Goal: Task Accomplishment & Management: Manage account settings

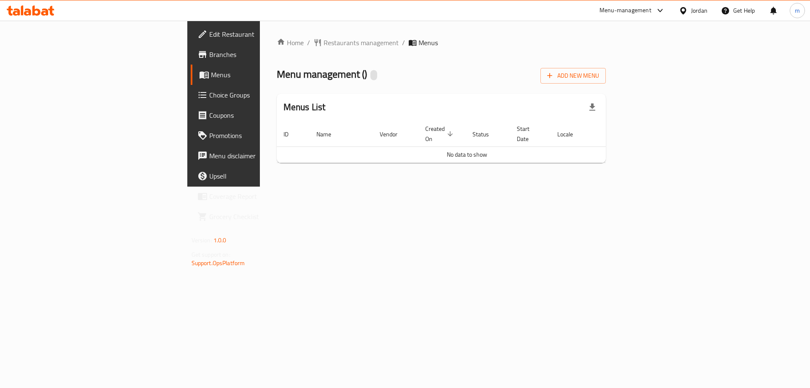
click at [277, 60] on div "Home / Restaurants management / Menus Menu management ( ) Add New Menu Menus Li…" at bounding box center [441, 104] width 329 height 132
click at [211, 73] on span "Menus" at bounding box center [263, 75] width 105 height 10
drag, startPoint x: 241, startPoint y: 73, endPoint x: 342, endPoint y: 73, distance: 101.6
click at [342, 73] on span "Menu management ( Malhama Abu Hammam )" at bounding box center [360, 74] width 167 height 19
copy span "[PERSON_NAME]"
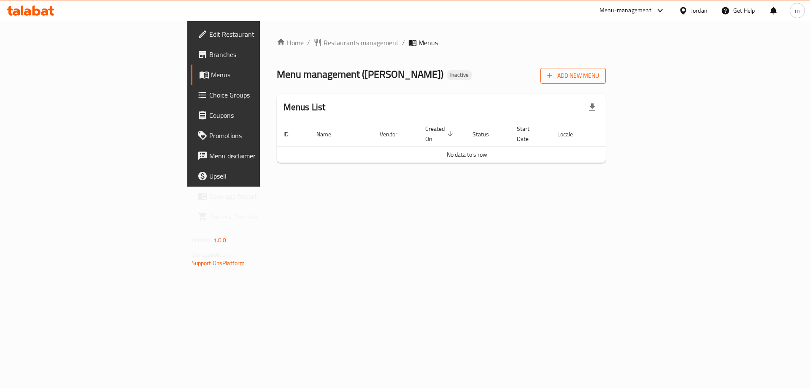
click at [599, 72] on span "Add New Menu" at bounding box center [573, 75] width 52 height 11
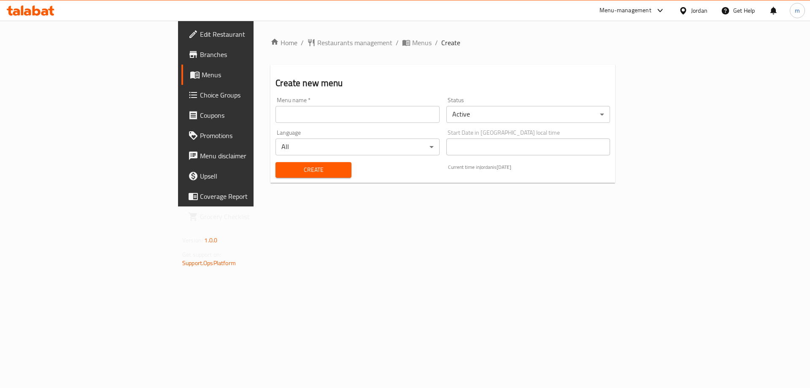
click at [309, 102] on div "Menu name   * Menu name *" at bounding box center [357, 110] width 164 height 26
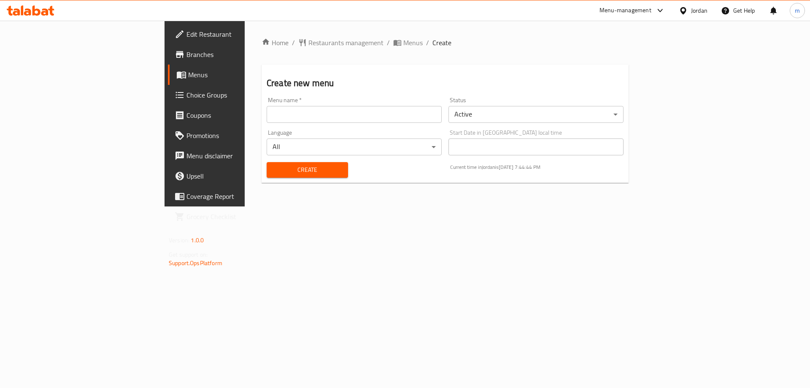
click at [307, 108] on input "text" at bounding box center [354, 114] width 175 height 17
paste input "[PERSON_NAME]"
type input "[PERSON_NAME]'s Menu"
click at [267, 162] on button "Create" at bounding box center [307, 170] width 81 height 16
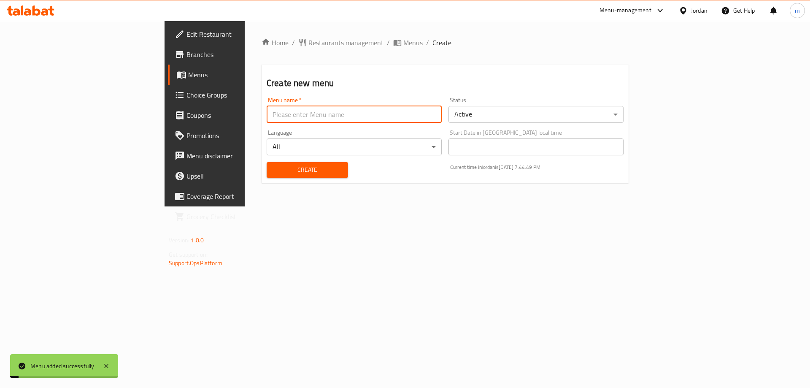
click at [188, 72] on span "Menus" at bounding box center [240, 75] width 105 height 10
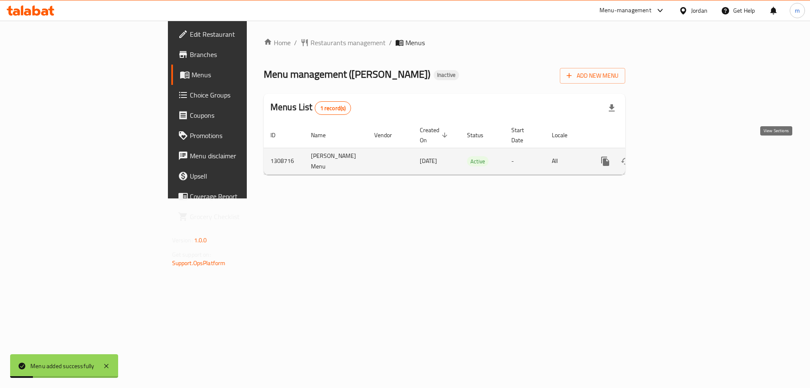
click at [671, 156] on icon "enhanced table" at bounding box center [666, 161] width 10 height 10
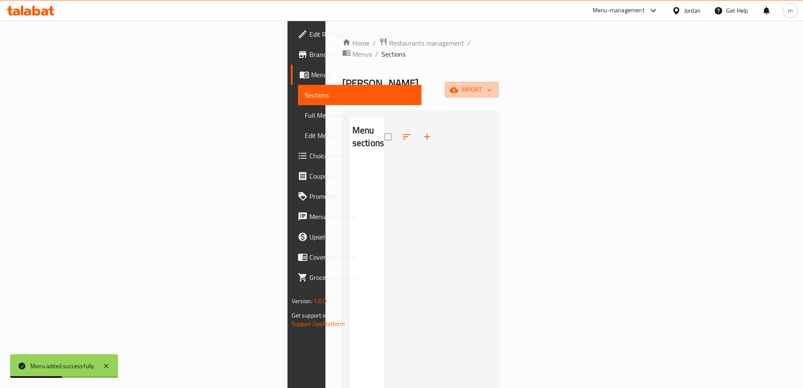
click at [458, 86] on icon "button" at bounding box center [454, 90] width 8 height 8
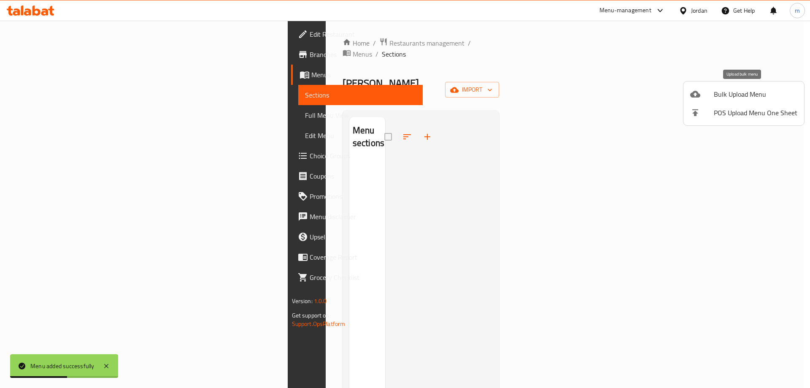
click at [735, 89] on span "Bulk Upload Menu" at bounding box center [756, 94] width 84 height 10
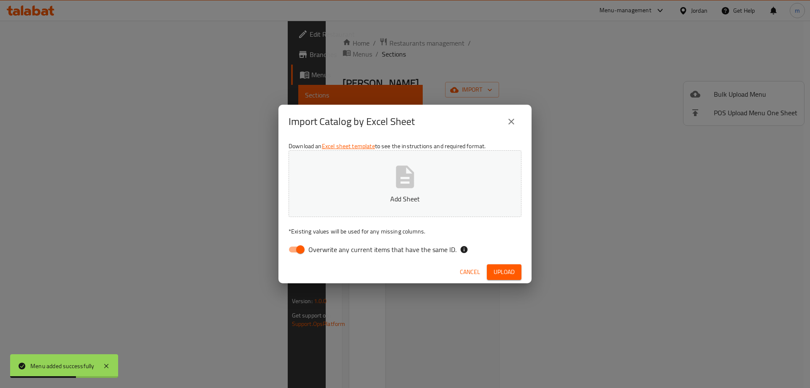
click at [426, 248] on span "Overwrite any current items that have the same ID." at bounding box center [382, 249] width 148 height 10
click at [324, 248] on input "Overwrite any current items that have the same ID." at bounding box center [300, 249] width 48 height 16
checkbox input "false"
click at [495, 268] on span "Upload" at bounding box center [503, 272] width 21 height 11
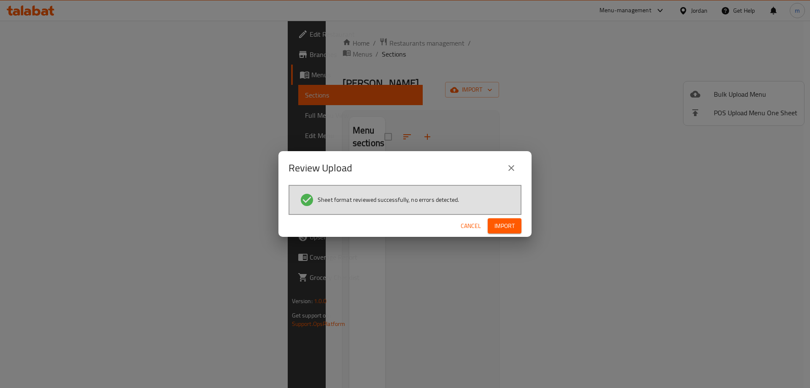
click at [491, 224] on button "Import" at bounding box center [505, 226] width 34 height 16
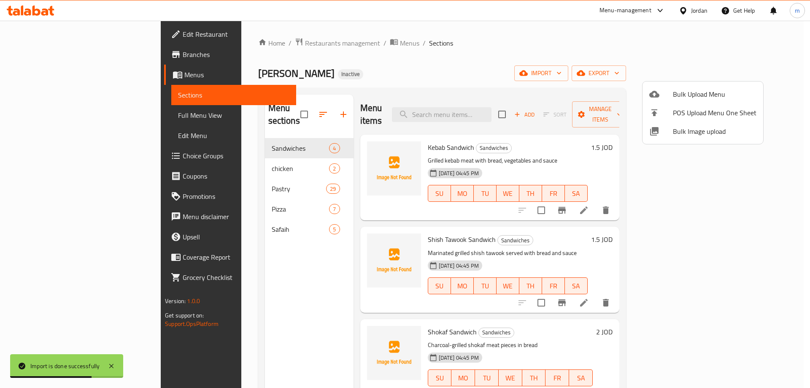
click at [70, 116] on div at bounding box center [405, 194] width 810 height 388
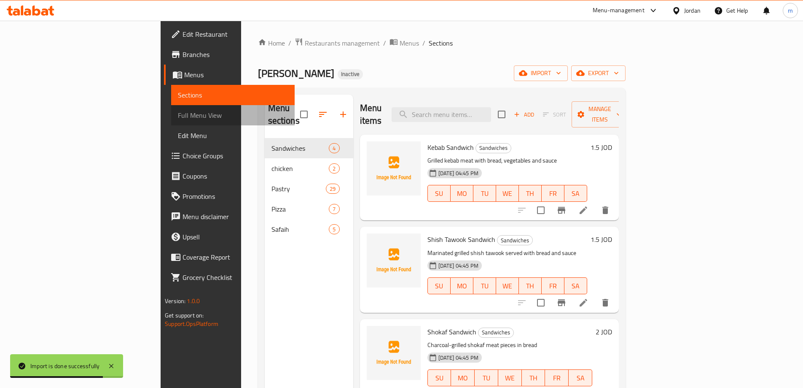
click at [178, 116] on span "Full Menu View" at bounding box center [233, 115] width 110 height 10
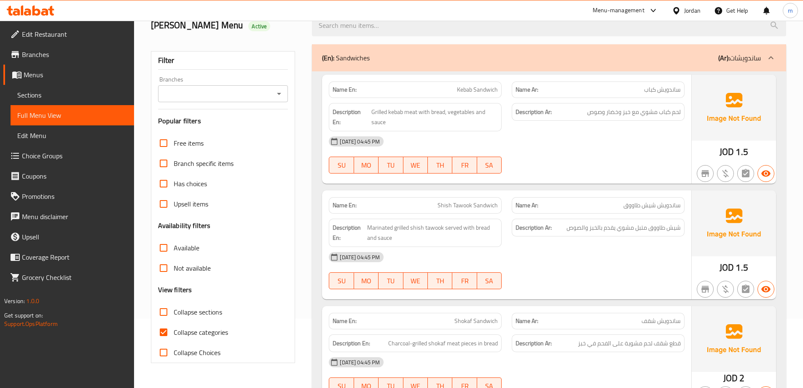
scroll to position [84, 0]
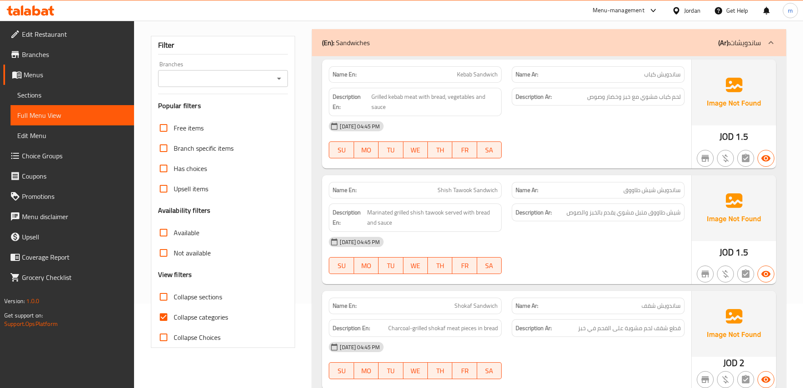
click at [214, 326] on label "Collapse categories" at bounding box center [191, 317] width 75 height 20
click at [174, 326] on input "Collapse categories" at bounding box center [164, 317] width 20 height 20
checkbox input "false"
click at [210, 299] on span "Collapse sections" at bounding box center [198, 296] width 49 height 10
click at [174, 299] on input "Collapse sections" at bounding box center [164, 296] width 20 height 20
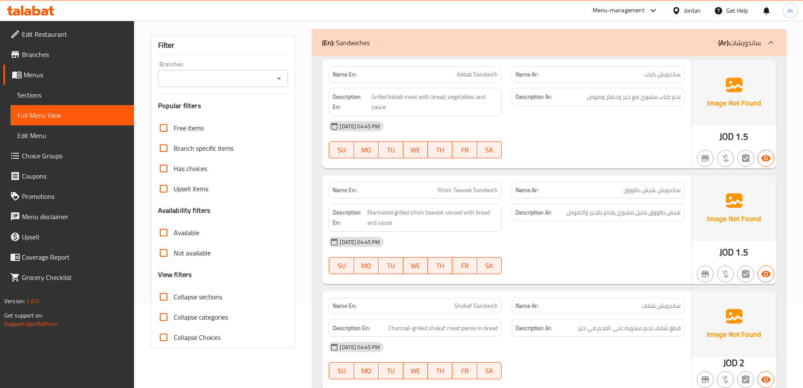
checkbox input "true"
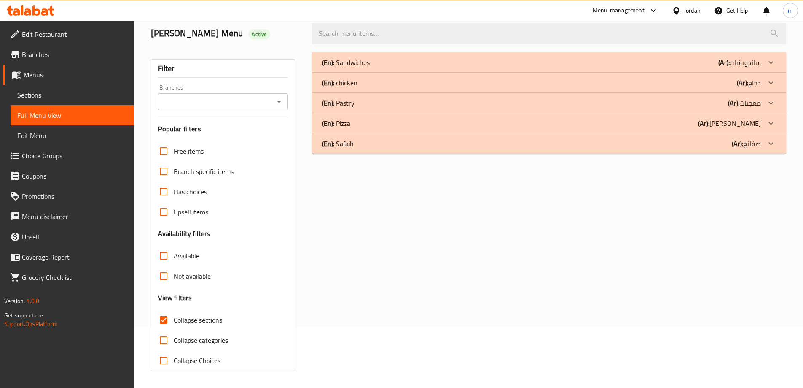
scroll to position [61, 0]
click at [658, 66] on div "(En): Sandwiches (Ar): ساندويشات" at bounding box center [541, 62] width 439 height 10
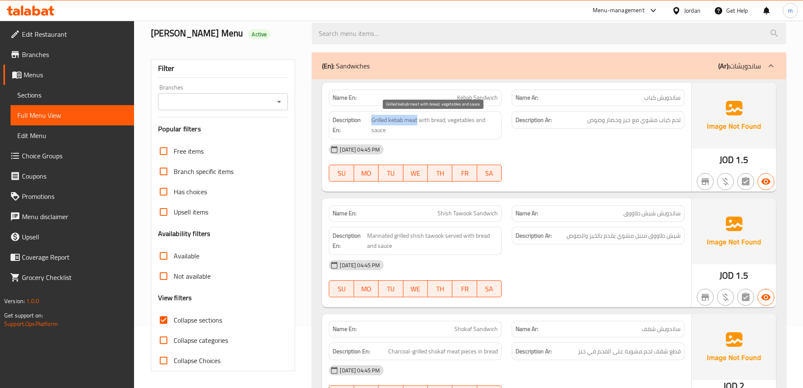
drag, startPoint x: 418, startPoint y: 117, endPoint x: 371, endPoint y: 116, distance: 46.8
click at [372, 116] on span "Grilled kebab meat with bread, vegetables and sauce" at bounding box center [435, 125] width 127 height 21
click at [607, 148] on div "[DATE] 04:45 PM" at bounding box center [507, 149] width 366 height 20
drag, startPoint x: 371, startPoint y: 118, endPoint x: 402, endPoint y: 121, distance: 31.0
click at [398, 121] on span "Grilled kebab meat with bread, vegetables and sauce" at bounding box center [435, 125] width 127 height 21
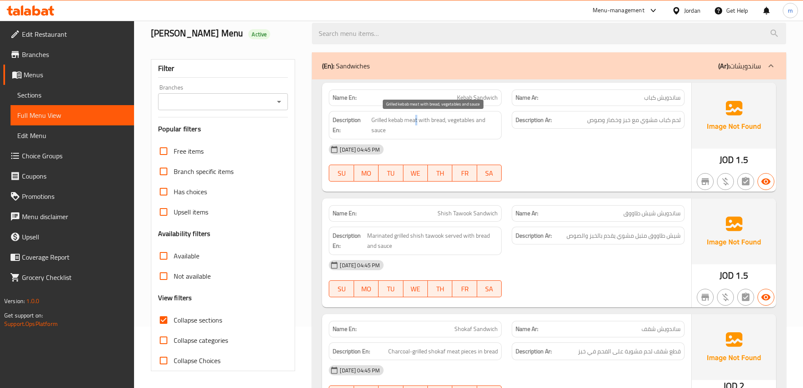
click at [415, 121] on span "Grilled kebab meat with bread, vegetables and sauce" at bounding box center [435, 125] width 127 height 21
click at [415, 126] on span "Grilled kebab meat with bread, vegetables and sauce" at bounding box center [435, 125] width 127 height 21
drag, startPoint x: 414, startPoint y: 120, endPoint x: 447, endPoint y: 123, distance: 33.4
click at [447, 123] on span "Grilled kebab meat with bread, vegetables and sauce" at bounding box center [435, 125] width 127 height 21
drag, startPoint x: 457, startPoint y: 119, endPoint x: 475, endPoint y: 133, distance: 22.5
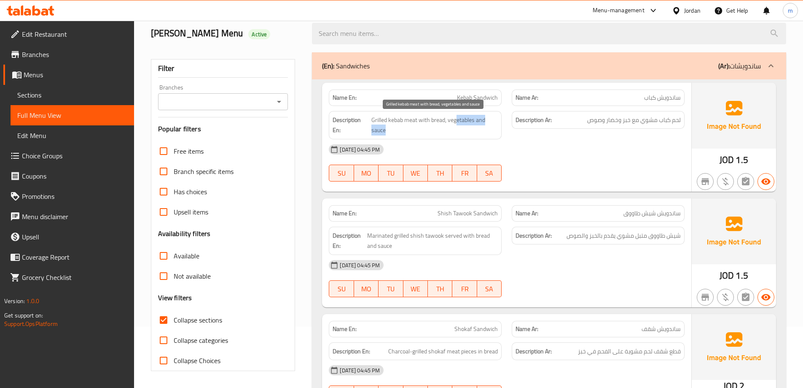
click at [475, 133] on span "Grilled kebab meat with bread, vegetables and sauce" at bounding box center [435, 125] width 127 height 21
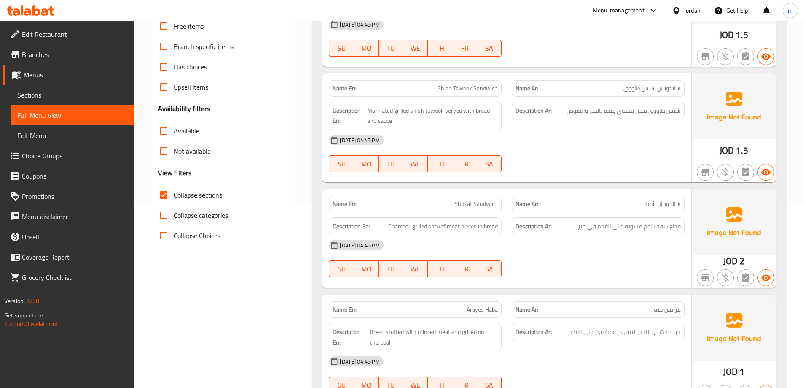
drag, startPoint x: 580, startPoint y: 148, endPoint x: 585, endPoint y: 173, distance: 26.1
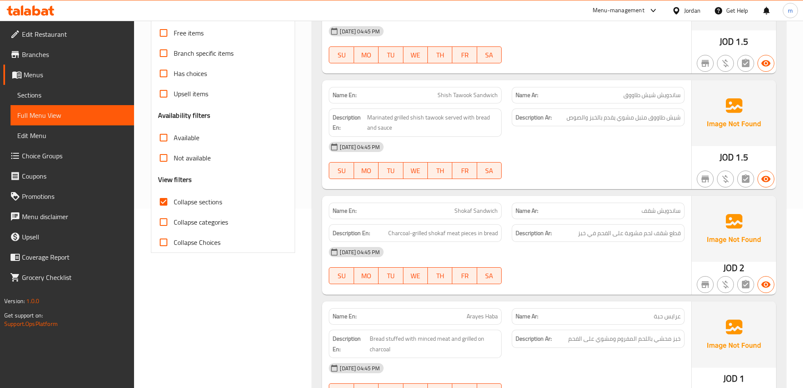
drag, startPoint x: 585, startPoint y: 171, endPoint x: 584, endPoint y: 162, distance: 9.8
click at [585, 162] on div "28-08-2025 04:45 PM SU MO TU WE TH FR SA" at bounding box center [507, 161] width 366 height 47
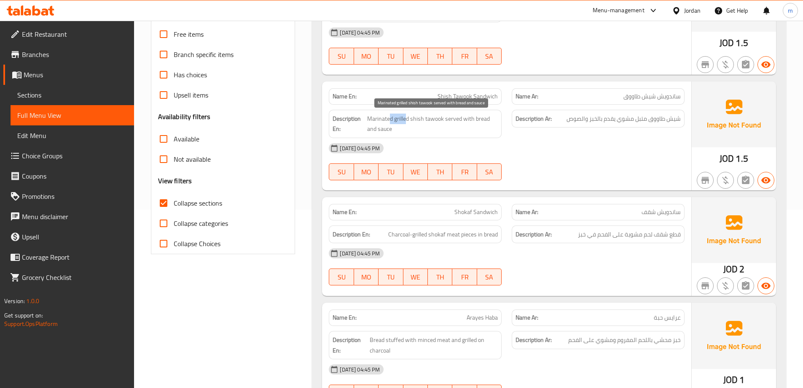
drag, startPoint x: 408, startPoint y: 119, endPoint x: 399, endPoint y: 118, distance: 9.3
click at [394, 117] on span "Marinated grilled shish tawook served with bread and sauce" at bounding box center [432, 123] width 131 height 21
click at [417, 122] on span "Marinated grilled shish tawook served with bread and sauce" at bounding box center [432, 123] width 131 height 21
click at [450, 120] on span "Marinated grilled shish tawook served with bread and sauce" at bounding box center [432, 123] width 131 height 21
drag, startPoint x: 450, startPoint y: 119, endPoint x: 453, endPoint y: 129, distance: 10.1
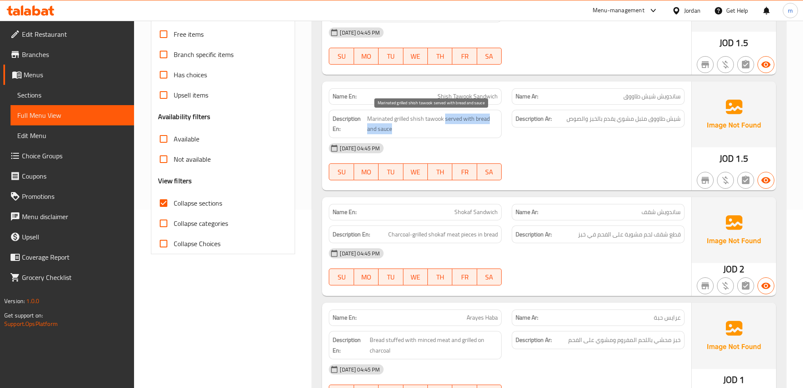
click at [453, 129] on span "Marinated grilled shish tawook served with bread and sauce" at bounding box center [432, 123] width 131 height 21
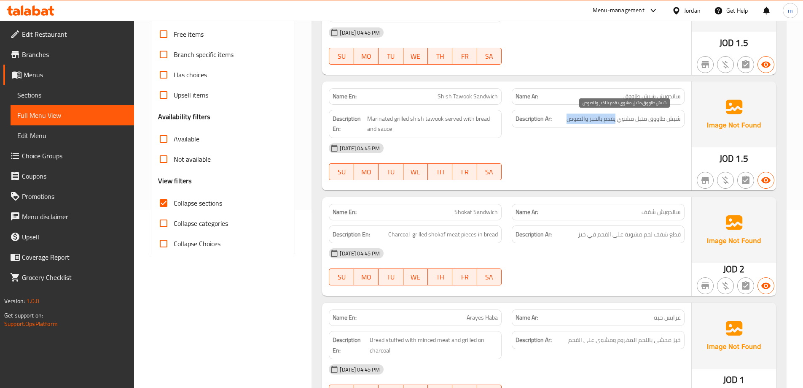
drag, startPoint x: 610, startPoint y: 122, endPoint x: 568, endPoint y: 120, distance: 42.2
click at [568, 120] on span "شيش طاووق متبل مشوي يقدم بالخبز والصوص" at bounding box center [624, 118] width 114 height 11
click at [586, 140] on div "[DATE] 04:45 PM" at bounding box center [507, 148] width 366 height 20
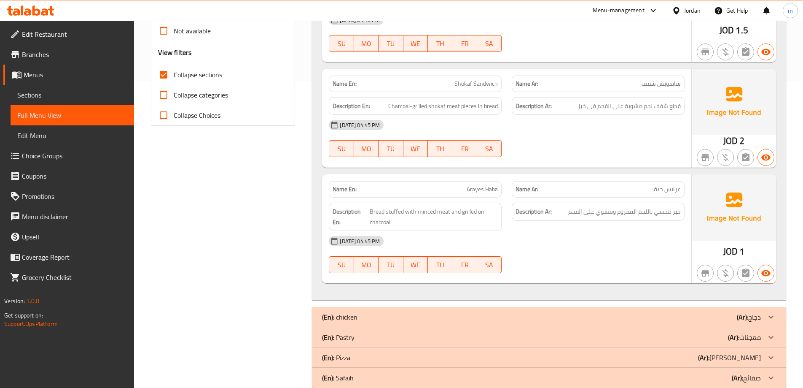
drag, startPoint x: 604, startPoint y: 142, endPoint x: 600, endPoint y: 173, distance: 31.8
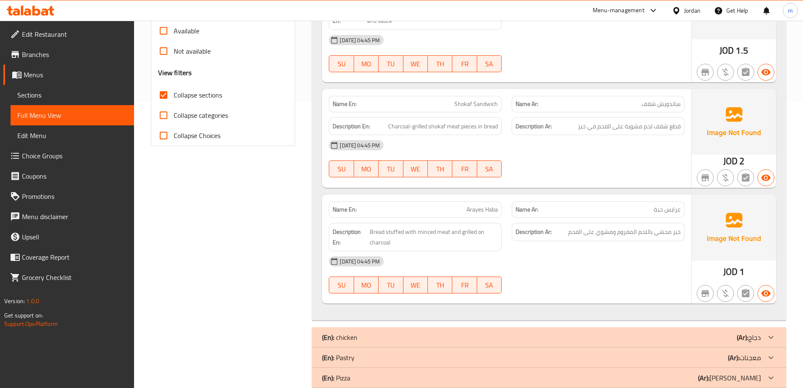
scroll to position [271, 0]
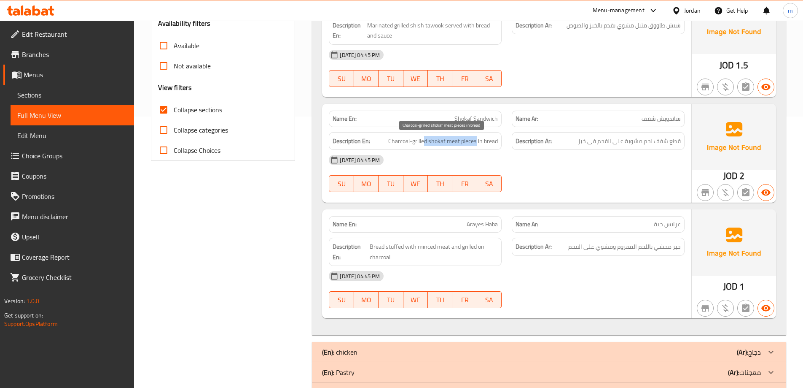
drag, startPoint x: 476, startPoint y: 137, endPoint x: 426, endPoint y: 142, distance: 50.0
click at [426, 142] on span "Charcoal-grilled shokaf meat pieces in bread" at bounding box center [443, 141] width 110 height 11
click at [467, 144] on span "Charcoal-grilled shokaf meat pieces in bread" at bounding box center [443, 141] width 110 height 11
drag, startPoint x: 440, startPoint y: 141, endPoint x: 494, endPoint y: 143, distance: 54.0
click at [494, 143] on span "Charcoal-grilled shokaf meat pieces in bread" at bounding box center [443, 141] width 110 height 11
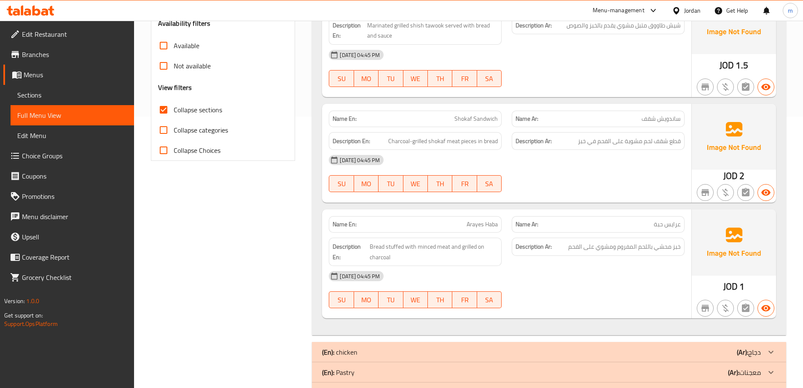
click at [519, 158] on div "[DATE] 04:45 PM" at bounding box center [507, 160] width 366 height 20
drag, startPoint x: 683, startPoint y: 120, endPoint x: 639, endPoint y: 115, distance: 44.2
click at [639, 115] on div "Name Ar: ساندويش شقف" at bounding box center [598, 119] width 173 height 16
drag, startPoint x: 450, startPoint y: 119, endPoint x: 499, endPoint y: 118, distance: 48.9
click at [499, 118] on div "Name En: Shokaf Sandwich" at bounding box center [415, 119] width 173 height 16
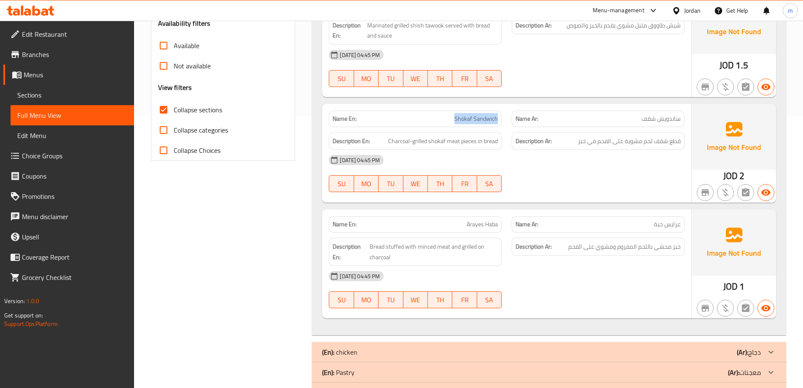
click at [499, 118] on div "Name En: Shokaf Sandwich" at bounding box center [415, 119] width 173 height 16
drag, startPoint x: 496, startPoint y: 116, endPoint x: 447, endPoint y: 121, distance: 48.7
click at [447, 121] on p "Name En: Shokaf Sandwich" at bounding box center [415, 118] width 165 height 9
drag, startPoint x: 465, startPoint y: 140, endPoint x: 486, endPoint y: 144, distance: 21.5
click at [485, 144] on span "Charcoal-grilled shokaf meat pieces in bread" at bounding box center [443, 141] width 110 height 11
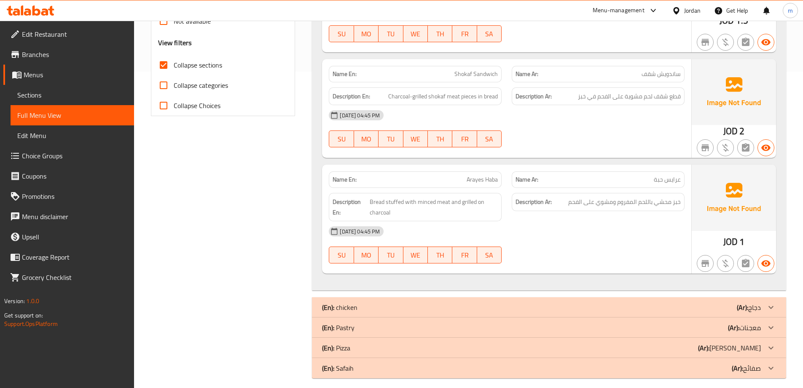
scroll to position [323, 0]
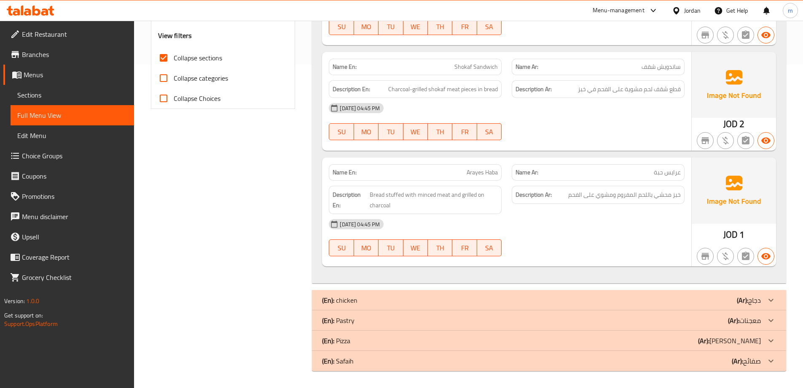
drag, startPoint x: 516, startPoint y: 159, endPoint x: 518, endPoint y: 167, distance: 7.8
drag, startPoint x: 470, startPoint y: 176, endPoint x: 491, endPoint y: 177, distance: 21.1
click at [491, 177] on span "Arayes Haba" at bounding box center [482, 172] width 31 height 9
drag, startPoint x: 369, startPoint y: 195, endPoint x: 455, endPoint y: 201, distance: 86.2
click at [455, 201] on h6 "Description En: Bread stuffed with minced meat and grilled on charcoal" at bounding box center [415, 199] width 165 height 21
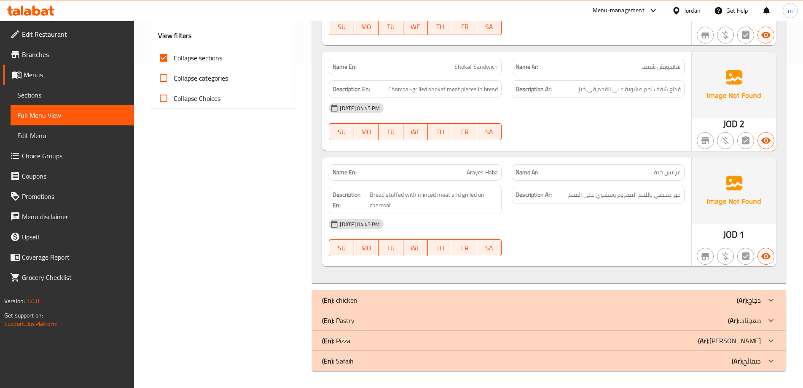
click at [461, 214] on div "[DATE] 04:45 PM" at bounding box center [507, 224] width 366 height 20
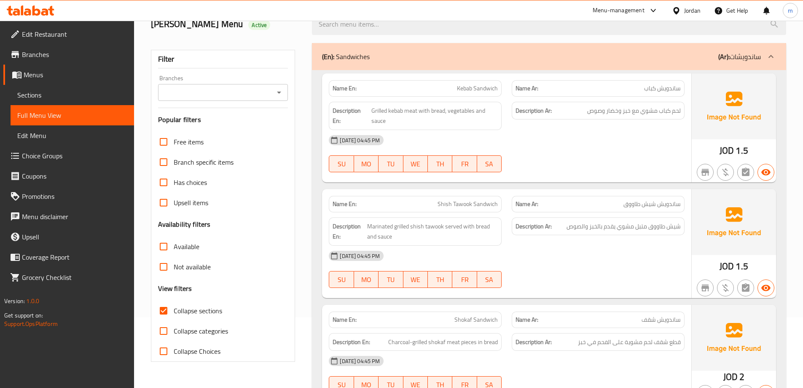
scroll to position [0, 0]
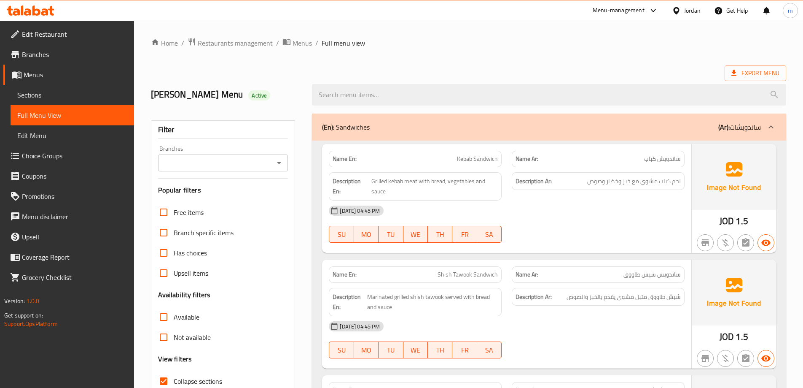
drag, startPoint x: 645, startPoint y: 254, endPoint x: 647, endPoint y: 154, distance: 99.6
click at [675, 134] on div "(En): Sandwiches (Ar): ساندويشات" at bounding box center [549, 126] width 474 height 27
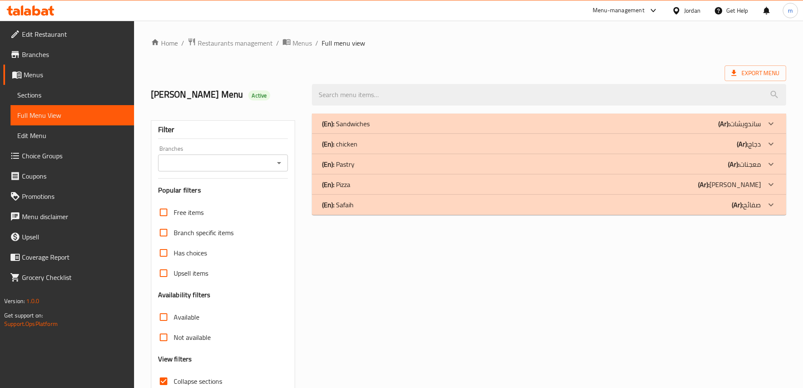
click at [676, 145] on div "(En): chicken (Ar): دجاج" at bounding box center [541, 144] width 439 height 10
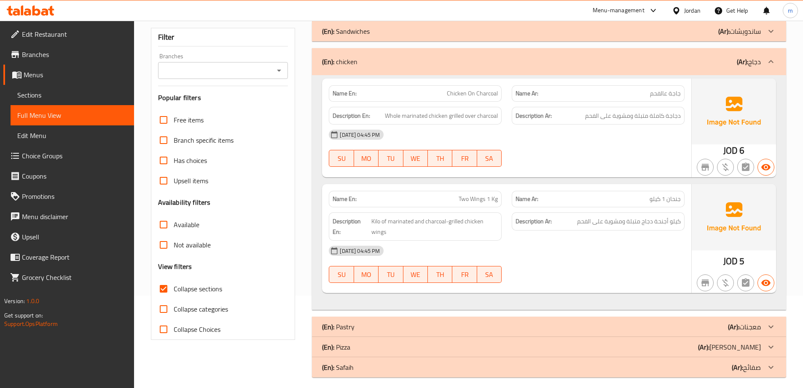
drag, startPoint x: 683, startPoint y: 237, endPoint x: 681, endPoint y: 249, distance: 12.5
click at [680, 91] on span "جاجة عالفحم" at bounding box center [665, 92] width 31 height 9
click at [608, 157] on div "28-08-2025 04:45 PM SU MO TU WE TH FR SA" at bounding box center [507, 146] width 366 height 47
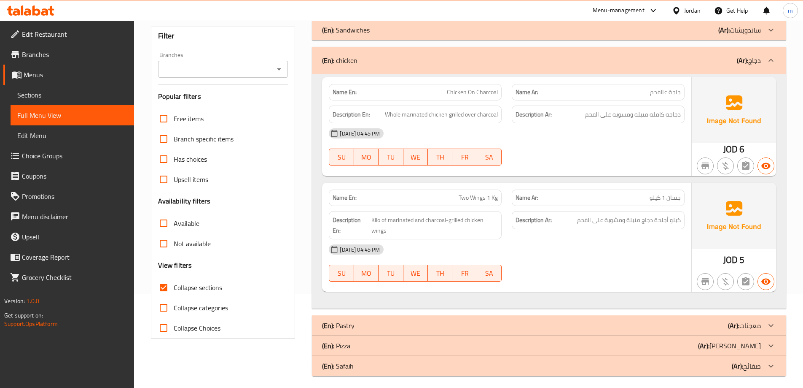
click at [483, 96] on span "Chicken On Charcoal" at bounding box center [472, 92] width 51 height 9
copy span "Chicken On Charcoal"
drag, startPoint x: 442, startPoint y: 113, endPoint x: 501, endPoint y: 111, distance: 58.7
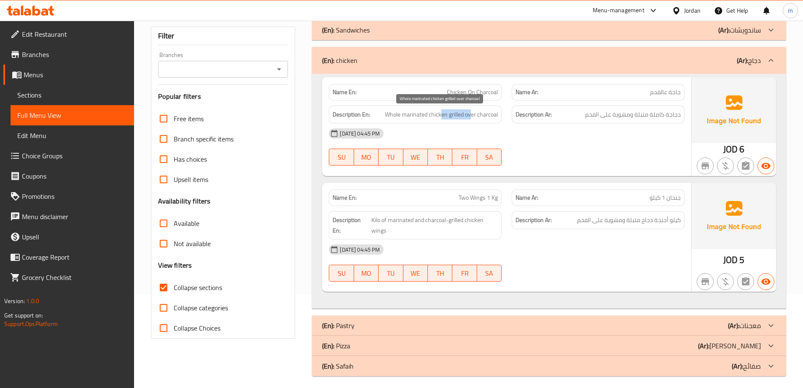
click at [501, 111] on div "Description En: Whole marinated chicken grilled over charcoal" at bounding box center [415, 114] width 173 height 18
drag, startPoint x: 613, startPoint y: 114, endPoint x: 576, endPoint y: 114, distance: 37.1
click at [576, 114] on h6 "Description Ar: دجاجة كاملة متبلة ومشوية على الفحم" at bounding box center [598, 114] width 165 height 11
click at [586, 157] on div "28-08-2025 04:45 PM SU MO TU WE TH FR SA" at bounding box center [507, 146] width 366 height 47
drag, startPoint x: 464, startPoint y: 201, endPoint x: 499, endPoint y: 202, distance: 35.0
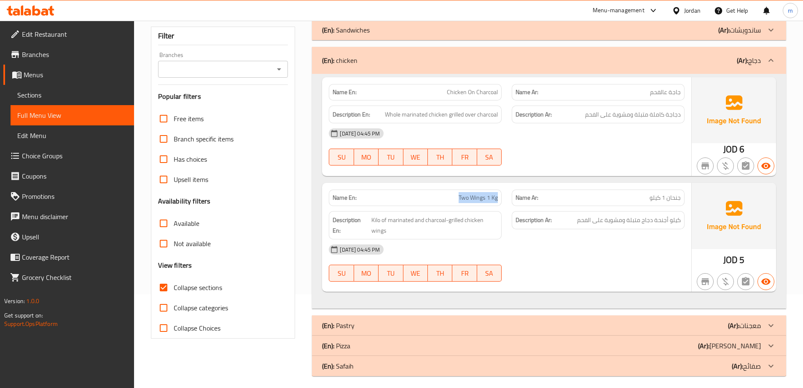
click at [499, 202] on div "Name En: Two Wings 1 Kg" at bounding box center [415, 197] width 173 height 16
drag, startPoint x: 367, startPoint y: 217, endPoint x: 396, endPoint y: 218, distance: 30.0
click at [396, 218] on h6 "Description En: Kilo of marinated and charcoal-grilled chicken wings" at bounding box center [415, 225] width 165 height 21
click at [396, 218] on span "Kilo of marinated and charcoal-grilled chicken wings" at bounding box center [435, 225] width 127 height 21
click at [387, 225] on span "Kilo of marinated and charcoal-grilled chicken wings" at bounding box center [435, 225] width 127 height 21
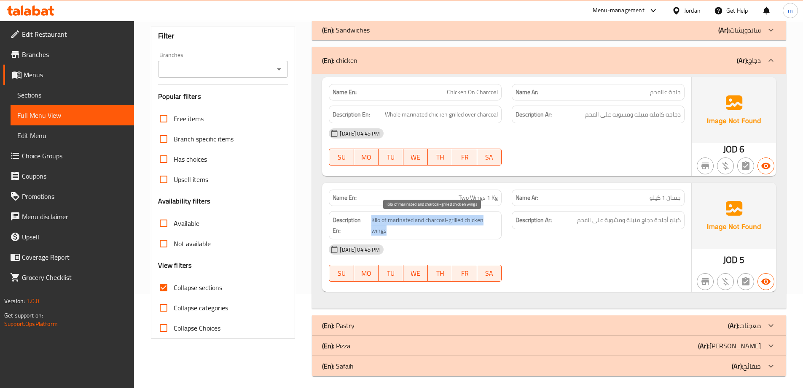
drag, startPoint x: 371, startPoint y: 221, endPoint x: 424, endPoint y: 225, distance: 53.3
click at [422, 226] on span "Kilo of marinated and charcoal-grilled chicken wings" at bounding box center [435, 225] width 127 height 21
click at [467, 229] on span "Kilo of marinated and charcoal-grilled chicken wings" at bounding box center [435, 225] width 127 height 21
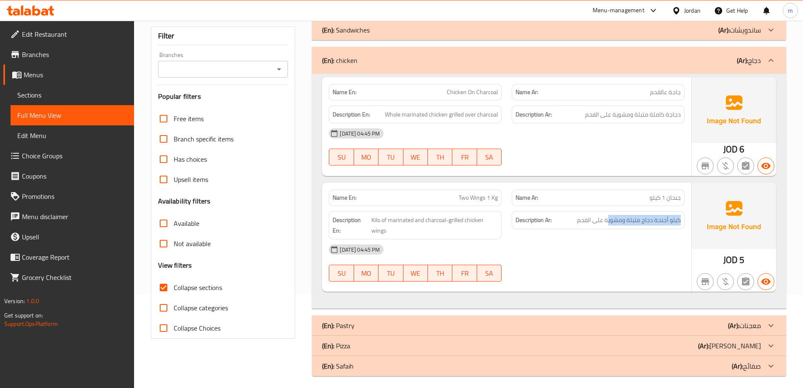
drag, startPoint x: 682, startPoint y: 219, endPoint x: 608, endPoint y: 229, distance: 74.9
click at [608, 229] on div "Description Ar: كيلو أجنحة دجاج متبلة ومشوية على الفحم" at bounding box center [598, 225] width 183 height 38
click at [657, 235] on div "Description Ar: كيلو أجنحة دجاج متبلة ومشوية على الفحم" at bounding box center [598, 225] width 183 height 38
drag, startPoint x: 370, startPoint y: 218, endPoint x: 385, endPoint y: 218, distance: 15.2
click at [385, 218] on h6 "Description En: Kilo of marinated and charcoal-grilled chicken wings" at bounding box center [415, 225] width 165 height 21
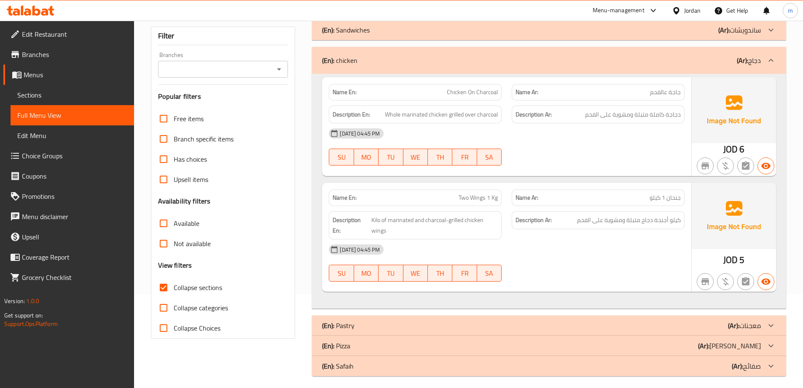
click at [576, 276] on div at bounding box center [598, 281] width 183 height 10
click at [628, 64] on div "(En): chicken (Ar): دجاج" at bounding box center [541, 60] width 439 height 10
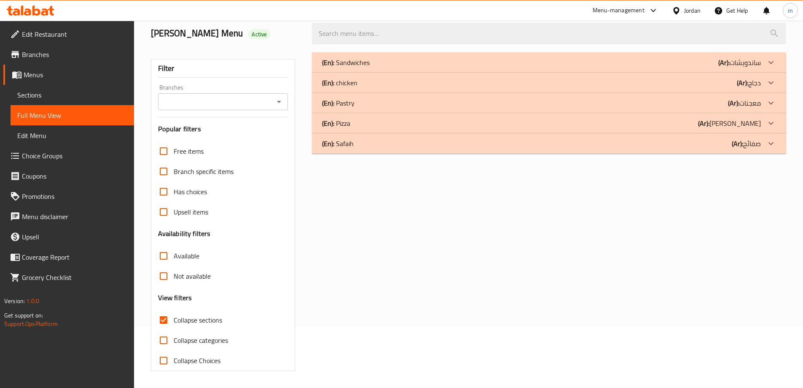
scroll to position [61, 0]
click at [635, 100] on div "(En): Pastry (Ar): معجنات" at bounding box center [541, 103] width 439 height 10
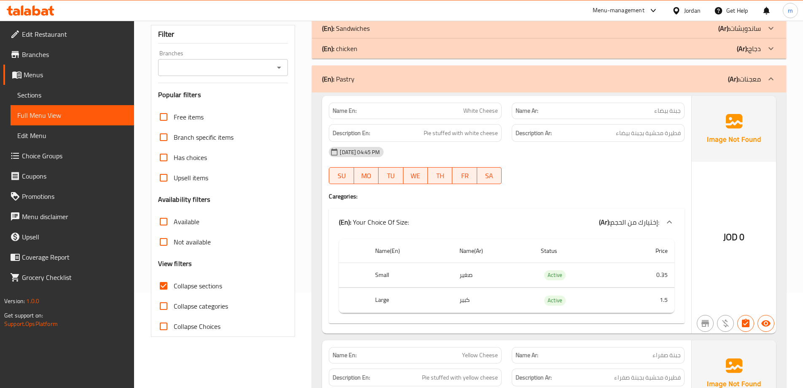
drag, startPoint x: 646, startPoint y: 195, endPoint x: 649, endPoint y: 215, distance: 19.6
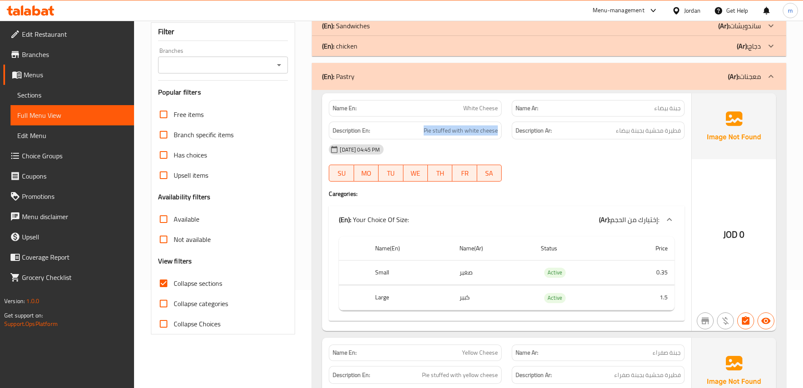
drag, startPoint x: 422, startPoint y: 131, endPoint x: 510, endPoint y: 136, distance: 88.3
click at [510, 136] on div "Description En: Pie stuffed with white cheese Description Ar: فطيرة محشية بجبنة…" at bounding box center [507, 130] width 366 height 28
drag, startPoint x: 677, startPoint y: 130, endPoint x: 604, endPoint y: 131, distance: 72.6
click at [604, 131] on h6 "Description Ar: فطيرة محشية بجبنة بيضاء" at bounding box center [598, 130] width 165 height 11
click at [629, 182] on div at bounding box center [598, 181] width 183 height 10
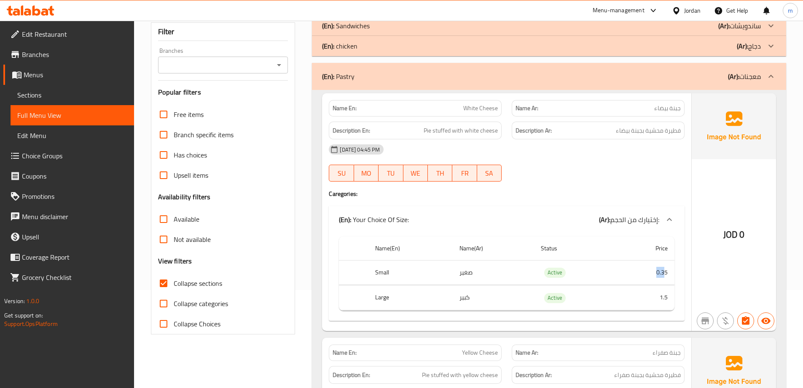
drag, startPoint x: 652, startPoint y: 274, endPoint x: 666, endPoint y: 274, distance: 13.9
click at [666, 274] on td "0.35" at bounding box center [646, 272] width 57 height 25
drag, startPoint x: 645, startPoint y: 297, endPoint x: 672, endPoint y: 299, distance: 27.0
click at [672, 299] on td "1.5" at bounding box center [646, 297] width 57 height 25
drag, startPoint x: 423, startPoint y: 128, endPoint x: 509, endPoint y: 135, distance: 85.5
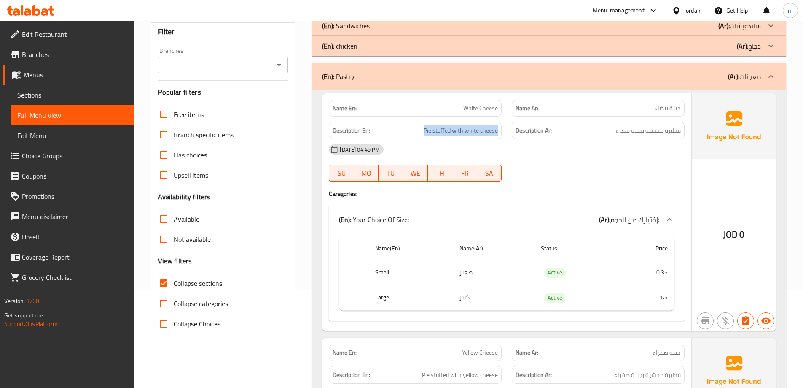
click at [509, 135] on div "Description En: Pie stuffed with white cheese Description Ar: فطيرة محشية بجبنة…" at bounding box center [507, 130] width 366 height 28
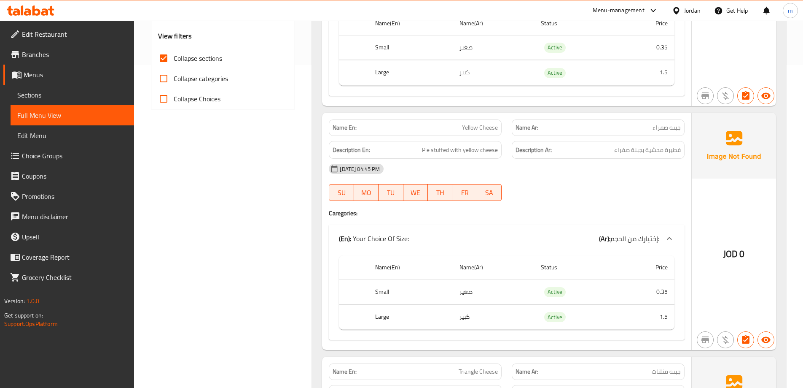
drag, startPoint x: 571, startPoint y: 135, endPoint x: 580, endPoint y: 165, distance: 30.7
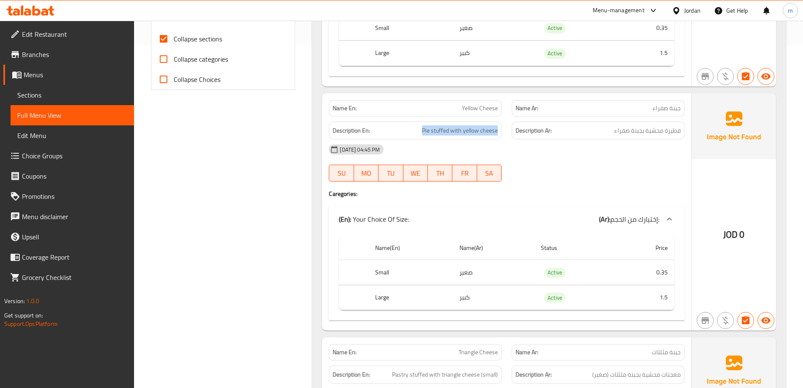
drag, startPoint x: 417, startPoint y: 129, endPoint x: 503, endPoint y: 132, distance: 86.1
click at [503, 132] on div "Description En: Pie stuffed with yellow cheese" at bounding box center [415, 130] width 183 height 28
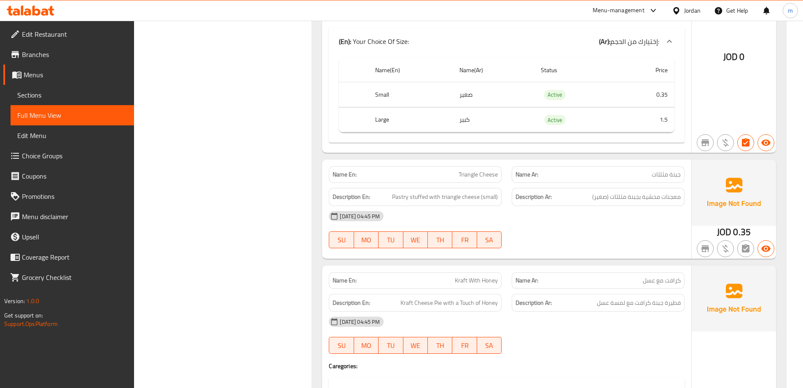
drag, startPoint x: 585, startPoint y: 129, endPoint x: 581, endPoint y: 159, distance: 30.7
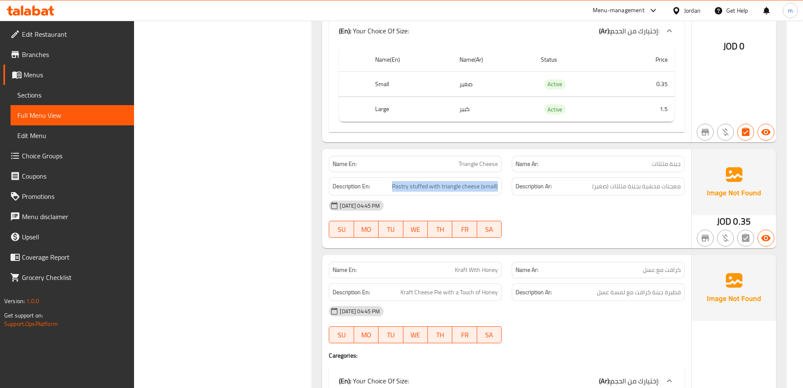
drag, startPoint x: 386, startPoint y: 184, endPoint x: 500, endPoint y: 189, distance: 114.0
click at [500, 189] on div "Description En: Pastry stuffed with triangle cheese (small)" at bounding box center [415, 186] width 173 height 18
click at [596, 205] on div "[DATE] 04:45 PM" at bounding box center [507, 205] width 366 height 20
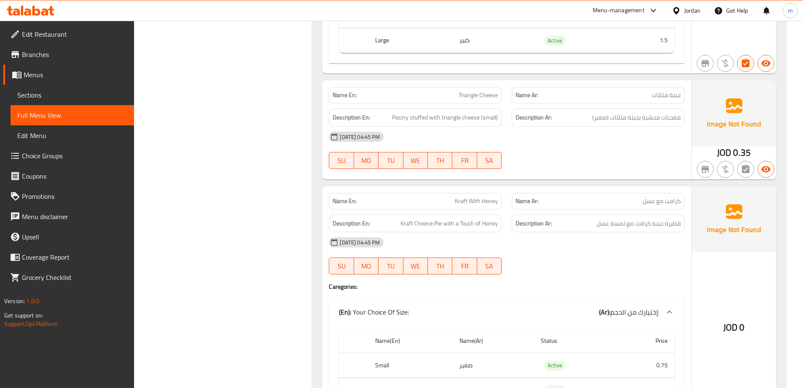
scroll to position [610, 0]
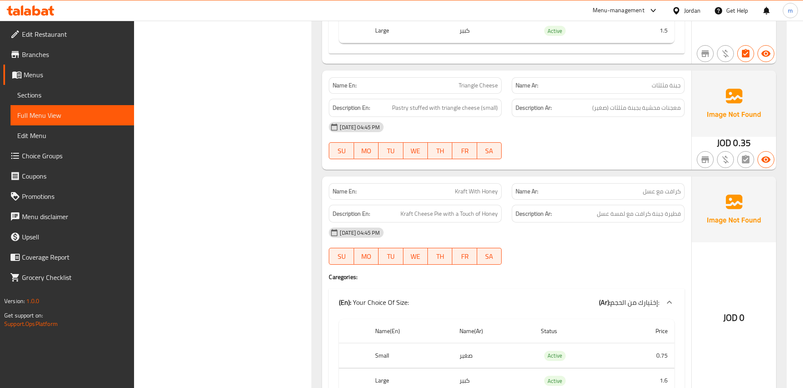
drag, startPoint x: 590, startPoint y: 186, endPoint x: 590, endPoint y: 203, distance: 17.7
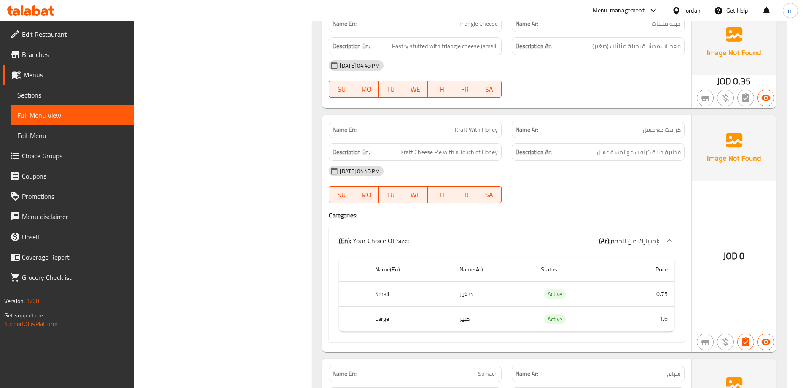
drag, startPoint x: 572, startPoint y: 132, endPoint x: 576, endPoint y: 152, distance: 20.6
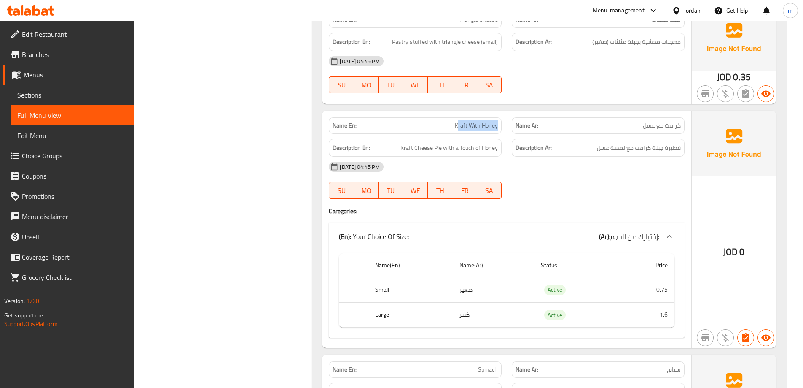
drag, startPoint x: 459, startPoint y: 127, endPoint x: 500, endPoint y: 121, distance: 41.6
click at [500, 121] on div "Name En: Kraft With Honey" at bounding box center [415, 125] width 173 height 16
drag, startPoint x: 440, startPoint y: 146, endPoint x: 510, endPoint y: 148, distance: 69.6
click at [510, 148] on div "Description En: Kraft Cheese Pie with a Touch of Honey Description Ar: فطيرة جب…" at bounding box center [507, 148] width 366 height 28
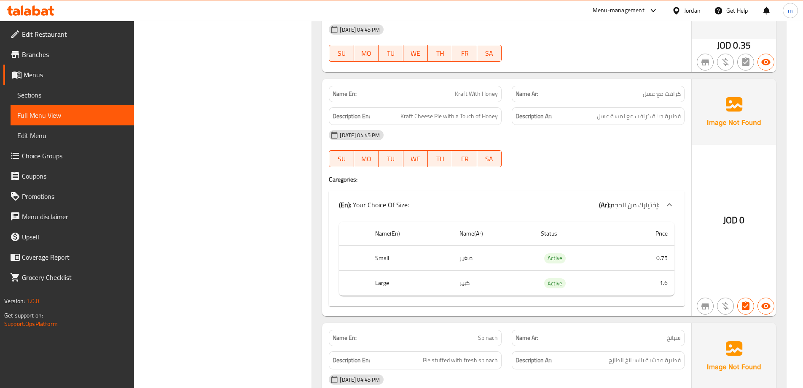
drag, startPoint x: 303, startPoint y: 168, endPoint x: 304, endPoint y: 180, distance: 12.3
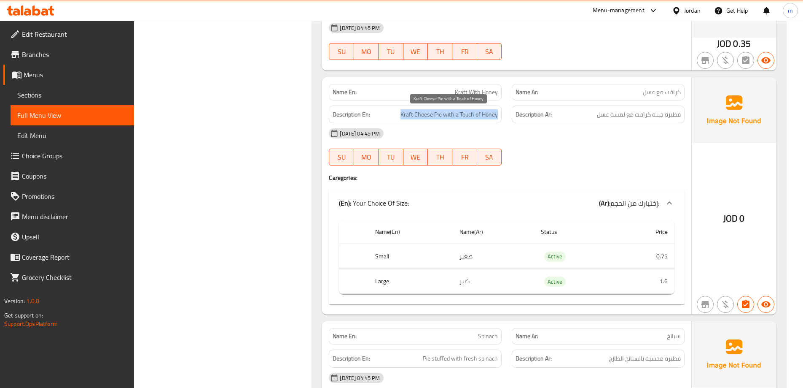
drag, startPoint x: 415, startPoint y: 117, endPoint x: 500, endPoint y: 112, distance: 85.4
click at [500, 112] on div "Description En: Kraft Cheese Pie with a Touch of Honey" at bounding box center [415, 114] width 173 height 18
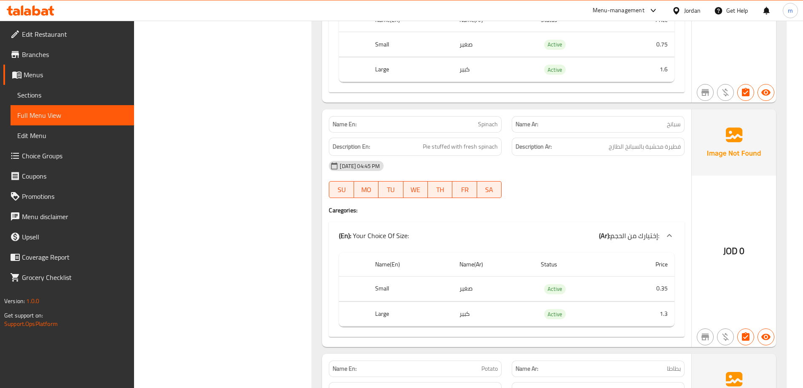
scroll to position [954, 0]
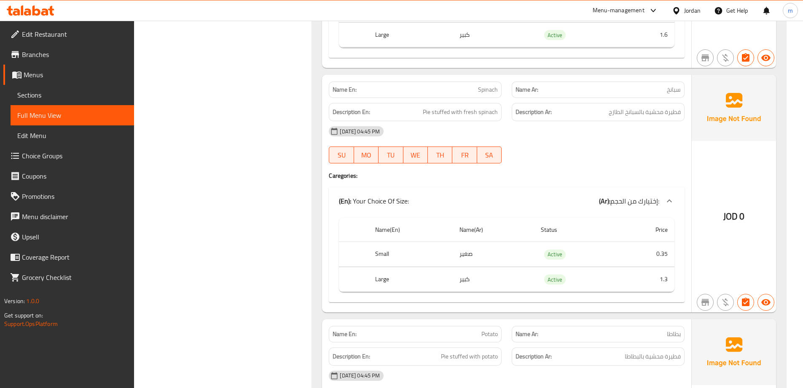
drag, startPoint x: 251, startPoint y: 149, endPoint x: 262, endPoint y: 175, distance: 28.5
drag, startPoint x: 427, startPoint y: 114, endPoint x: 491, endPoint y: 111, distance: 63.8
click at [491, 111] on span "Pie stuffed with fresh spinach" at bounding box center [460, 112] width 75 height 11
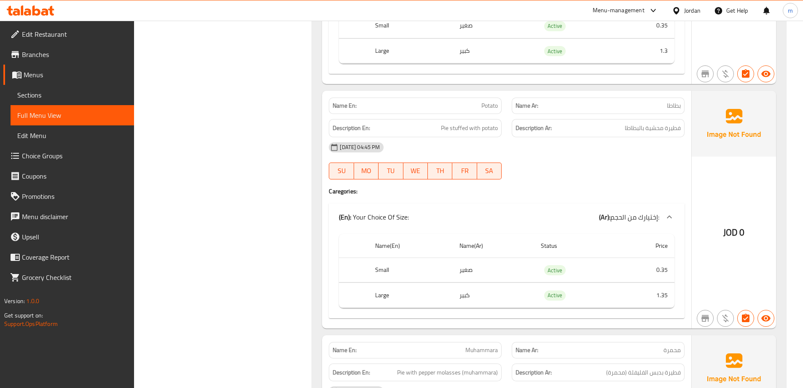
drag, startPoint x: 315, startPoint y: 122, endPoint x: 317, endPoint y: 148, distance: 26.2
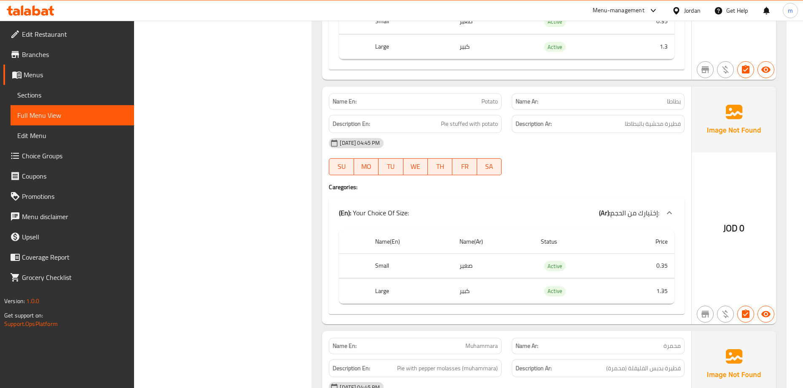
drag, startPoint x: 317, startPoint y: 148, endPoint x: 318, endPoint y: 137, distance: 11.4
click at [443, 129] on span "Pie stuffed with potato" at bounding box center [469, 125] width 57 height 11
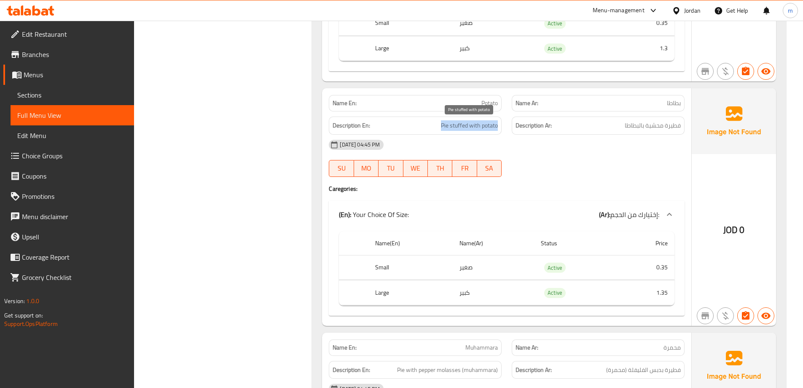
drag, startPoint x: 443, startPoint y: 129, endPoint x: 496, endPoint y: 129, distance: 53.1
click at [496, 129] on span "Pie stuffed with potato" at bounding box center [469, 125] width 57 height 11
click at [442, 128] on span "Pie stuffed with potato" at bounding box center [469, 125] width 57 height 11
drag, startPoint x: 442, startPoint y: 128, endPoint x: 489, endPoint y: 124, distance: 47.8
click at [489, 124] on span "Pie stuffed with potato" at bounding box center [469, 125] width 57 height 11
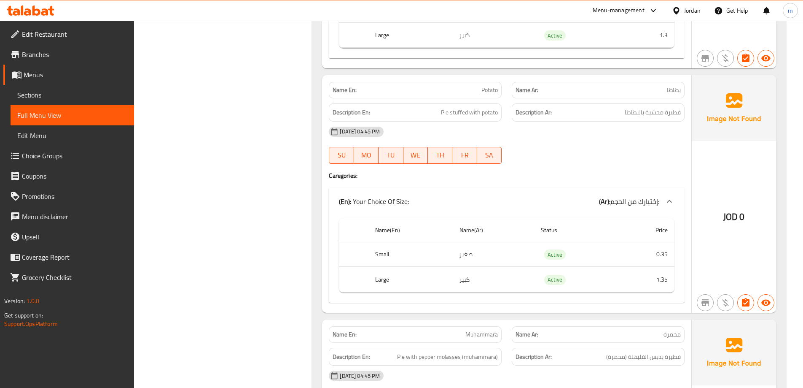
drag, startPoint x: 298, startPoint y: 105, endPoint x: 299, endPoint y: 123, distance: 18.2
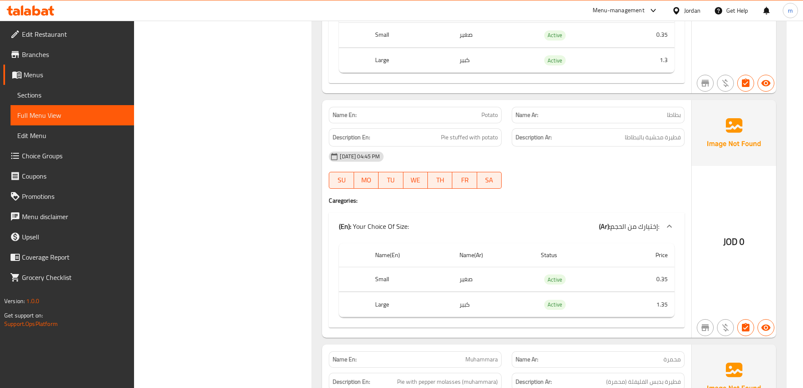
drag, startPoint x: 299, startPoint y: 124, endPoint x: 296, endPoint y: 95, distance: 28.8
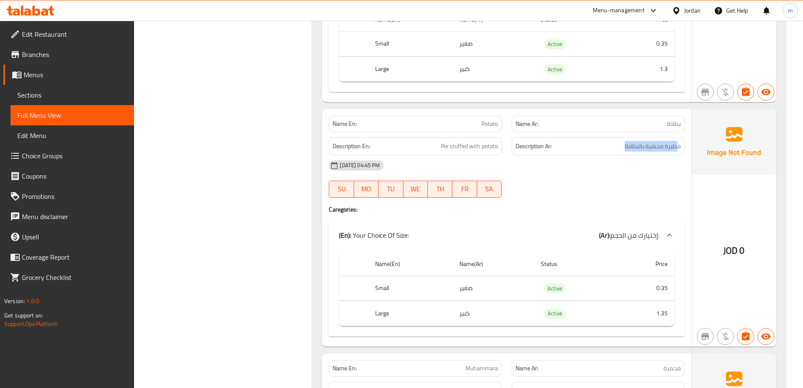
drag, startPoint x: 676, startPoint y: 144, endPoint x: 609, endPoint y: 149, distance: 67.3
click at [621, 145] on h6 "Description Ar: فطيرة محشية بالبطاطا" at bounding box center [598, 146] width 165 height 11
drag, startPoint x: 431, startPoint y: 146, endPoint x: 497, endPoint y: 142, distance: 66.4
click at [497, 142] on h6 "Description En: Pie stuffed with potato" at bounding box center [415, 146] width 165 height 11
click at [497, 142] on span "Pie stuffed with potato" at bounding box center [469, 146] width 57 height 11
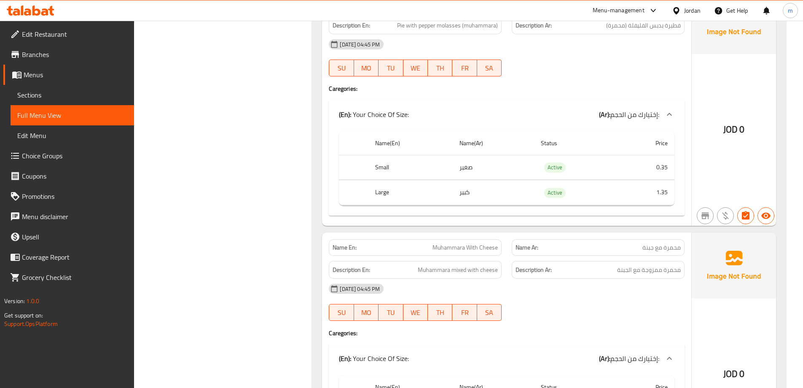
drag, startPoint x: 295, startPoint y: 143, endPoint x: 296, endPoint y: 199, distance: 55.3
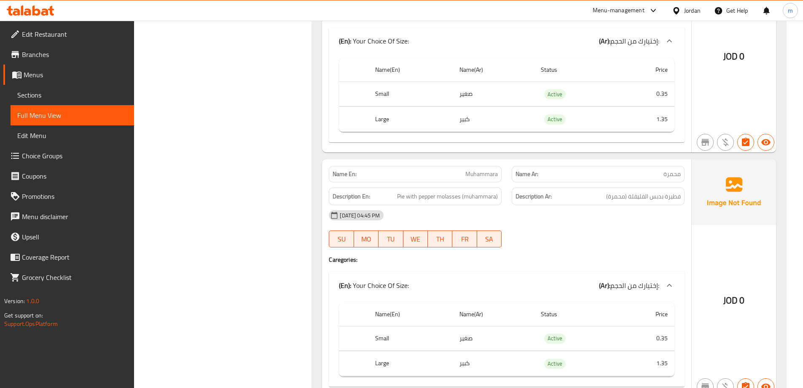
drag, startPoint x: 305, startPoint y: 196, endPoint x: 307, endPoint y: 137, distance: 59.1
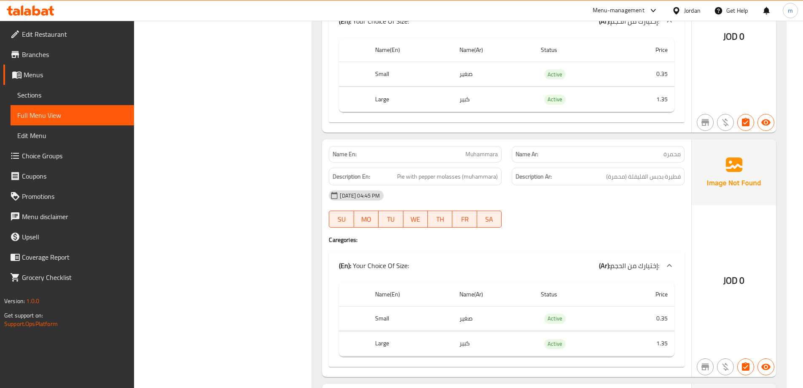
scroll to position [1380, 0]
drag, startPoint x: 236, startPoint y: 120, endPoint x: 240, endPoint y: 134, distance: 14.4
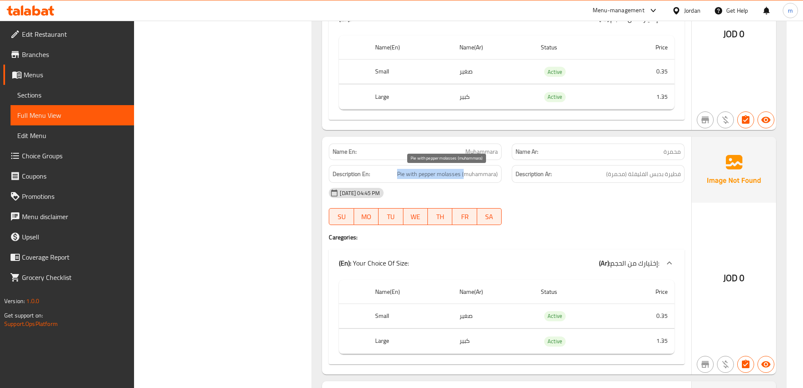
drag, startPoint x: 396, startPoint y: 175, endPoint x: 464, endPoint y: 173, distance: 68.4
click at [464, 173] on h6 "Description En: Pie with pepper molasses (muhammara)" at bounding box center [415, 174] width 165 height 11
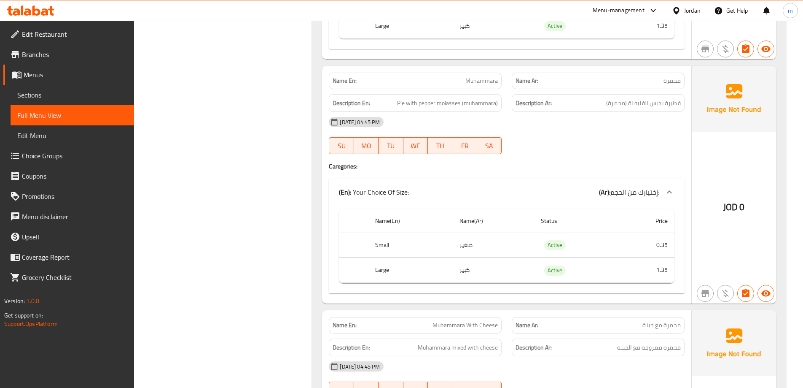
drag, startPoint x: 245, startPoint y: 140, endPoint x: 248, endPoint y: 165, distance: 25.4
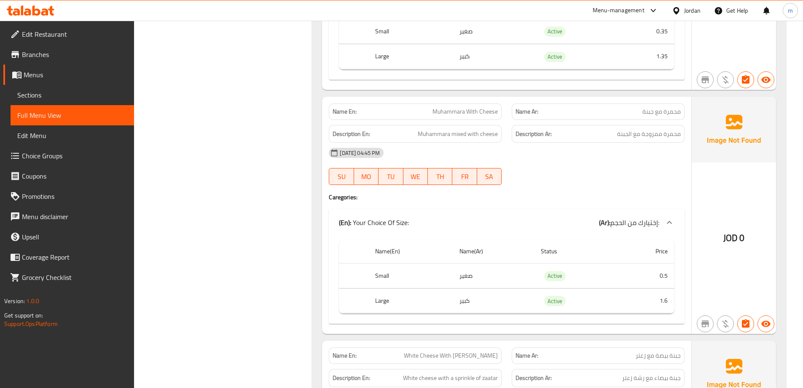
drag, startPoint x: 263, startPoint y: 170, endPoint x: 258, endPoint y: 206, distance: 36.6
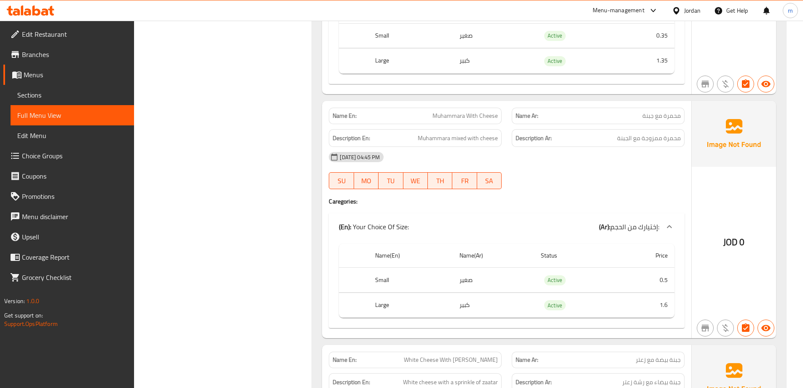
drag, startPoint x: 159, startPoint y: 112, endPoint x: 162, endPoint y: 102, distance: 10.8
drag, startPoint x: 682, startPoint y: 141, endPoint x: 613, endPoint y: 139, distance: 69.6
click at [613, 139] on div "Description Ar: محمرة ممزوجة مع الجبنة" at bounding box center [598, 138] width 173 height 18
drag, startPoint x: 418, startPoint y: 140, endPoint x: 502, endPoint y: 142, distance: 83.5
click at [502, 142] on div "Description En: Muhammara mixed with cheese" at bounding box center [415, 138] width 173 height 18
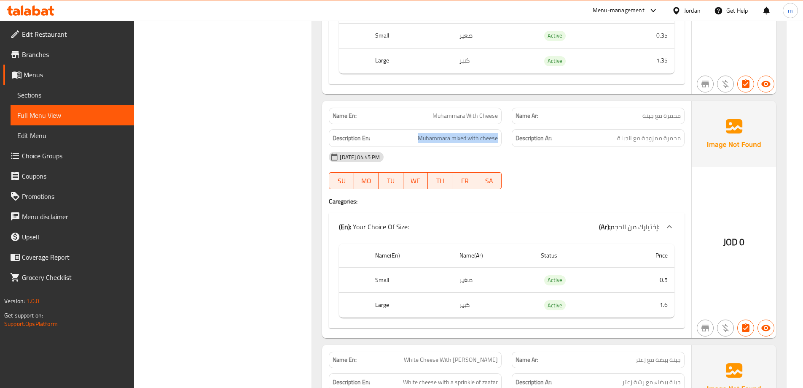
click at [502, 142] on div "Description En: Muhammara mixed with cheese" at bounding box center [415, 138] width 173 height 18
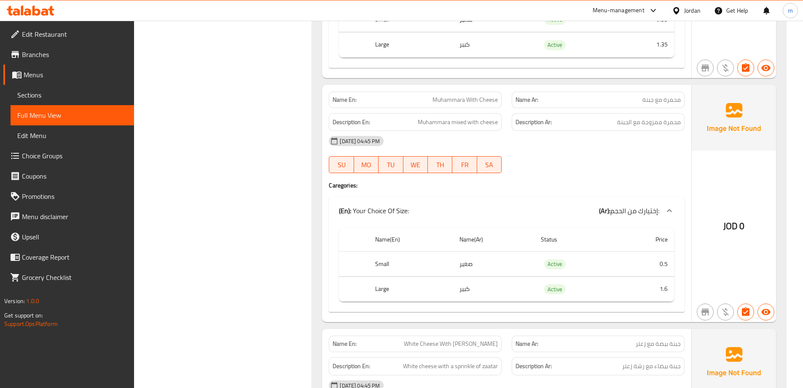
drag, startPoint x: 220, startPoint y: 85, endPoint x: 225, endPoint y: 96, distance: 12.3
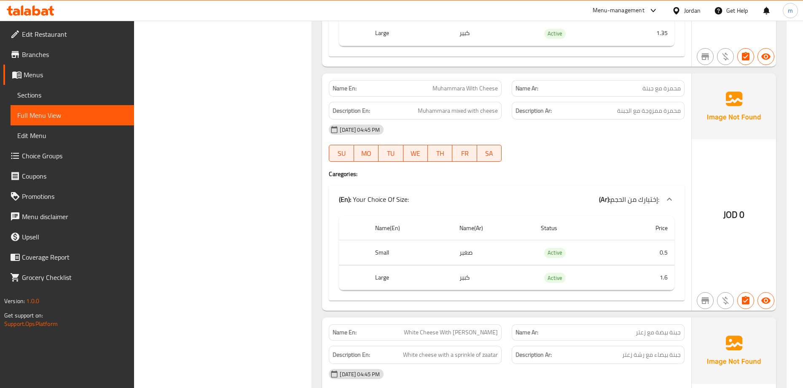
drag, startPoint x: 599, startPoint y: 151, endPoint x: 604, endPoint y: 166, distance: 15.8
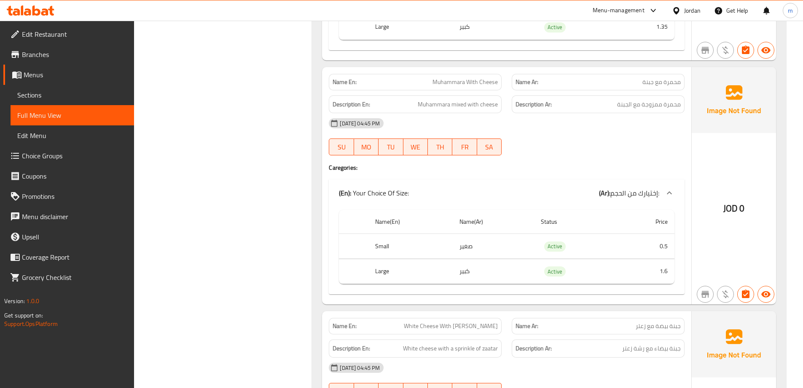
scroll to position [1696, 0]
drag, startPoint x: 603, startPoint y: 164, endPoint x: 603, endPoint y: 173, distance: 8.9
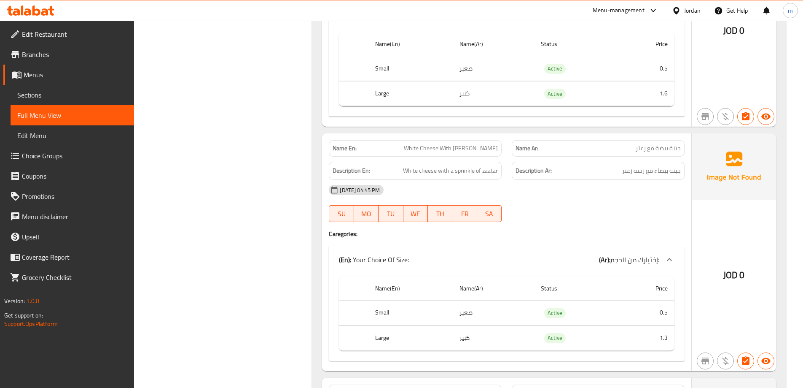
scroll to position [1897, 0]
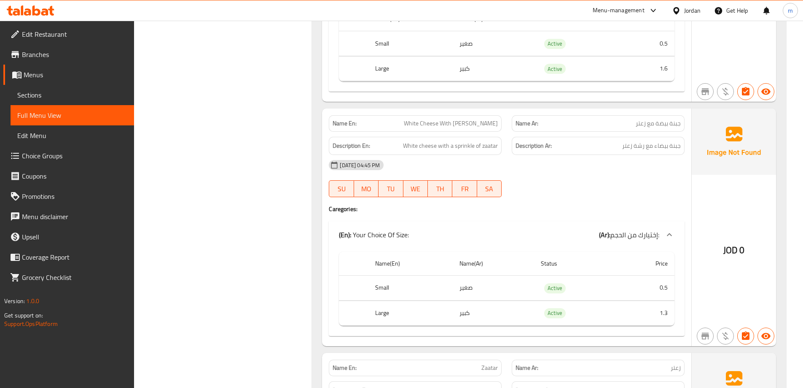
drag, startPoint x: 274, startPoint y: 101, endPoint x: 279, endPoint y: 132, distance: 31.2
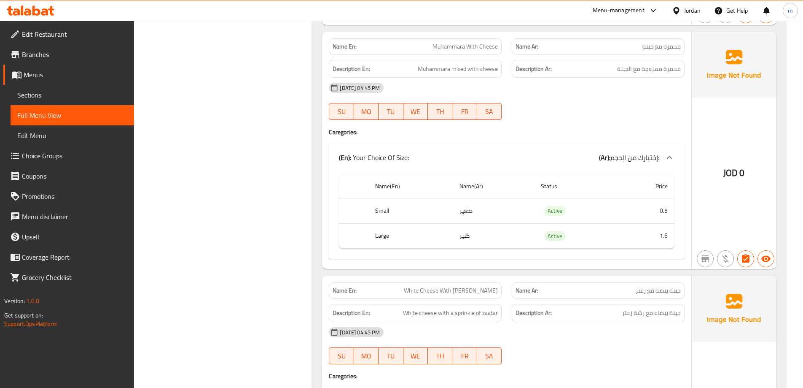
scroll to position [1655, 0]
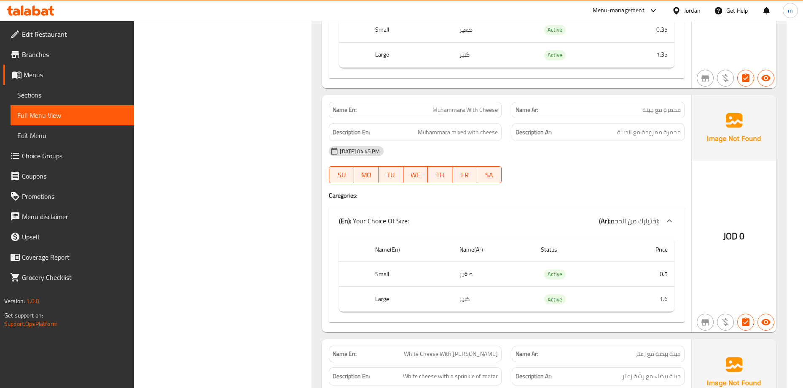
drag, startPoint x: 658, startPoint y: 147, endPoint x: 636, endPoint y: 103, distance: 48.3
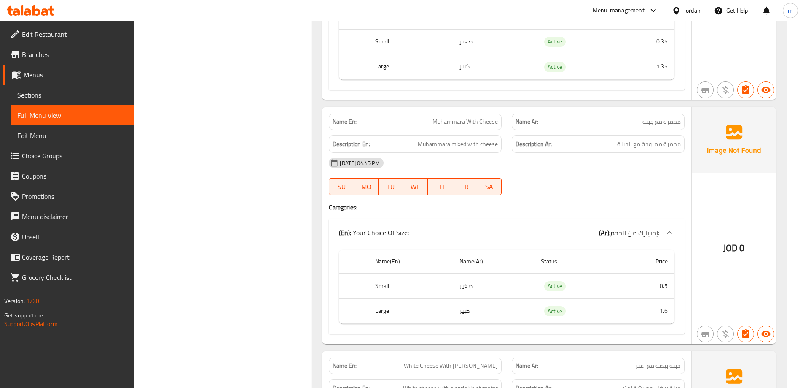
click at [327, 118] on div "Name En: Muhammara With Cheese" at bounding box center [415, 121] width 183 height 27
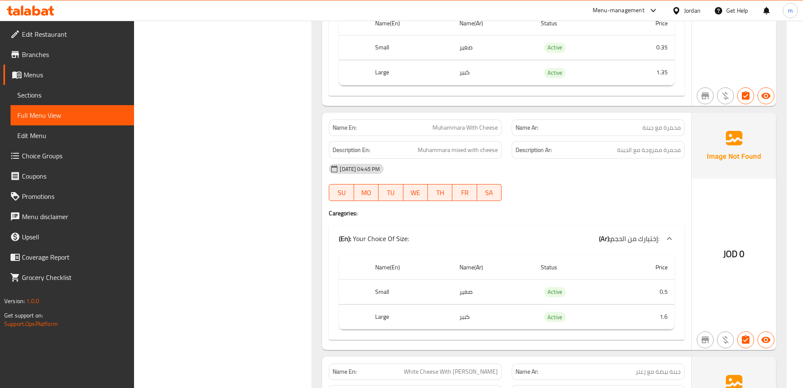
scroll to position [1612, 0]
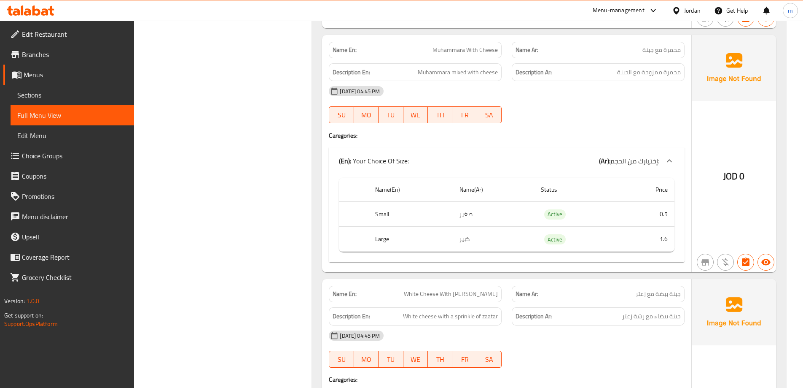
drag, startPoint x: 272, startPoint y: 77, endPoint x: 276, endPoint y: 117, distance: 39.9
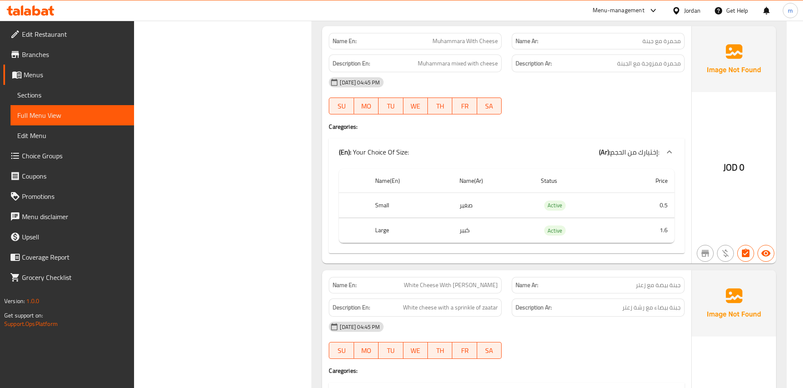
drag, startPoint x: 288, startPoint y: 115, endPoint x: 302, endPoint y: 94, distance: 24.5
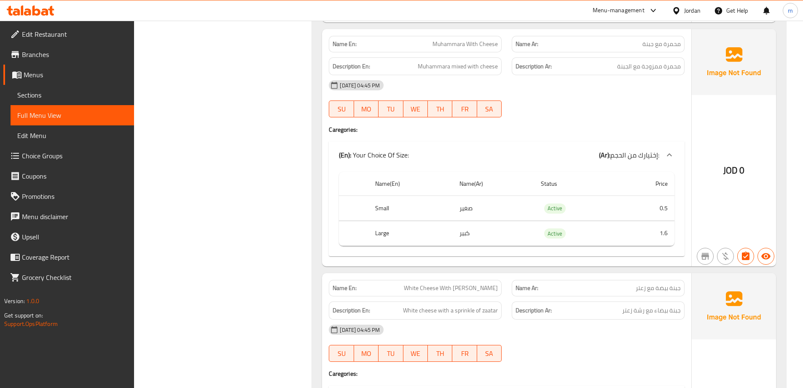
click at [512, 36] on div "Name Ar: محمرة مع جبنة" at bounding box center [598, 44] width 183 height 27
click at [468, 41] on span "Muhammara With Cheese" at bounding box center [465, 44] width 65 height 9
copy span "Muhammara With Cheese"
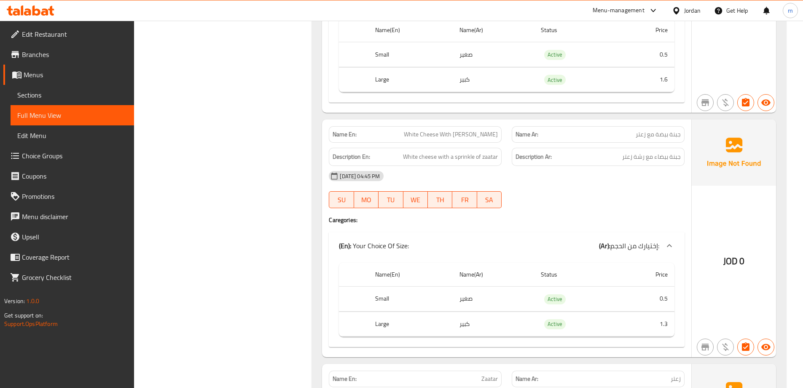
drag, startPoint x: 253, startPoint y: 113, endPoint x: 261, endPoint y: 135, distance: 23.9
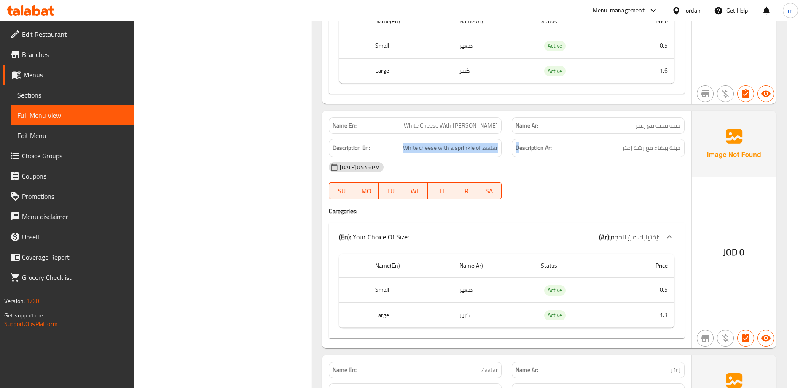
drag, startPoint x: 404, startPoint y: 147, endPoint x: 519, endPoint y: 150, distance: 115.2
click at [519, 150] on div "Description En: White cheese with a sprinkle of zaatar Description Ar: جبنة بيض…" at bounding box center [507, 148] width 366 height 28
click at [521, 173] on div "[DATE] 04:45 PM" at bounding box center [507, 167] width 366 height 20
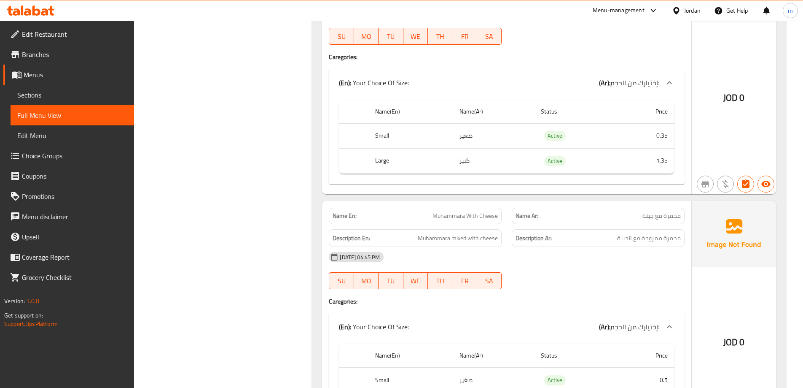
drag, startPoint x: 354, startPoint y: 211, endPoint x: 343, endPoint y: 155, distance: 57.1
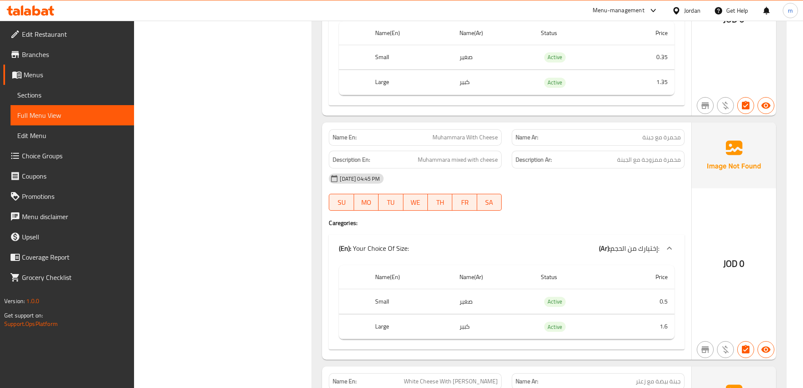
scroll to position [1671, 0]
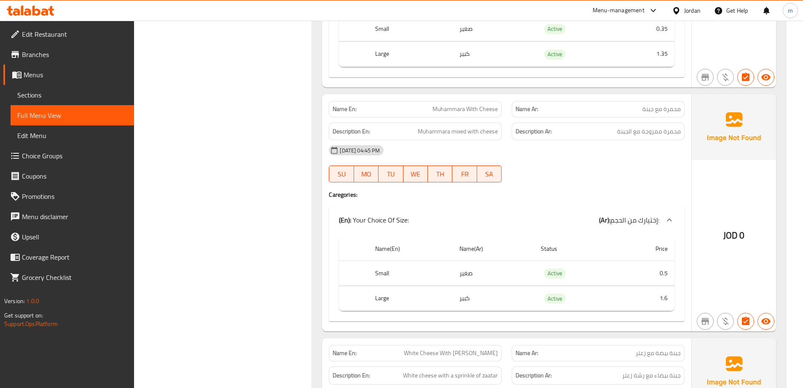
drag, startPoint x: 337, startPoint y: 170, endPoint x: 334, endPoint y: 203, distance: 32.7
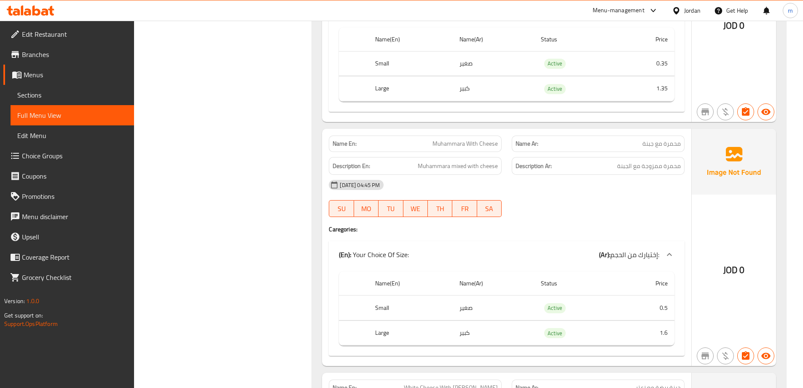
drag, startPoint x: 610, startPoint y: 144, endPoint x: 604, endPoint y: 125, distance: 19.8
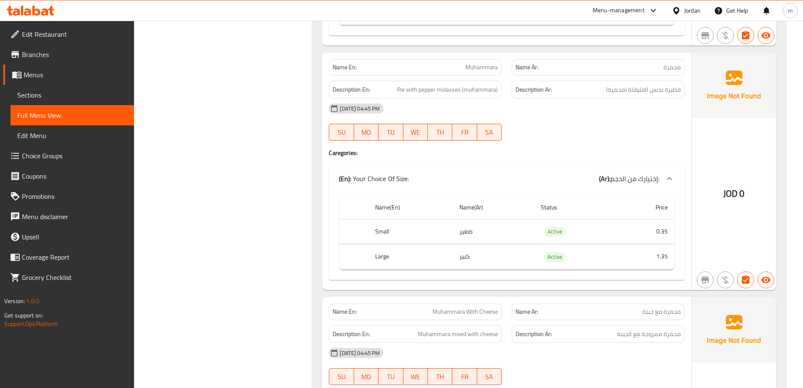
drag, startPoint x: 308, startPoint y: 148, endPoint x: 299, endPoint y: 106, distance: 43.0
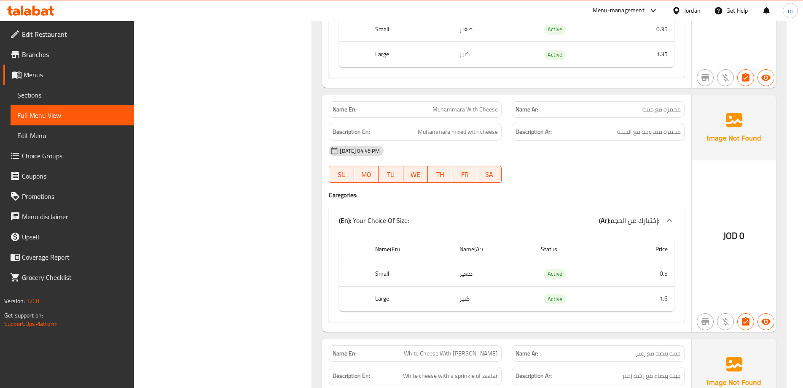
drag, startPoint x: 286, startPoint y: 86, endPoint x: 287, endPoint y: 115, distance: 28.3
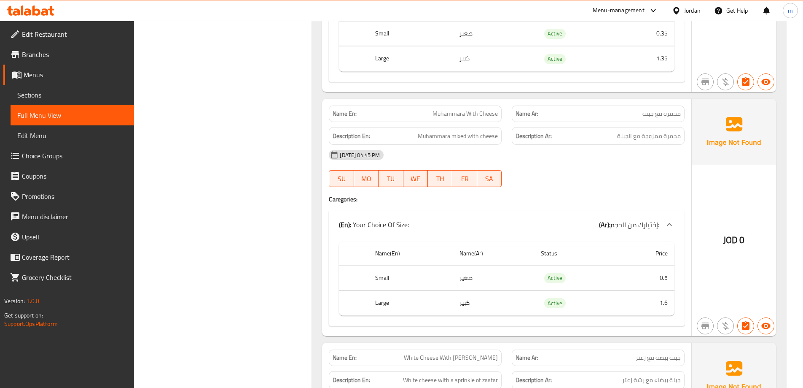
drag, startPoint x: 287, startPoint y: 115, endPoint x: 287, endPoint y: 105, distance: 9.7
drag, startPoint x: 442, startPoint y: 122, endPoint x: 488, endPoint y: 120, distance: 46.0
click at [488, 120] on div "Name En: Muhammara With Cheese" at bounding box center [415, 114] width 173 height 16
drag, startPoint x: 421, startPoint y: 140, endPoint x: 500, endPoint y: 142, distance: 79.7
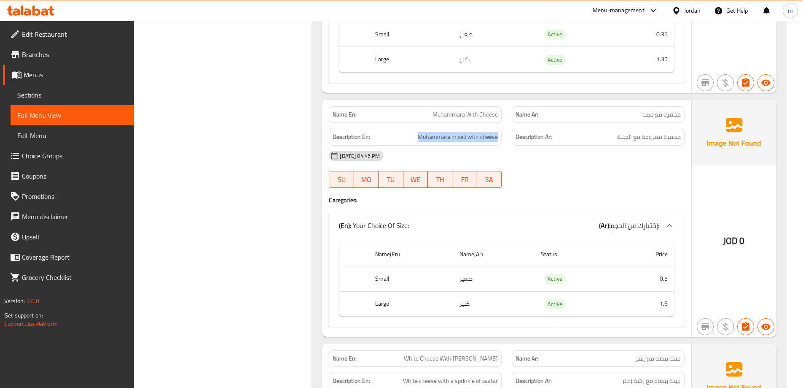
click at [500, 142] on div "Description En: Muhammara mixed with cheese" at bounding box center [415, 137] width 173 height 18
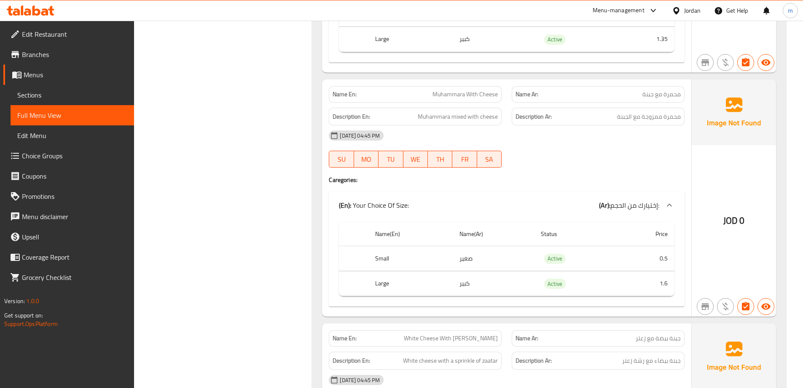
drag, startPoint x: 378, startPoint y: 145, endPoint x: 378, endPoint y: 154, distance: 8.9
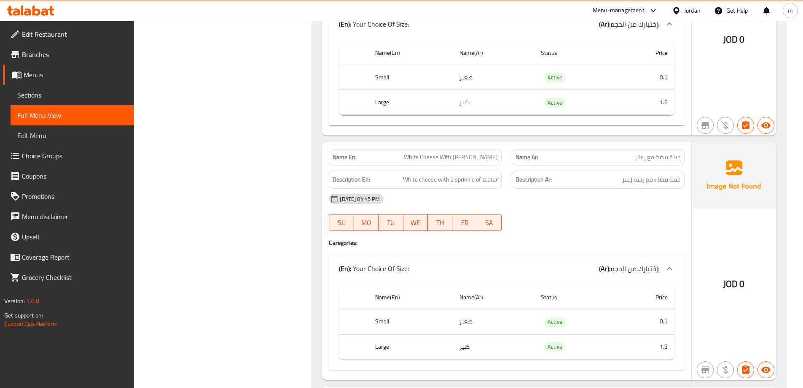
drag, startPoint x: 302, startPoint y: 143, endPoint x: 300, endPoint y: 188, distance: 45.6
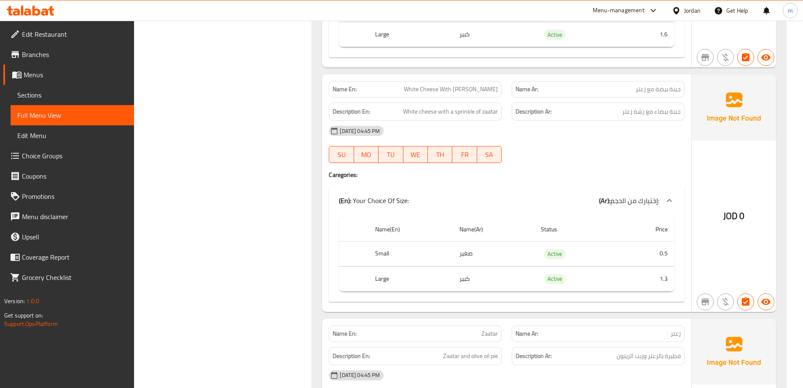
drag, startPoint x: 259, startPoint y: 92, endPoint x: 261, endPoint y: 117, distance: 24.9
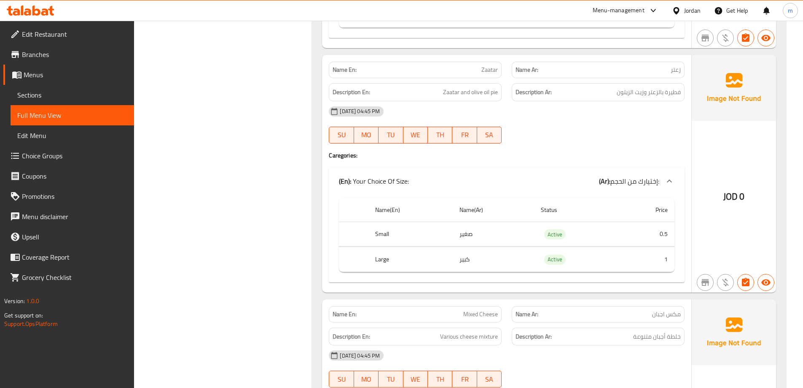
drag, startPoint x: 278, startPoint y: 70, endPoint x: 281, endPoint y: 102, distance: 31.8
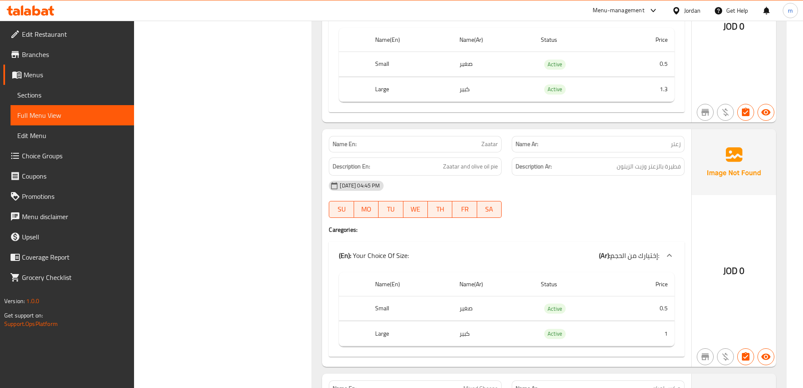
drag, startPoint x: 291, startPoint y: 102, endPoint x: 290, endPoint y: 75, distance: 27.0
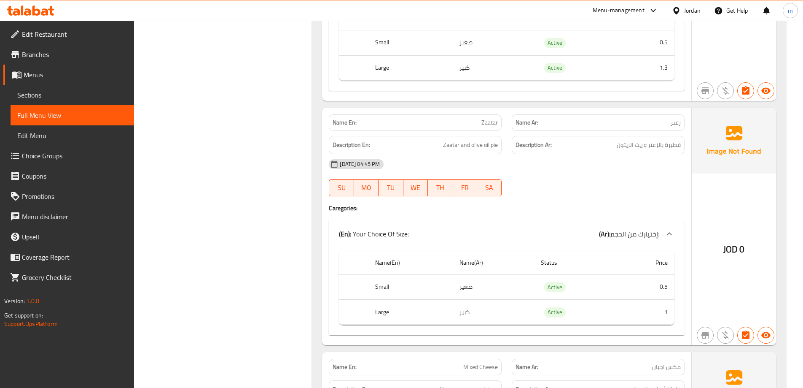
drag, startPoint x: 282, startPoint y: 95, endPoint x: 293, endPoint y: 118, distance: 25.1
drag, startPoint x: 441, startPoint y: 146, endPoint x: 451, endPoint y: 146, distance: 10.5
click at [451, 146] on h6 "Description En: Zaatar and olive oil pie" at bounding box center [415, 143] width 165 height 11
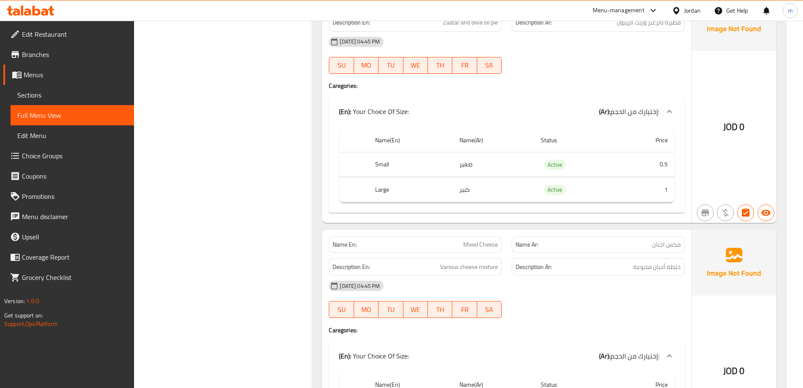
drag, startPoint x: 587, startPoint y: 170, endPoint x: 586, endPoint y: 211, distance: 41.4
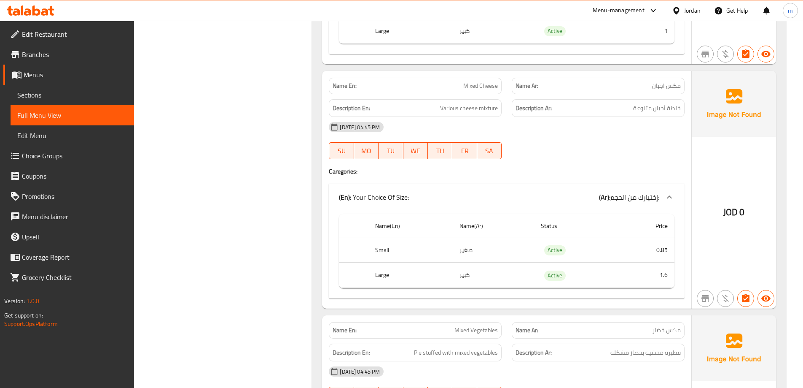
scroll to position [2437, 0]
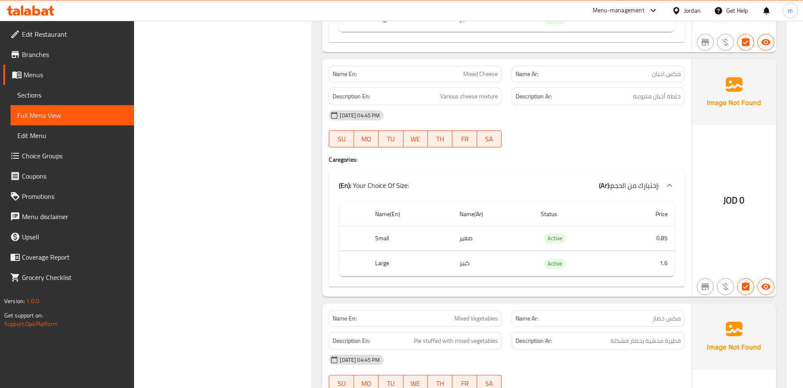
drag, startPoint x: 585, startPoint y: 198, endPoint x: 588, endPoint y: 229, distance: 30.9
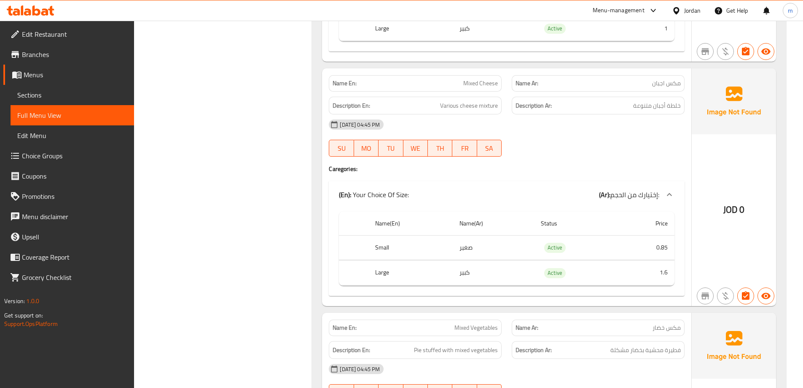
drag, startPoint x: 209, startPoint y: 205, endPoint x: 209, endPoint y: 196, distance: 8.9
drag, startPoint x: 450, startPoint y: 108, endPoint x: 501, endPoint y: 111, distance: 50.7
click at [501, 111] on div "Description En: Various cheese mixture" at bounding box center [415, 107] width 173 height 18
click at [550, 126] on div "[DATE] 04:45 PM" at bounding box center [507, 126] width 366 height 20
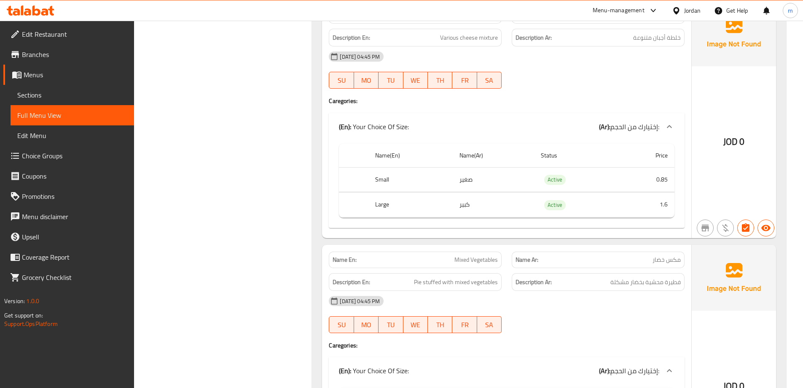
drag, startPoint x: 323, startPoint y: 133, endPoint x: 328, endPoint y: 161, distance: 28.0
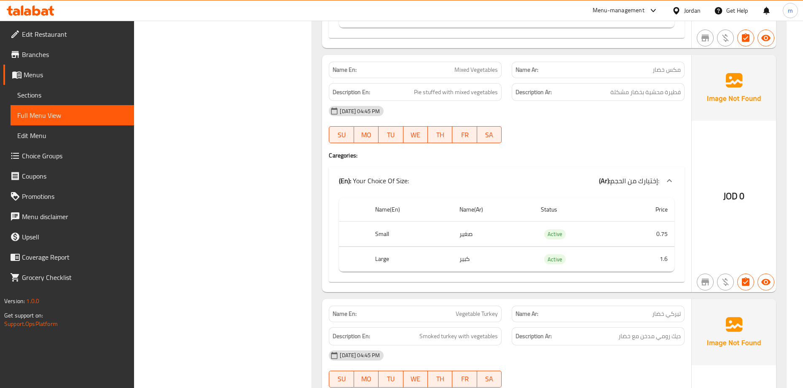
drag, startPoint x: 329, startPoint y: 139, endPoint x: 330, endPoint y: 180, distance: 40.5
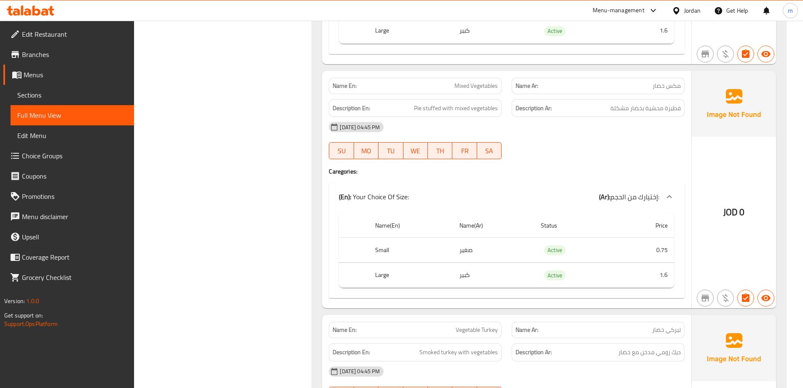
drag, startPoint x: 330, startPoint y: 180, endPoint x: 327, endPoint y: 157, distance: 22.5
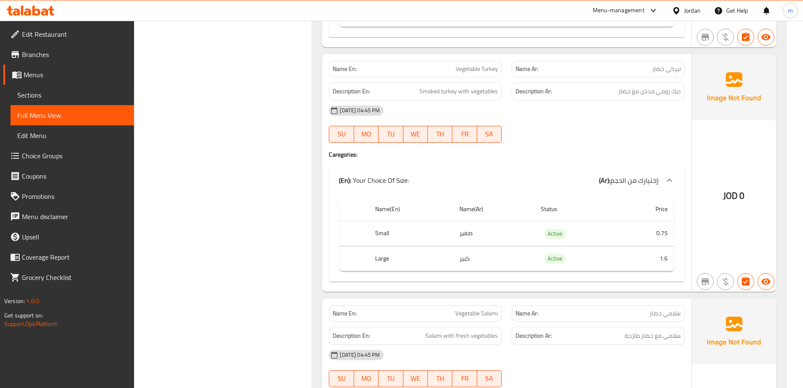
drag, startPoint x: 278, startPoint y: 92, endPoint x: 302, endPoint y: 119, distance: 36.7
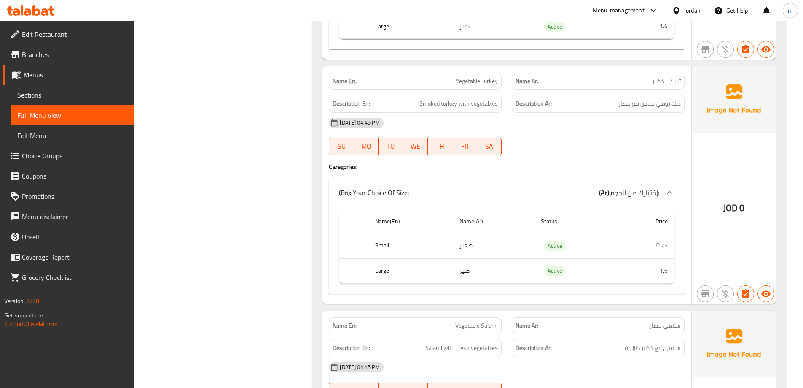
drag, startPoint x: 305, startPoint y: 133, endPoint x: 309, endPoint y: 112, distance: 21.9
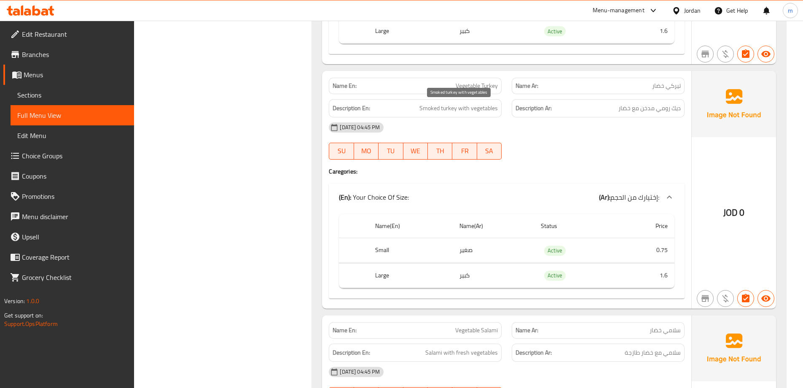
click at [423, 107] on span "Smoked turkey with vegetables" at bounding box center [459, 108] width 78 height 11
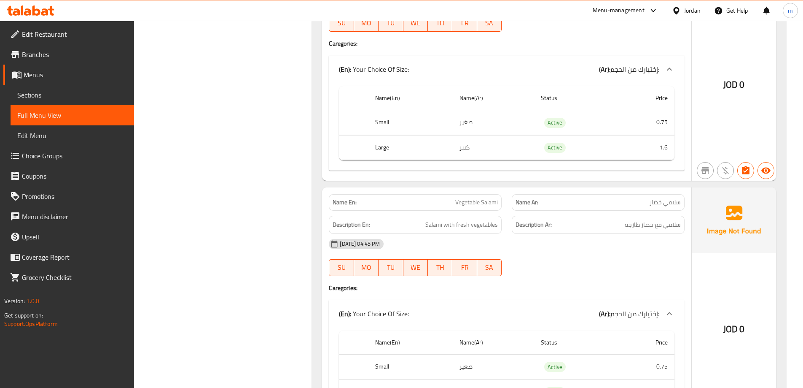
drag, startPoint x: 297, startPoint y: 91, endPoint x: 297, endPoint y: 127, distance: 35.4
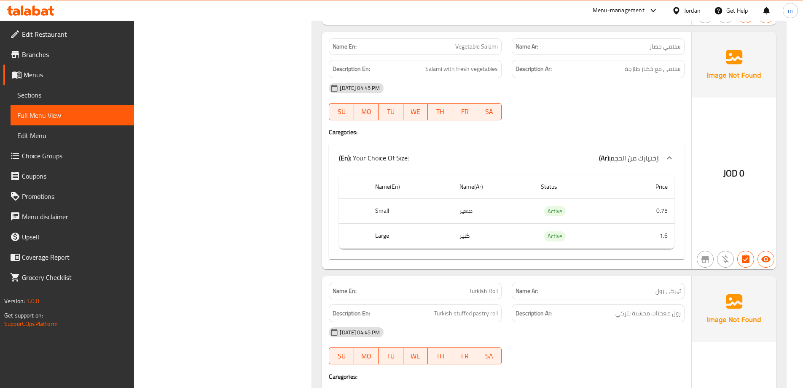
drag, startPoint x: 296, startPoint y: 127, endPoint x: 284, endPoint y: 150, distance: 25.5
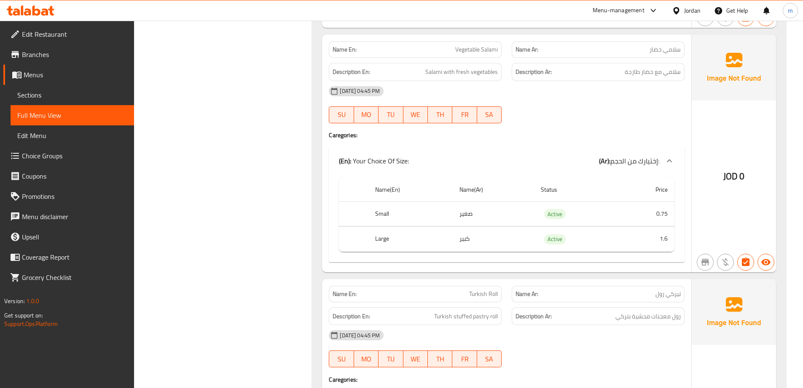
drag, startPoint x: 282, startPoint y: 150, endPoint x: 282, endPoint y: 138, distance: 11.8
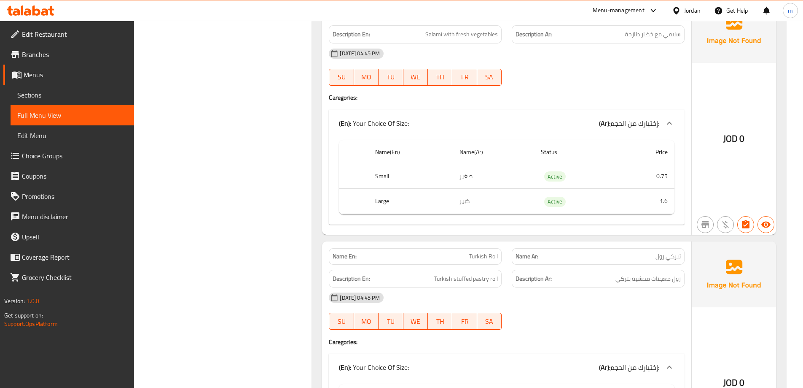
scroll to position [3230, 0]
drag, startPoint x: 294, startPoint y: 124, endPoint x: 295, endPoint y: 132, distance: 8.5
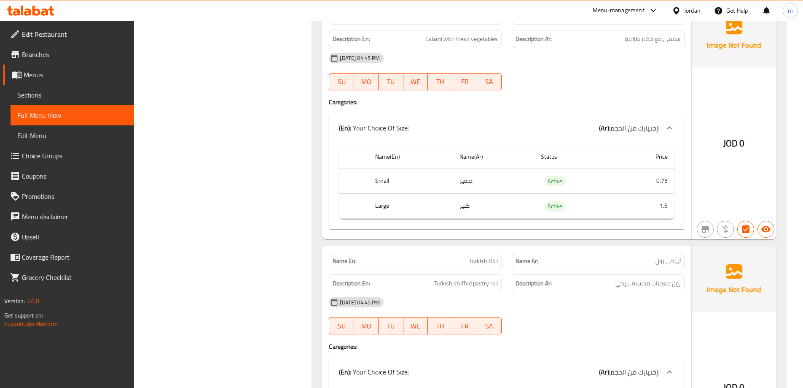
drag, startPoint x: 295, startPoint y: 132, endPoint x: 305, endPoint y: 119, distance: 16.6
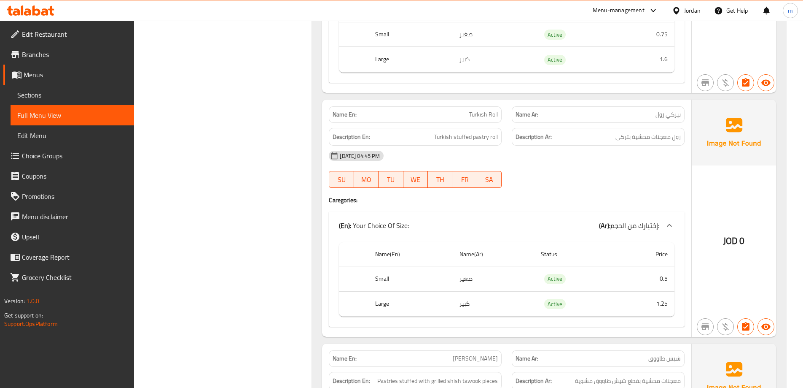
scroll to position [3427, 0]
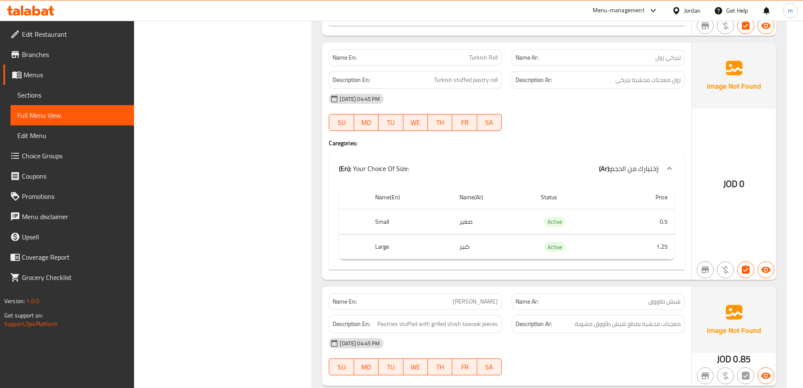
drag, startPoint x: 299, startPoint y: 120, endPoint x: 312, endPoint y: 150, distance: 32.3
drag, startPoint x: 499, startPoint y: 83, endPoint x: 431, endPoint y: 81, distance: 67.9
click at [431, 81] on div "Description En: Turkish stuffed pastry roll" at bounding box center [415, 80] width 173 height 18
click at [328, 112] on div "SU MO TU WE TH FR SA" at bounding box center [415, 122] width 183 height 27
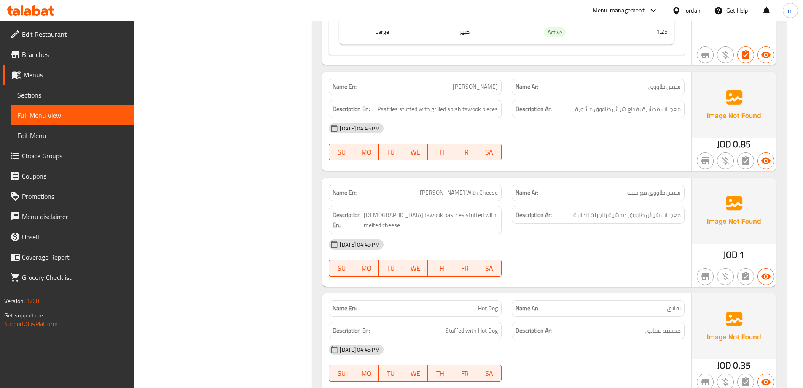
scroll to position [3682, 0]
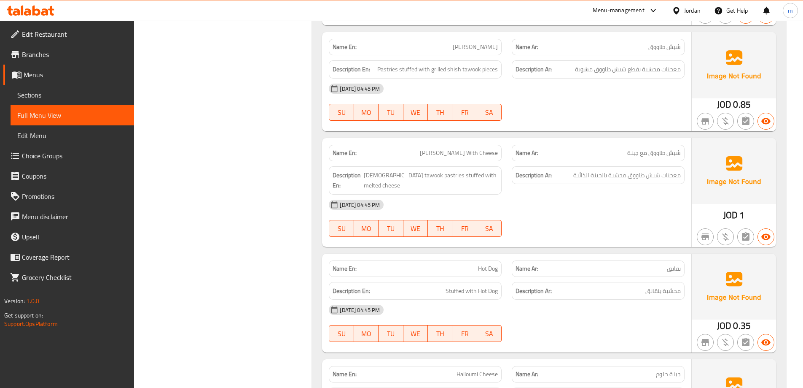
drag, startPoint x: 329, startPoint y: 92, endPoint x: 333, endPoint y: 120, distance: 28.0
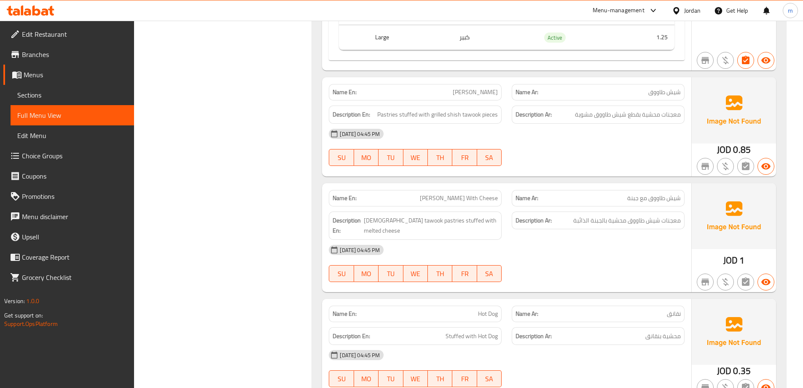
scroll to position [3616, 0]
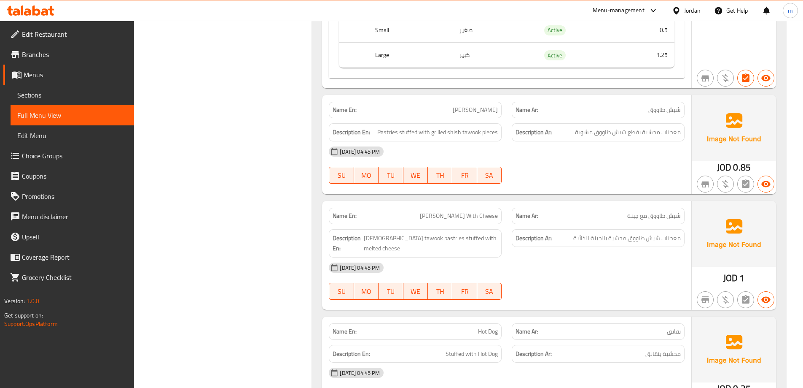
drag, startPoint x: 306, startPoint y: 244, endPoint x: 294, endPoint y: 220, distance: 27.2
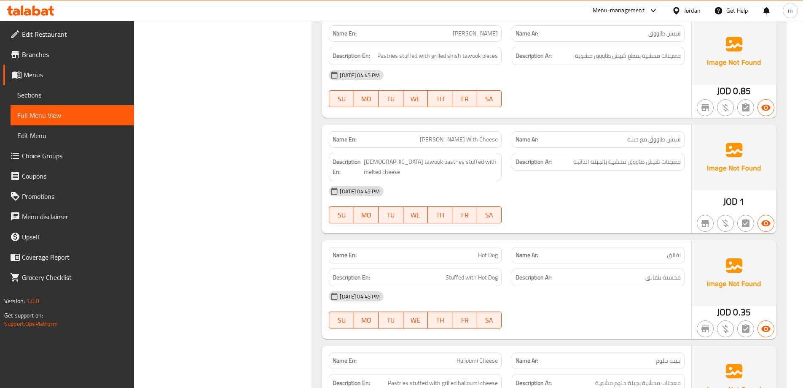
drag, startPoint x: 192, startPoint y: 139, endPoint x: 194, endPoint y: 171, distance: 32.1
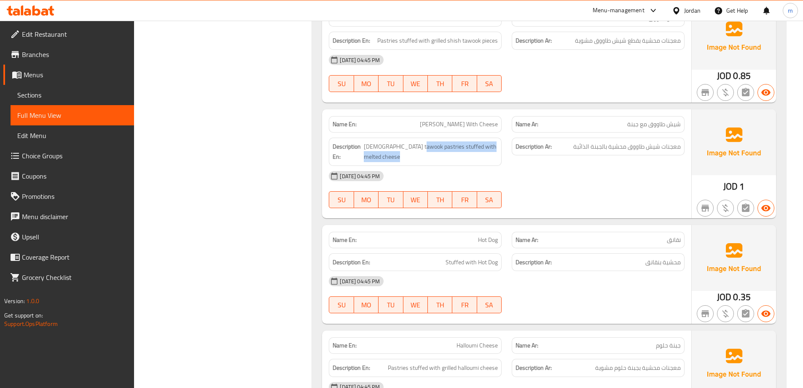
drag, startPoint x: 426, startPoint y: 147, endPoint x: 509, endPoint y: 149, distance: 84.0
click at [509, 149] on div "Description En: Shish tawook pastries stuffed with melted cheese Description Ar…" at bounding box center [507, 151] width 366 height 38
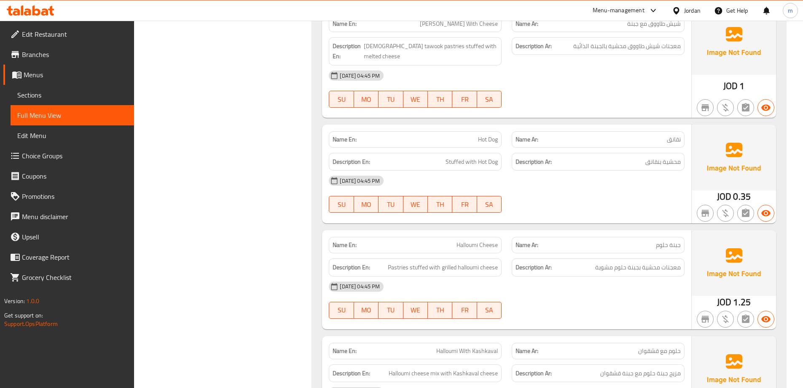
drag, startPoint x: 312, startPoint y: 111, endPoint x: 310, endPoint y: 129, distance: 18.2
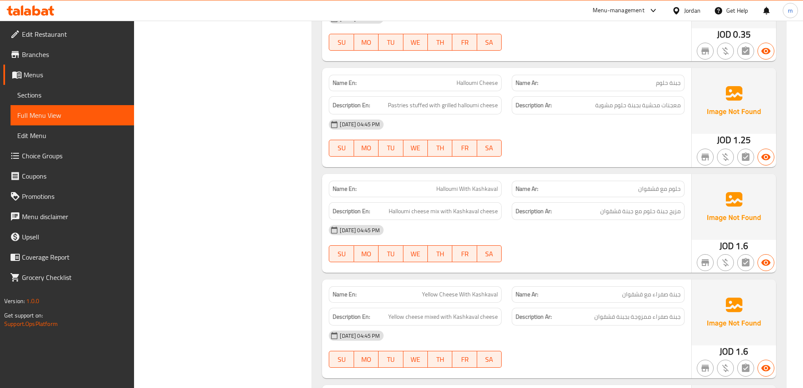
drag, startPoint x: 328, startPoint y: 146, endPoint x: 322, endPoint y: 163, distance: 17.9
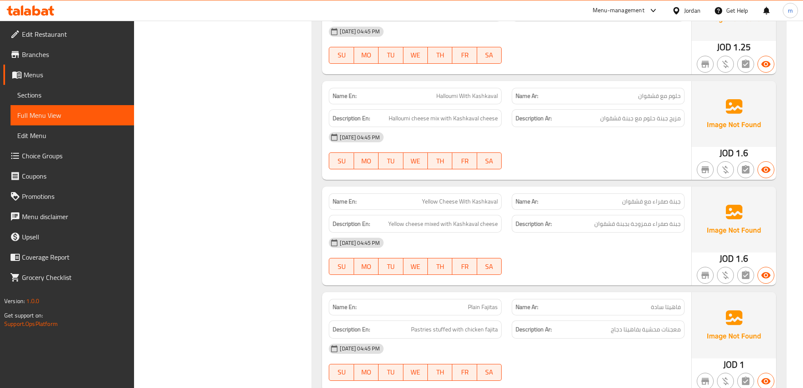
drag, startPoint x: 314, startPoint y: 144, endPoint x: 315, endPoint y: 163, distance: 19.4
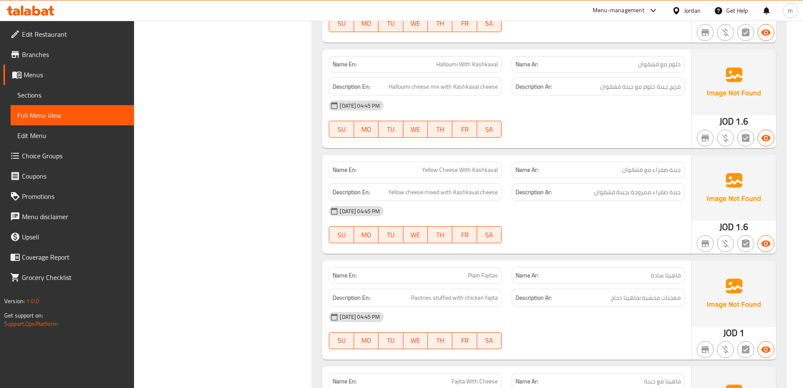
drag, startPoint x: 366, startPoint y: 215, endPoint x: 364, endPoint y: 225, distance: 9.8
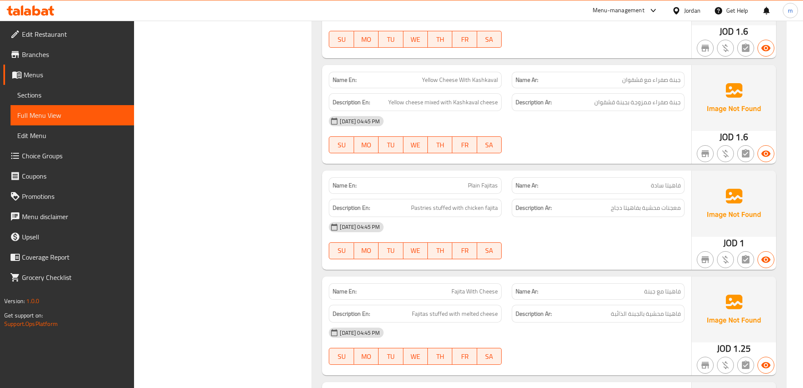
drag, startPoint x: 363, startPoint y: 218, endPoint x: 358, endPoint y: 179, distance: 39.1
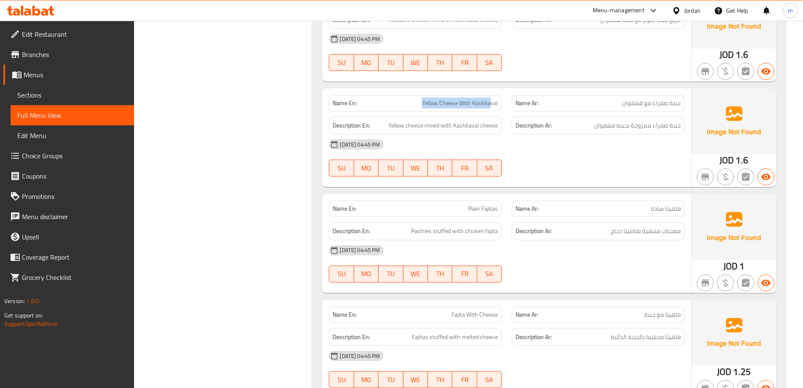
drag, startPoint x: 418, startPoint y: 90, endPoint x: 490, endPoint y: 94, distance: 71.4
click at [490, 99] on p "Name En: Yellow Cheese With Kashkaval" at bounding box center [415, 103] width 165 height 9
drag, startPoint x: 392, startPoint y: 118, endPoint x: 503, endPoint y: 116, distance: 110.5
click at [503, 116] on div "Description En: Yellow cheese mixed with Kashkaval cheese" at bounding box center [415, 125] width 183 height 28
drag, startPoint x: 467, startPoint y: 205, endPoint x: 499, endPoint y: 207, distance: 32.1
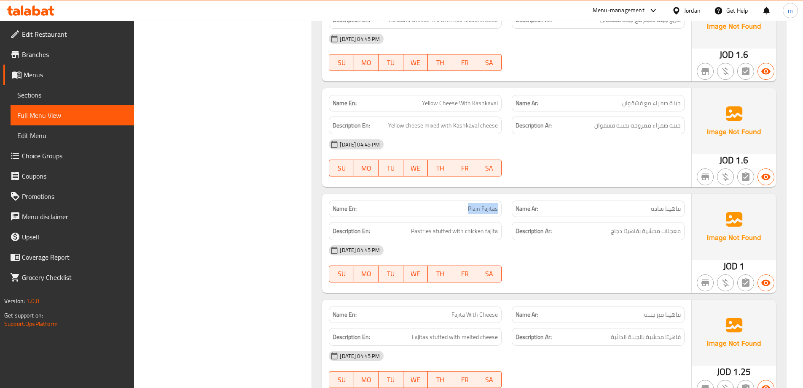
click at [499, 207] on div "Name En: Plain Fajitas Name Ar: فاهيتا سادة Description En: Pastries stuffed wi…" at bounding box center [506, 243] width 369 height 99
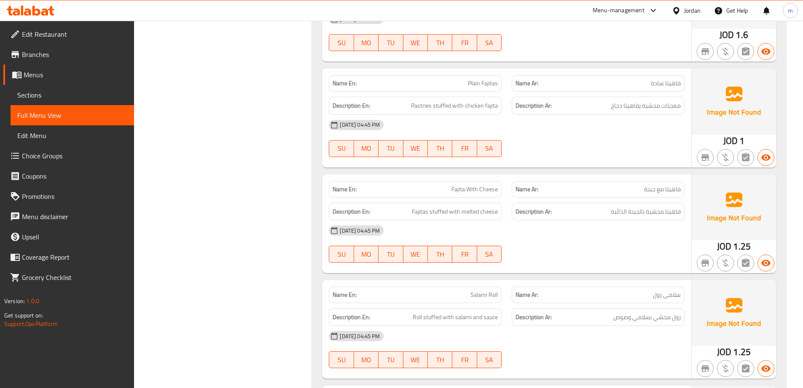
drag, startPoint x: 248, startPoint y: 181, endPoint x: 257, endPoint y: 211, distance: 31.6
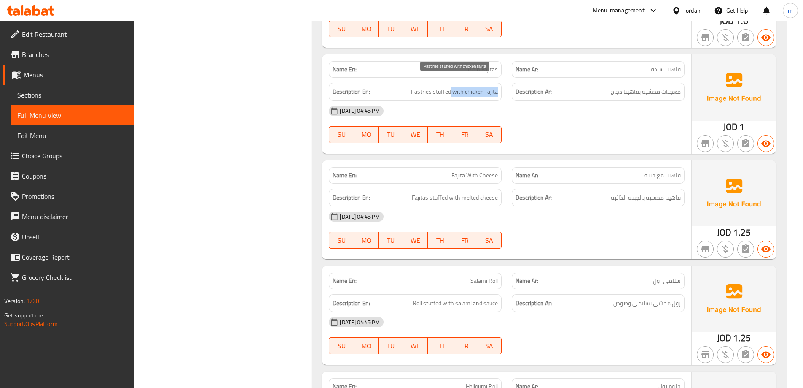
drag, startPoint x: 451, startPoint y: 81, endPoint x: 498, endPoint y: 81, distance: 46.8
click at [498, 86] on span "Pastries stuffed with chicken fajita" at bounding box center [454, 91] width 87 height 11
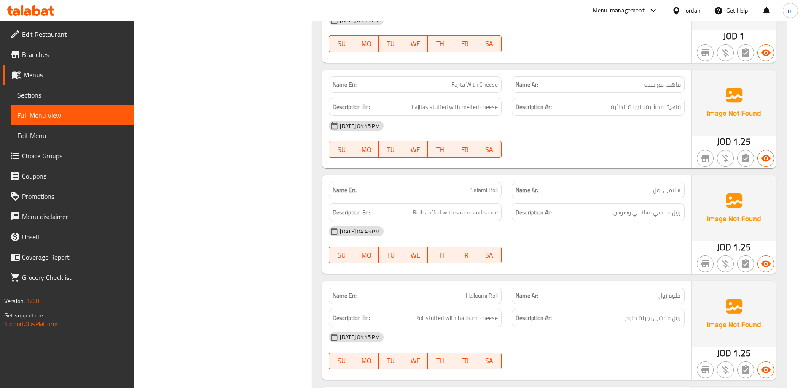
drag, startPoint x: 341, startPoint y: 140, endPoint x: 346, endPoint y: 155, distance: 15.9
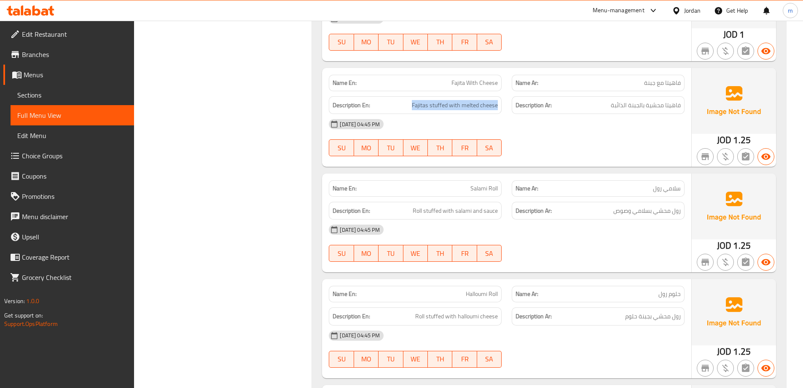
drag, startPoint x: 413, startPoint y: 94, endPoint x: 499, endPoint y: 100, distance: 85.8
click at [499, 100] on div "Description En: Fajitas stuffed with melted cheese" at bounding box center [415, 105] width 173 height 18
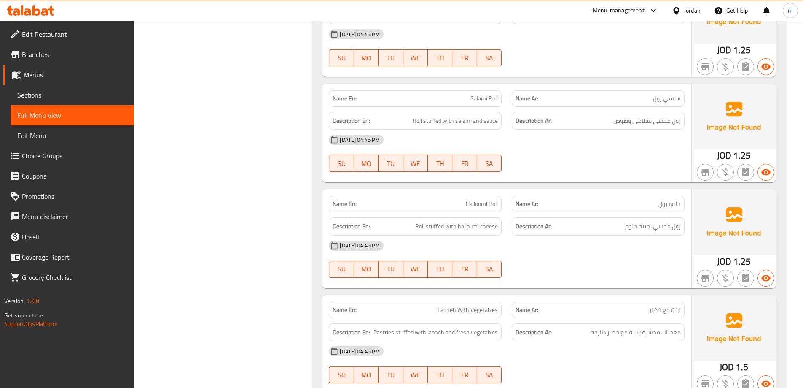
drag, startPoint x: 297, startPoint y: 133, endPoint x: 307, endPoint y: 152, distance: 21.3
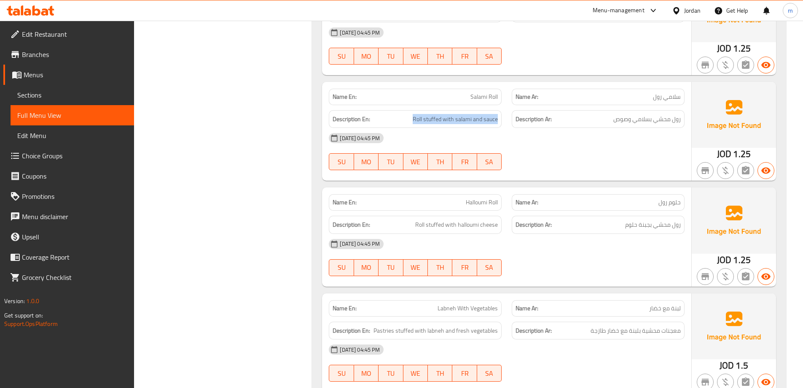
drag, startPoint x: 419, startPoint y: 114, endPoint x: 503, endPoint y: 115, distance: 83.9
click at [503, 115] on div "Description En: Roll stuffed with salami and sauce" at bounding box center [415, 119] width 183 height 28
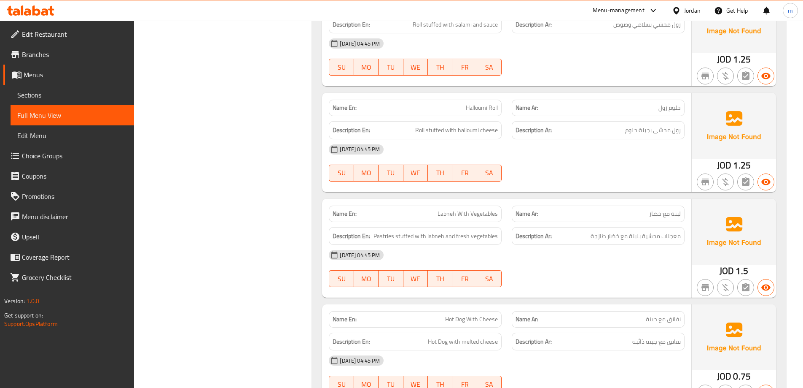
drag, startPoint x: 318, startPoint y: 201, endPoint x: 328, endPoint y: 218, distance: 19.8
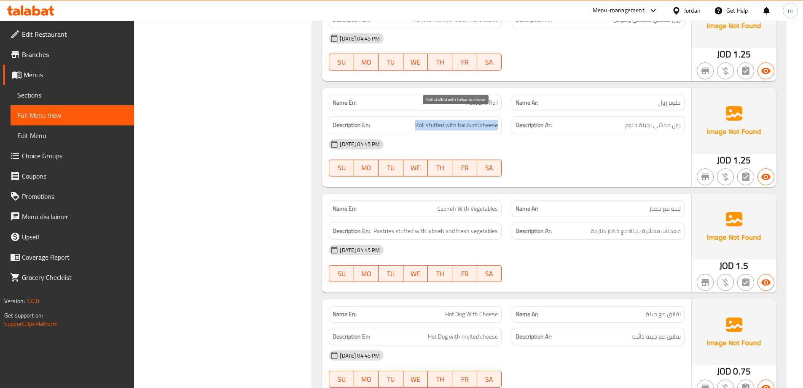
drag, startPoint x: 401, startPoint y: 115, endPoint x: 504, endPoint y: 119, distance: 102.6
click at [504, 119] on div "Description En: Roll stuffed with halloumi cheese" at bounding box center [415, 125] width 183 height 28
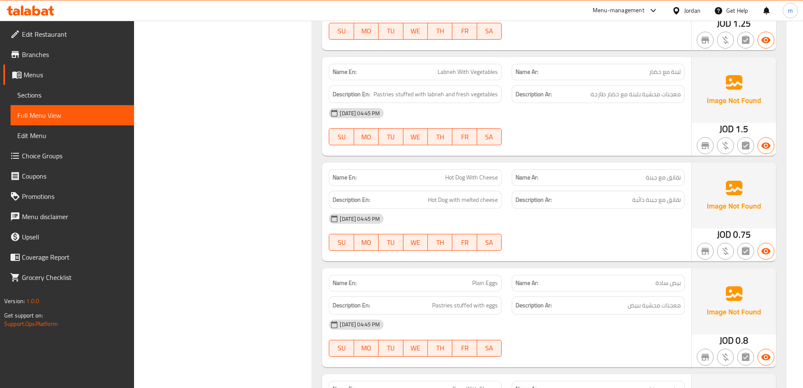
drag, startPoint x: 267, startPoint y: 160, endPoint x: 268, endPoint y: 180, distance: 20.3
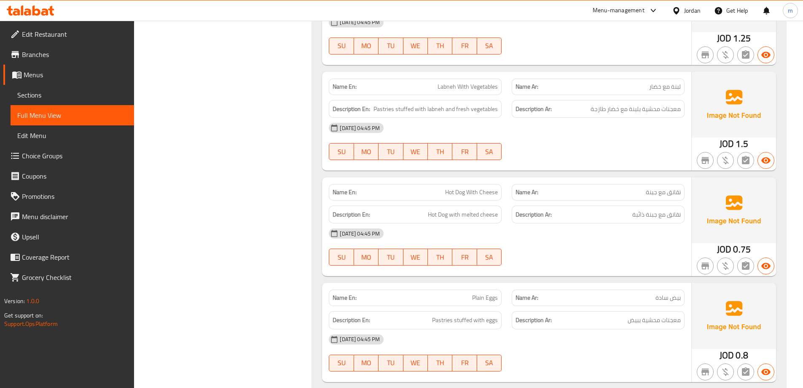
drag, startPoint x: 355, startPoint y: 230, endPoint x: 354, endPoint y: 223, distance: 6.8
drag, startPoint x: 422, startPoint y: 102, endPoint x: 498, endPoint y: 105, distance: 76.0
click at [498, 105] on div "Description En: Pastries stuffed with labneh and fresh vegetables" at bounding box center [415, 109] width 173 height 18
drag, startPoint x: 435, startPoint y: 184, endPoint x: 499, endPoint y: 183, distance: 64.5
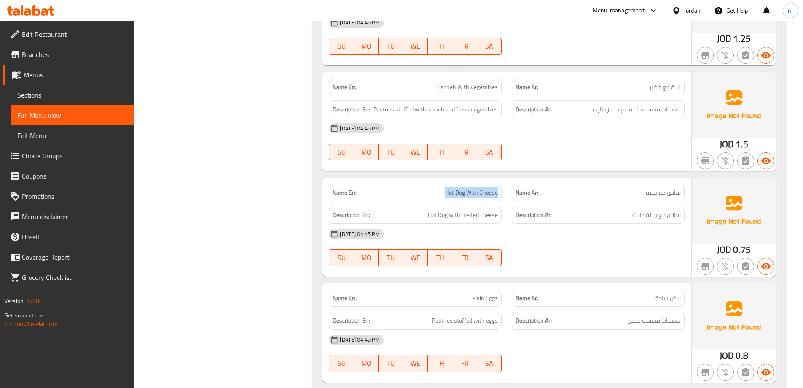
click at [499, 184] on div "Name En: Hot Dog With Cheese" at bounding box center [415, 192] width 173 height 16
drag, startPoint x: 425, startPoint y: 206, endPoint x: 505, endPoint y: 206, distance: 80.6
click at [505, 206] on div "Description En: Hot Dog with melted cheese" at bounding box center [415, 215] width 183 height 28
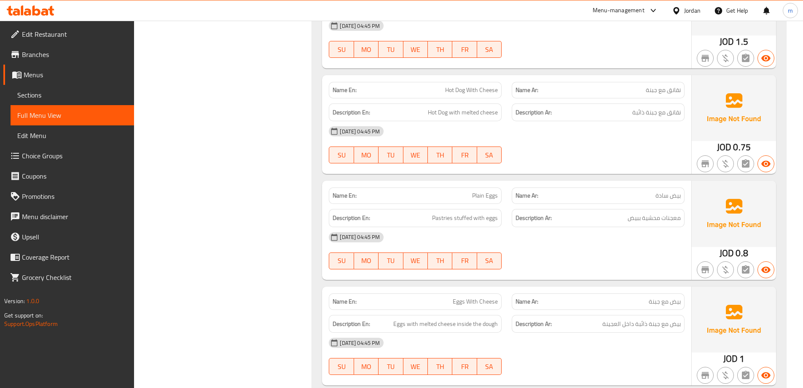
drag, startPoint x: 307, startPoint y: 109, endPoint x: 309, endPoint y: 134, distance: 25.0
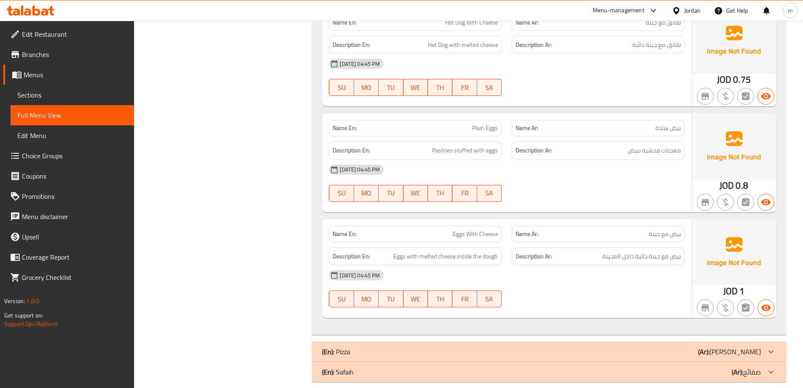
drag, startPoint x: 301, startPoint y: 203, endPoint x: 316, endPoint y: 226, distance: 27.5
drag, startPoint x: 427, startPoint y: 138, endPoint x: 499, endPoint y: 140, distance: 72.6
click at [499, 140] on div "Description En: Pastries stuffed with eggs" at bounding box center [415, 149] width 173 height 18
click at [456, 144] on span "Pastries stuffed with eggs" at bounding box center [465, 149] width 66 height 11
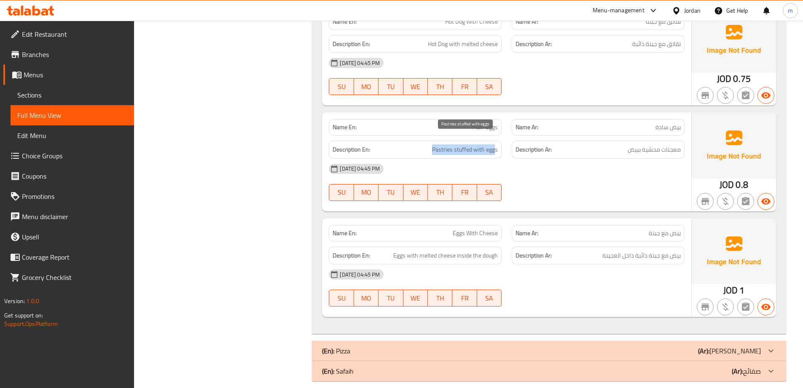
drag, startPoint x: 431, startPoint y: 143, endPoint x: 494, endPoint y: 143, distance: 63.7
click at [494, 144] on h6 "Description En: Pastries stuffed with eggs" at bounding box center [415, 149] width 165 height 11
click at [430, 159] on div "[DATE] 04:45 PM" at bounding box center [507, 169] width 366 height 20
drag, startPoint x: 276, startPoint y: 154, endPoint x: 282, endPoint y: 201, distance: 46.8
drag, startPoint x: 394, startPoint y: 245, endPoint x: 487, endPoint y: 253, distance: 93.5
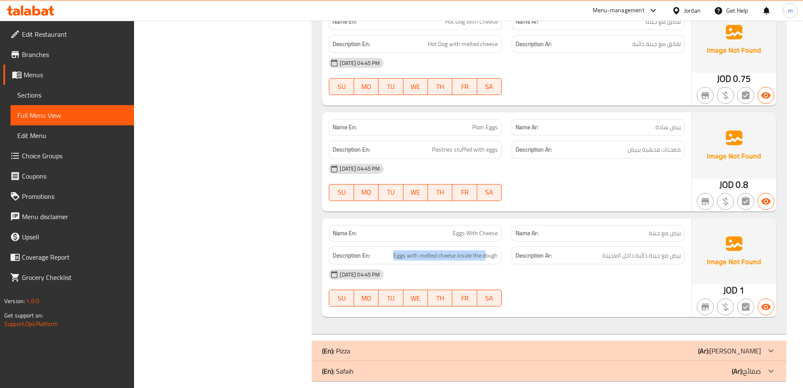
click at [487, 253] on div "Description En: Eggs with melted cheese inside the dough" at bounding box center [415, 255] width 173 height 18
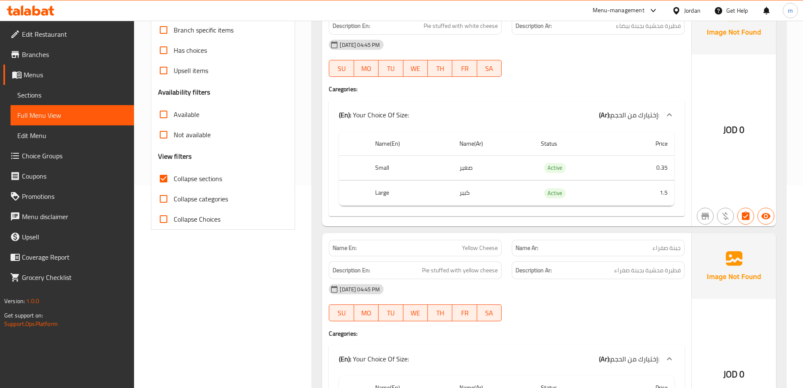
scroll to position [0, 0]
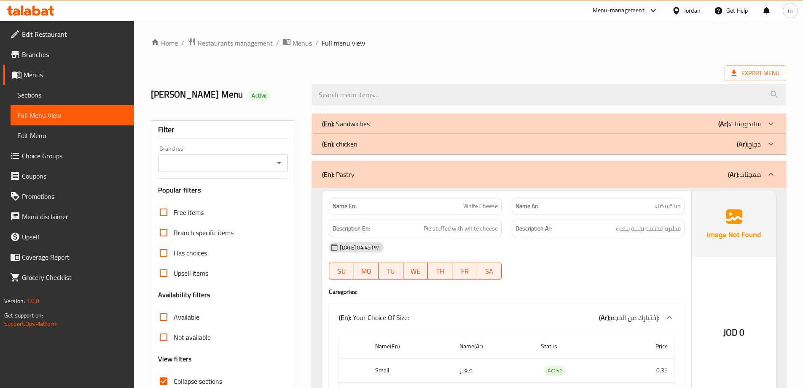
drag, startPoint x: 553, startPoint y: 263, endPoint x: 553, endPoint y: 166, distance: 97.0
click at [560, 167] on div "(En): Pastry (Ar): معجنات" at bounding box center [549, 174] width 474 height 27
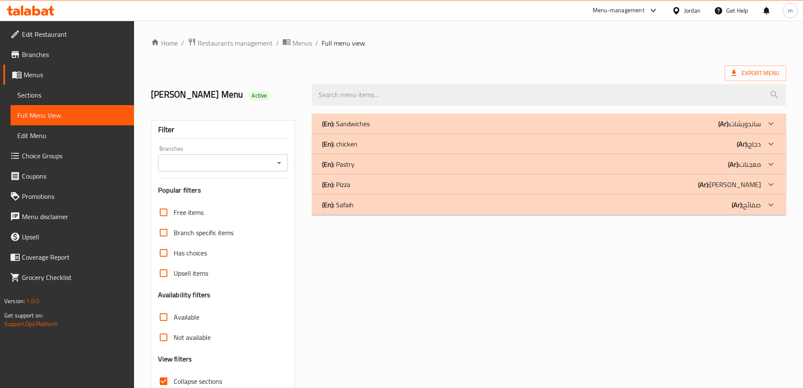
click at [581, 178] on div "(En): Pizza (Ar): بيتزا" at bounding box center [549, 184] width 474 height 20
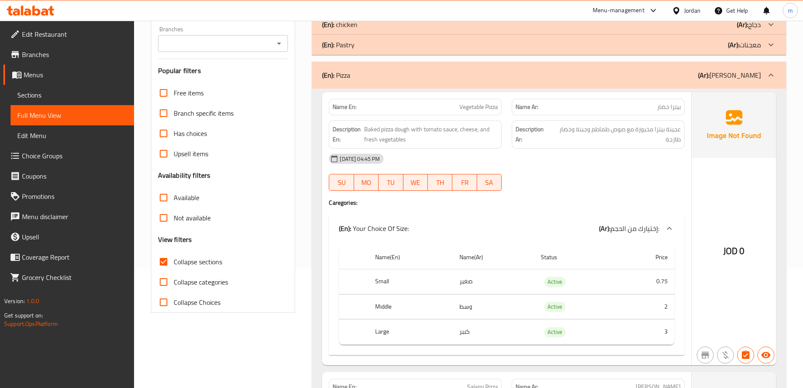
drag, startPoint x: 701, startPoint y: 301, endPoint x: 710, endPoint y: 285, distance: 18.5
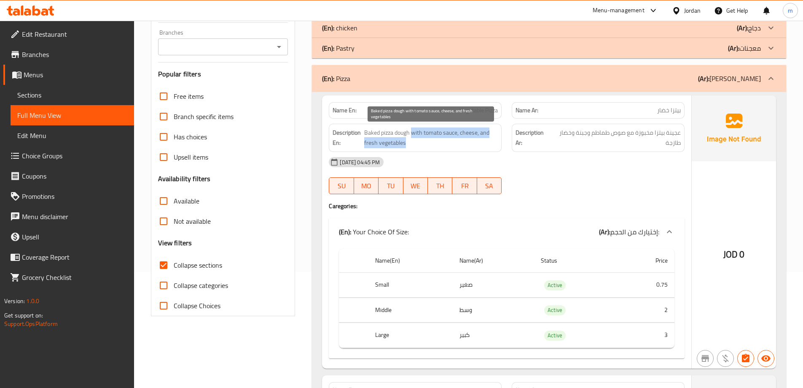
drag, startPoint x: 393, startPoint y: 132, endPoint x: 480, endPoint y: 143, distance: 87.9
click at [480, 143] on span "Baked pizza dough with tomato sauce, cheese, and fresh vegetables" at bounding box center [431, 137] width 134 height 21
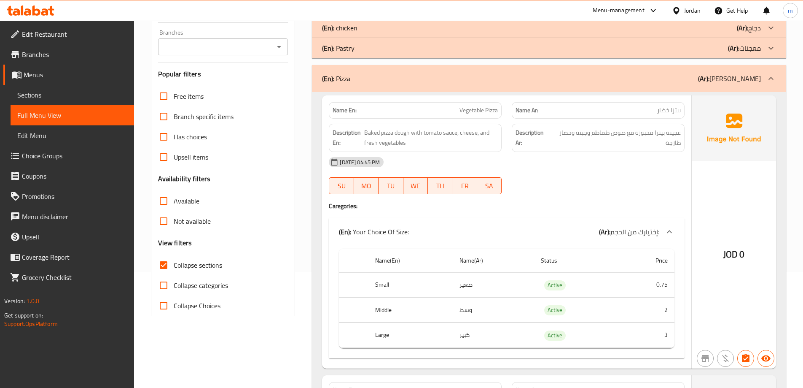
click at [328, 290] on div "Name En: Vegetable Pizza Name Ar: بيتزا خضار Description En: Baked pizza dough …" at bounding box center [506, 231] width 369 height 273
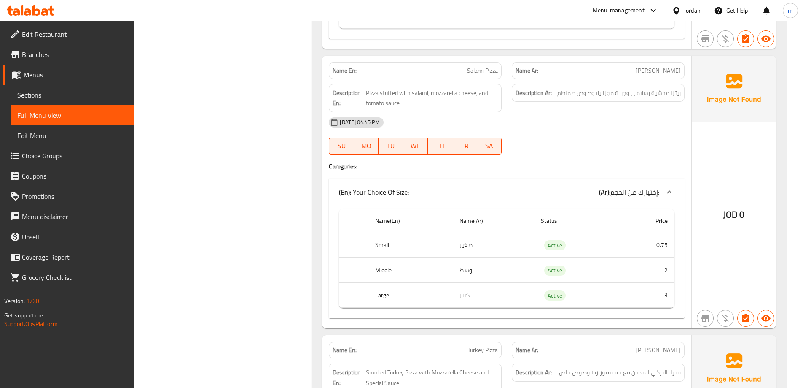
scroll to position [440, 0]
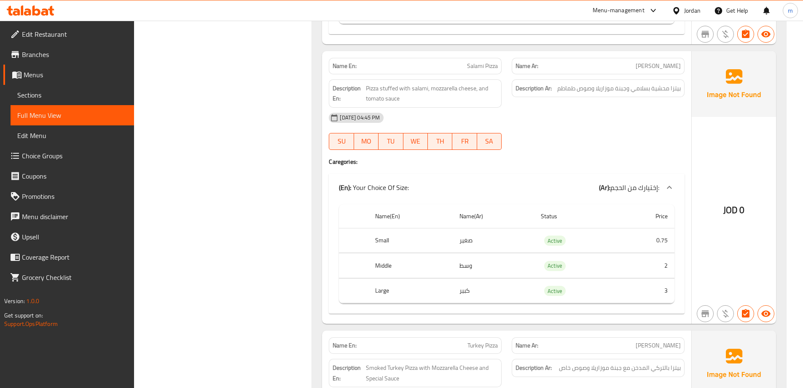
drag, startPoint x: 299, startPoint y: 84, endPoint x: 310, endPoint y: 99, distance: 18.4
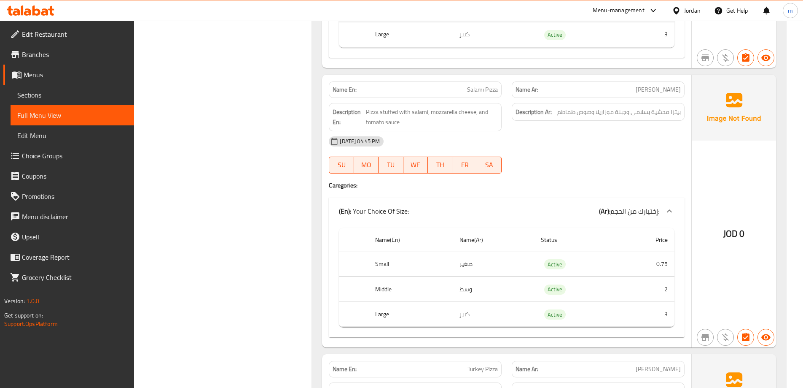
drag, startPoint x: 276, startPoint y: 181, endPoint x: 277, endPoint y: 169, distance: 11.8
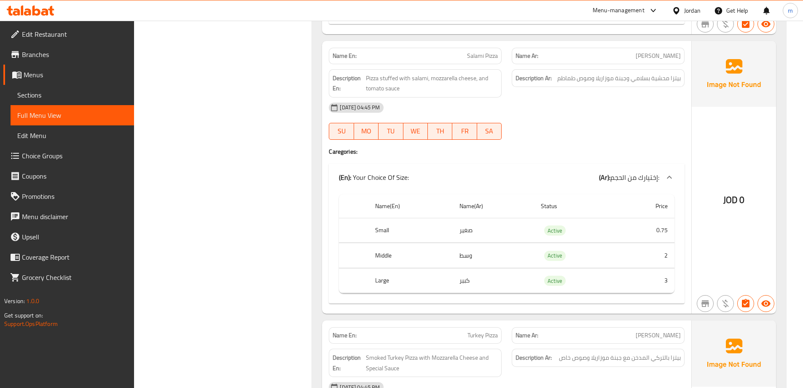
scroll to position [463, 0]
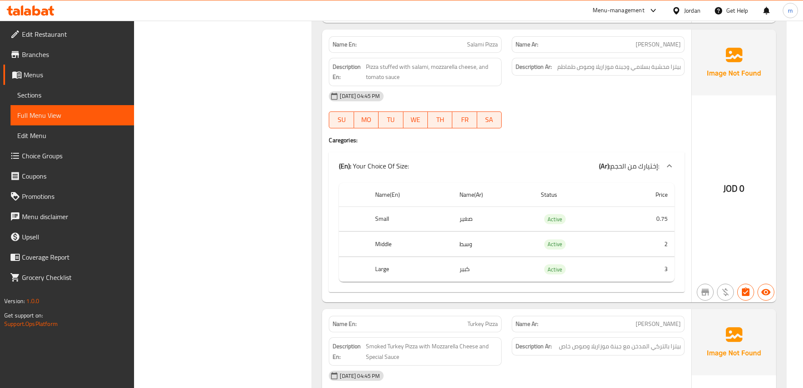
drag, startPoint x: 267, startPoint y: 93, endPoint x: 267, endPoint y: 111, distance: 18.6
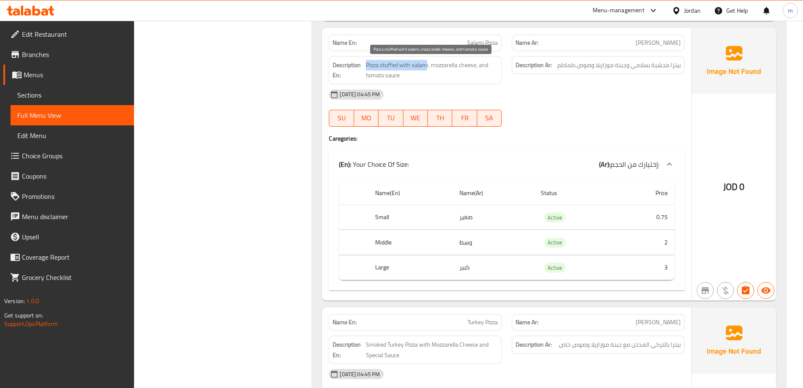
drag, startPoint x: 366, startPoint y: 65, endPoint x: 426, endPoint y: 65, distance: 59.5
click at [426, 65] on span "Pizza stuffed with salami, mozzarella cheese, and tomato sauce" at bounding box center [432, 70] width 132 height 21
drag, startPoint x: 430, startPoint y: 65, endPoint x: 477, endPoint y: 77, distance: 49.2
click at [477, 77] on span "Pizza stuffed with salami, mozzarella cheese, and tomato sauce" at bounding box center [432, 70] width 132 height 21
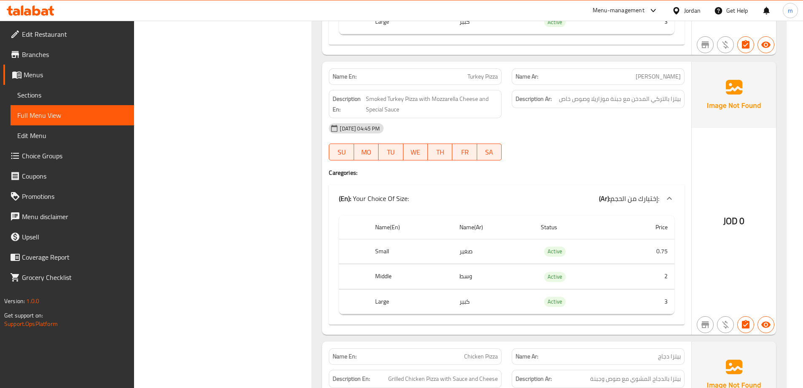
drag, startPoint x: 401, startPoint y: 126, endPoint x: 394, endPoint y: 167, distance: 42.0
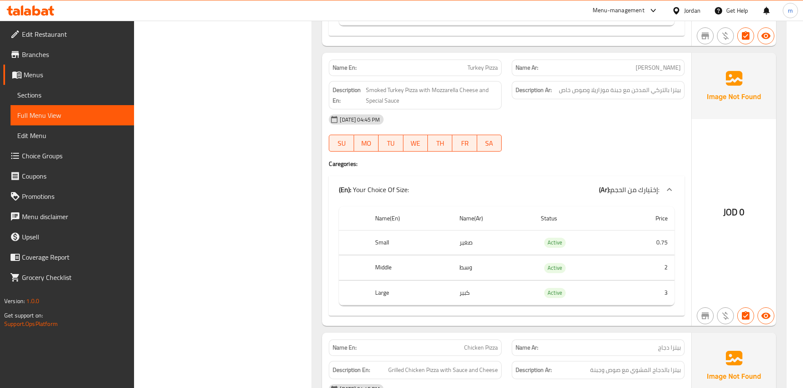
drag, startPoint x: 315, startPoint y: 190, endPoint x: 309, endPoint y: 175, distance: 15.5
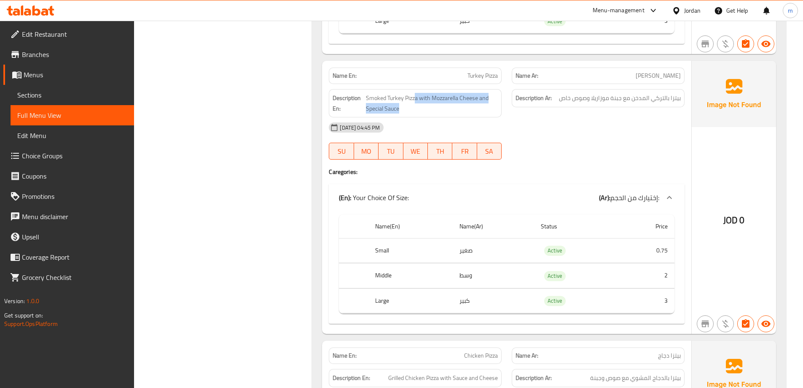
drag, startPoint x: 411, startPoint y: 96, endPoint x: 475, endPoint y: 116, distance: 67.5
click at [475, 116] on div "Description En: Smoked Turkey Pizza with Mozzarella Cheese and Special Sauce" at bounding box center [415, 103] width 173 height 28
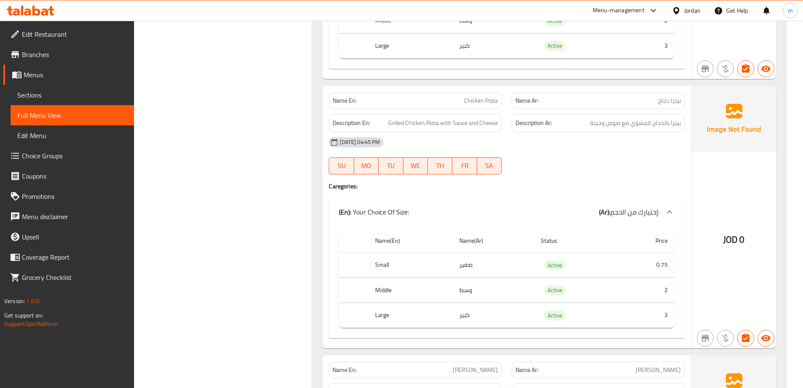
drag, startPoint x: 262, startPoint y: 135, endPoint x: 260, endPoint y: 168, distance: 33.8
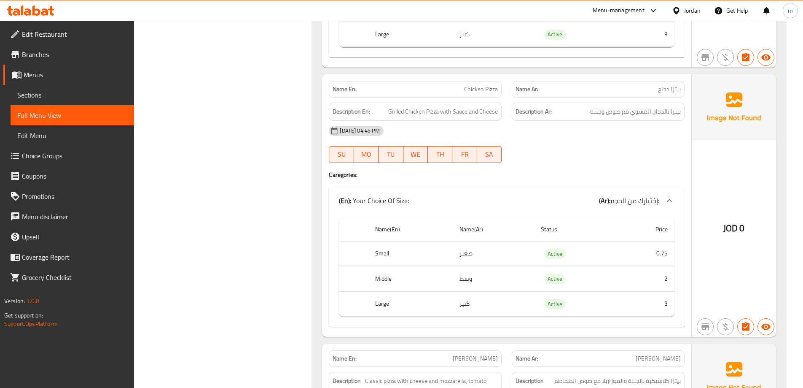
scroll to position [972, 0]
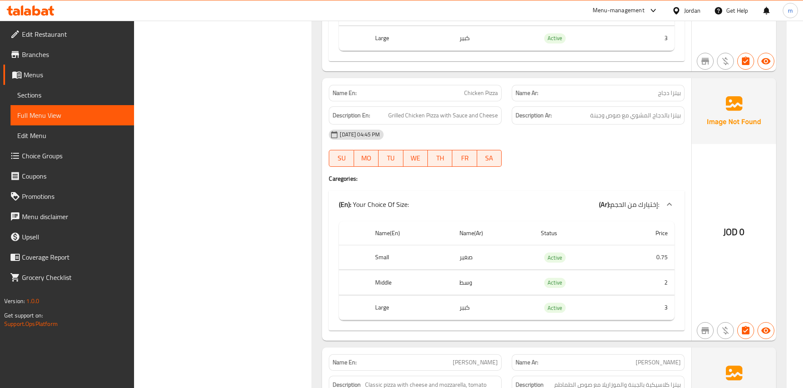
drag, startPoint x: 259, startPoint y: 168, endPoint x: 261, endPoint y: 154, distance: 14.5
click at [270, 157] on div "Filter Branches Branches Popular filters Free items Branch specific items Has c…" at bounding box center [227, 177] width 162 height 2081
drag, startPoint x: 439, startPoint y: 116, endPoint x: 515, endPoint y: 118, distance: 75.9
click at [515, 118] on div "Description En: Grilled Chicken Pizza with Sauce and Cheese Description Ar: بيت…" at bounding box center [507, 115] width 366 height 28
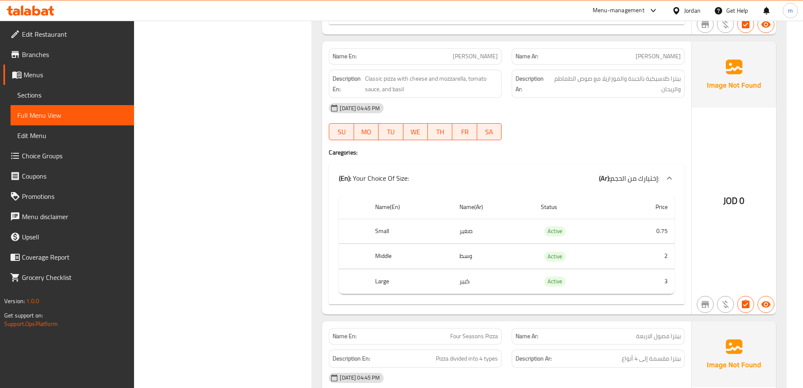
drag, startPoint x: 300, startPoint y: 143, endPoint x: 304, endPoint y: 174, distance: 31.4
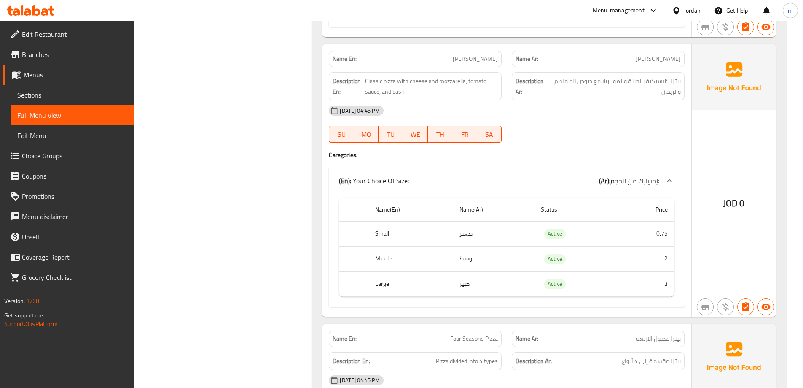
drag, startPoint x: 304, startPoint y: 174, endPoint x: 305, endPoint y: 163, distance: 11.4
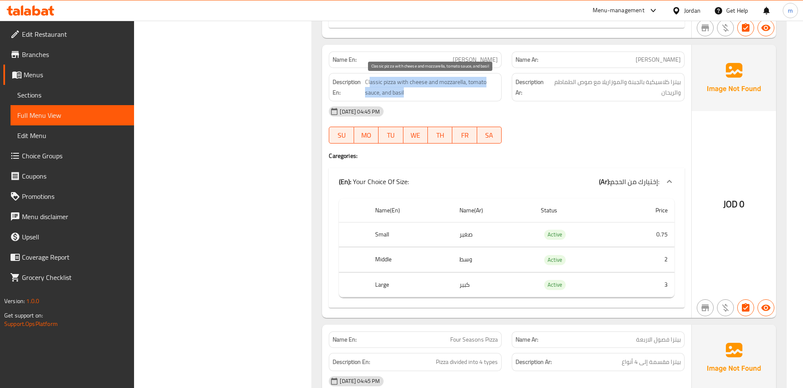
drag, startPoint x: 373, startPoint y: 79, endPoint x: 415, endPoint y: 94, distance: 44.5
click at [415, 94] on span "Classic pizza with cheese and mozzarella, tomato sauce, and basil" at bounding box center [431, 87] width 133 height 21
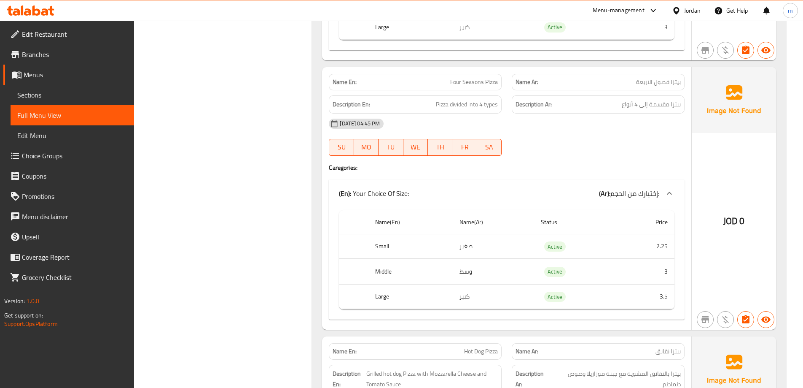
drag, startPoint x: 240, startPoint y: 125, endPoint x: 242, endPoint y: 148, distance: 23.3
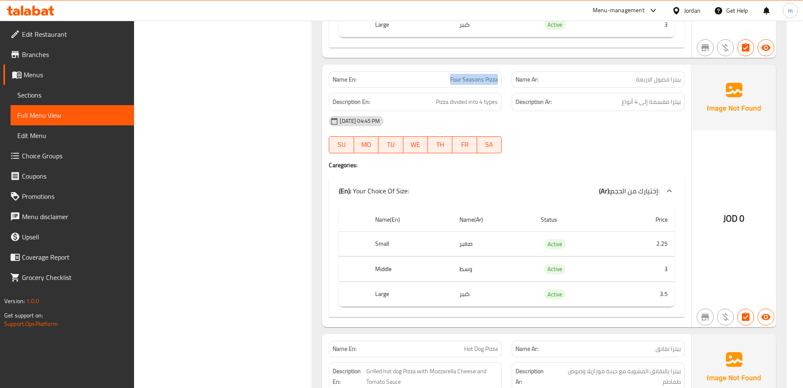
drag, startPoint x: 440, startPoint y: 82, endPoint x: 499, endPoint y: 86, distance: 59.2
click at [499, 86] on div "Name En: Four Seasons Pizza" at bounding box center [415, 79] width 173 height 16
drag, startPoint x: 426, startPoint y: 105, endPoint x: 500, endPoint y: 103, distance: 73.8
click at [500, 103] on div "Description En: Pizza divided into 4 types" at bounding box center [415, 102] width 173 height 18
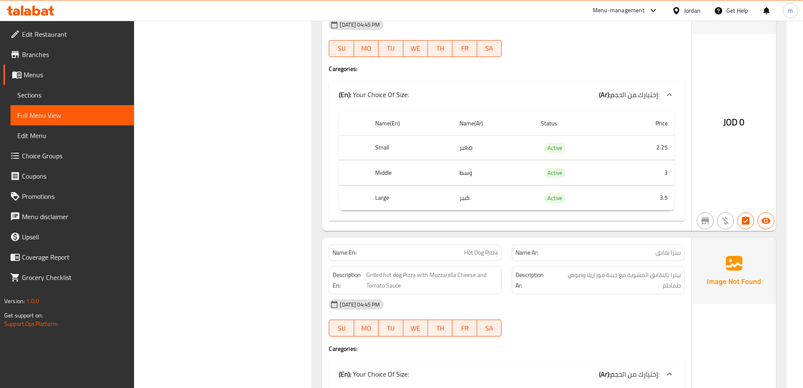
scroll to position [1638, 0]
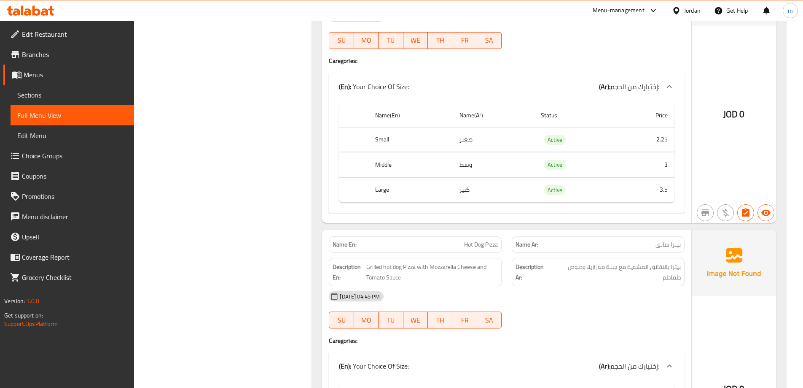
drag, startPoint x: 296, startPoint y: 100, endPoint x: 286, endPoint y: 114, distance: 17.1
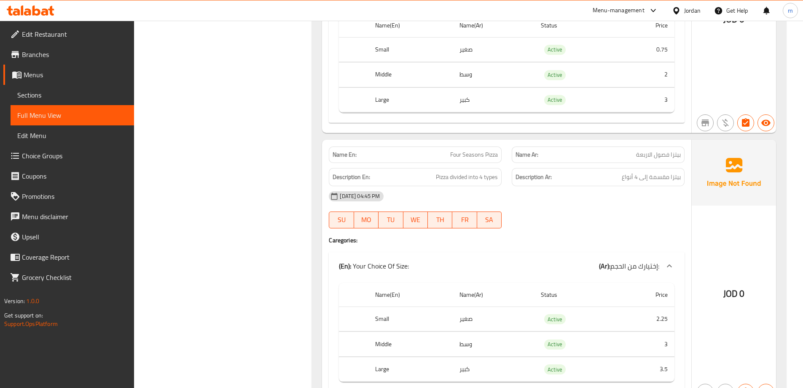
drag, startPoint x: 326, startPoint y: 162, endPoint x: 321, endPoint y: 130, distance: 31.6
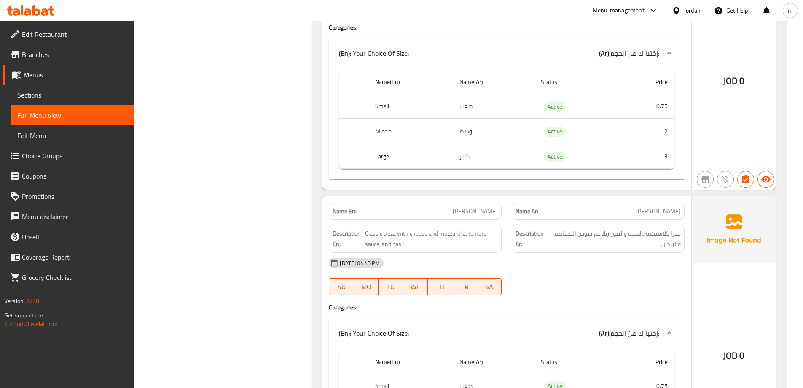
drag, startPoint x: 321, startPoint y: 146, endPoint x: 317, endPoint y: 78, distance: 67.2
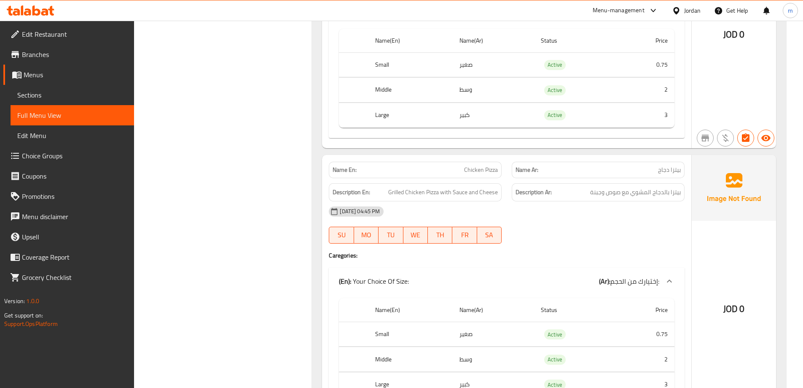
scroll to position [846, 0]
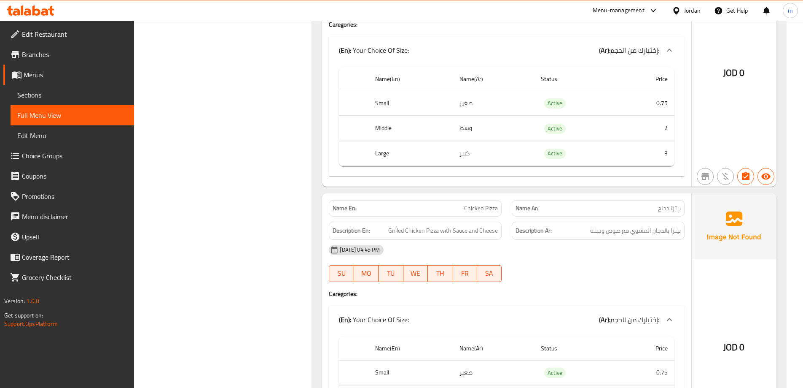
drag, startPoint x: 310, startPoint y: 137, endPoint x: 303, endPoint y: 89, distance: 49.3
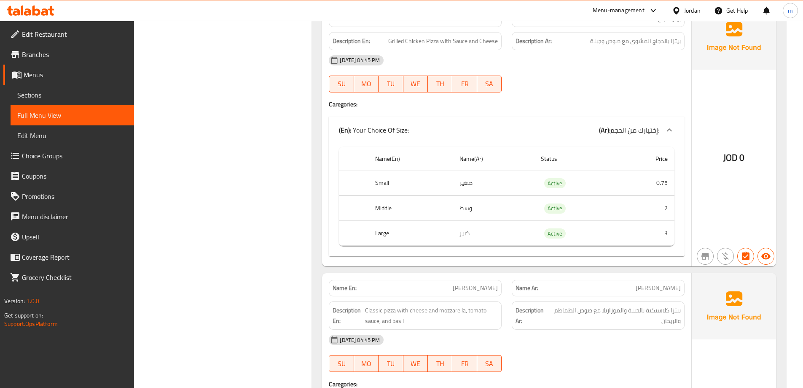
drag, startPoint x: 251, startPoint y: 135, endPoint x: 249, endPoint y: 178, distance: 43.1
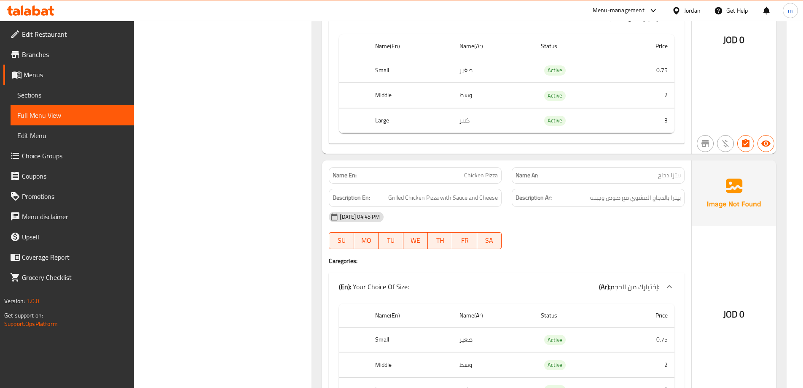
drag, startPoint x: 295, startPoint y: 154, endPoint x: 299, endPoint y: 135, distance: 18.9
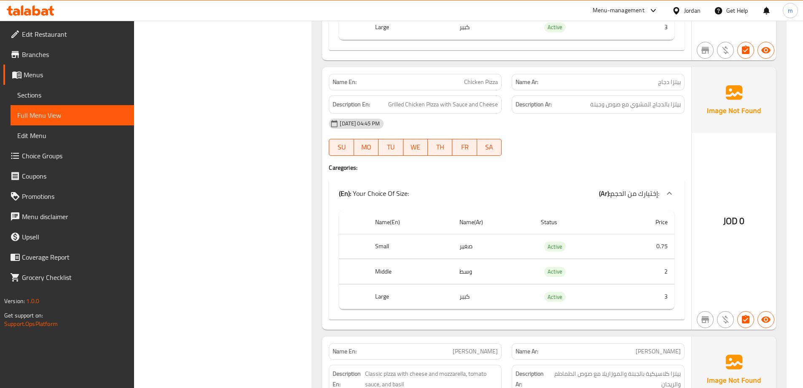
drag, startPoint x: 299, startPoint y: 135, endPoint x: 306, endPoint y: 154, distance: 20.3
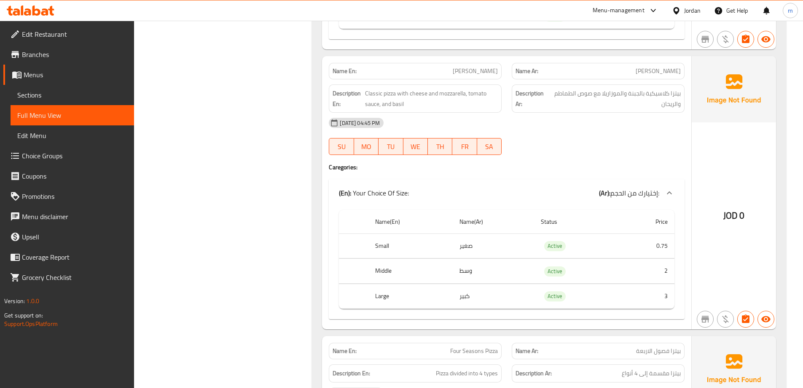
drag, startPoint x: 339, startPoint y: 161, endPoint x: 347, endPoint y: 200, distance: 40.4
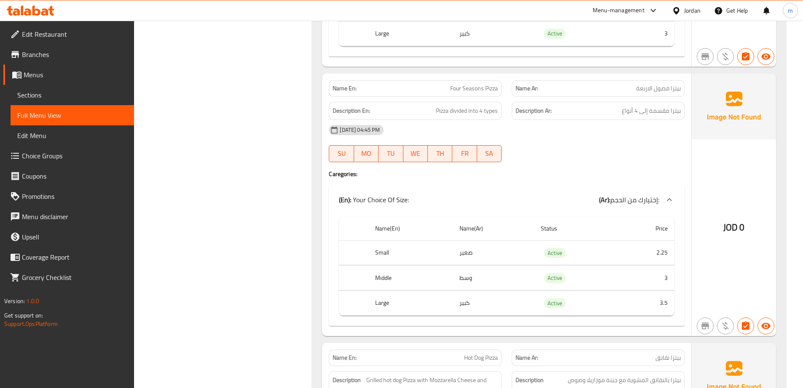
drag, startPoint x: 347, startPoint y: 200, endPoint x: 351, endPoint y: 237, distance: 36.9
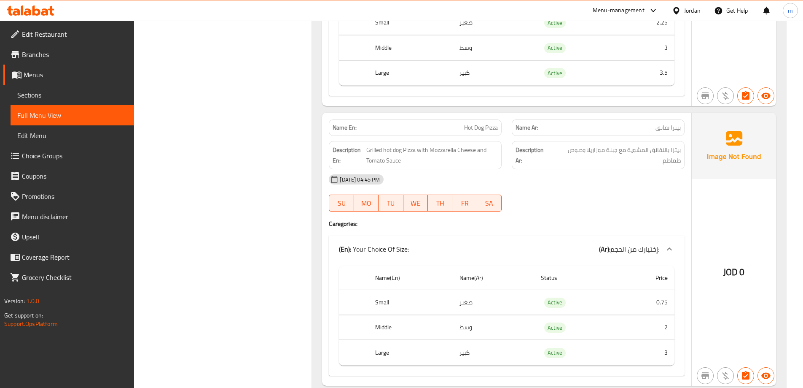
drag, startPoint x: 325, startPoint y: 146, endPoint x: 333, endPoint y: 195, distance: 50.4
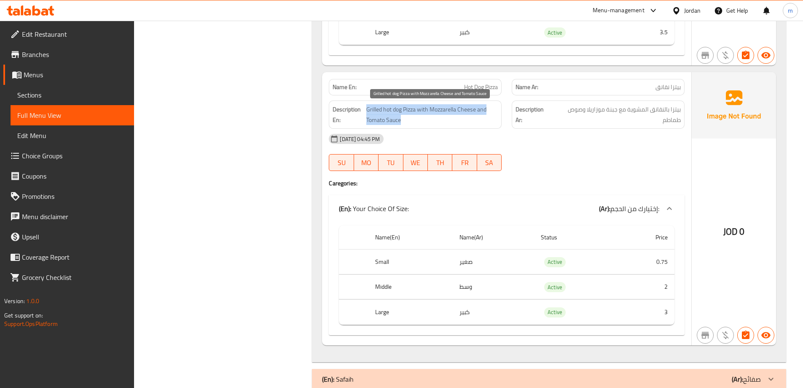
drag, startPoint x: 365, startPoint y: 112, endPoint x: 490, endPoint y: 135, distance: 127.0
click at [490, 135] on div "Name En: Hot Dog Pizza Name Ar: بيتزا نقانق Description En: Grilled hot dog Piz…" at bounding box center [506, 208] width 369 height 273
click at [566, 137] on div "[DATE] 04:45 PM" at bounding box center [507, 139] width 366 height 20
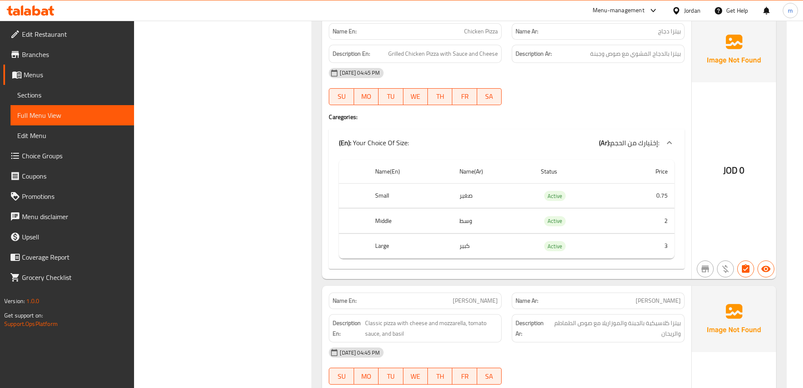
scroll to position [0, 0]
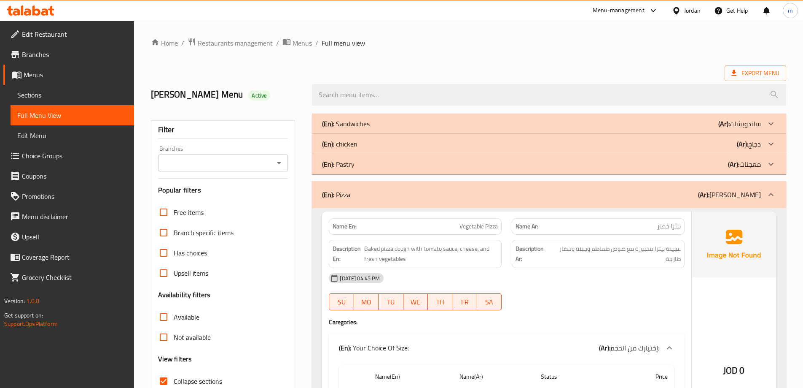
drag, startPoint x: 677, startPoint y: 234, endPoint x: 669, endPoint y: -5, distance: 238.4
click at [710, 199] on b "(Ar):" at bounding box center [703, 194] width 11 height 13
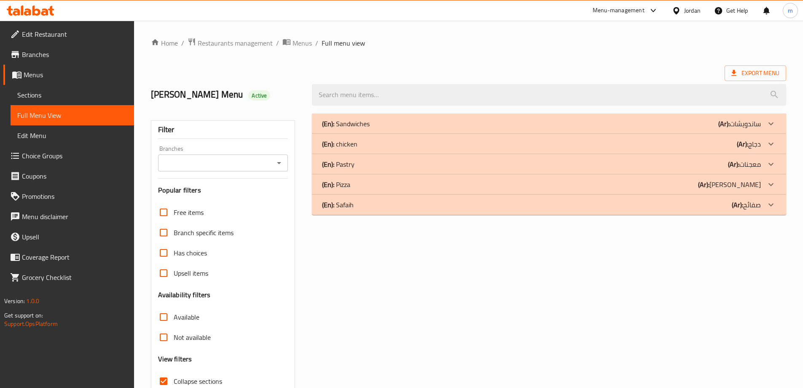
click at [735, 203] on b "(Ar):" at bounding box center [737, 204] width 11 height 13
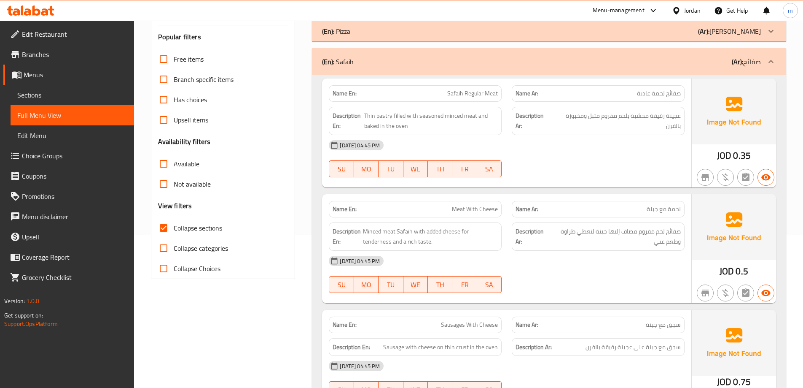
drag, startPoint x: 628, startPoint y: 52, endPoint x: 636, endPoint y: 69, distance: 19.1
drag, startPoint x: 462, startPoint y: 90, endPoint x: 504, endPoint y: 100, distance: 42.5
click at [504, 100] on div "Name En: Safaih Regular Meat" at bounding box center [415, 92] width 183 height 27
drag, startPoint x: 664, startPoint y: 92, endPoint x: 676, endPoint y: 92, distance: 12.2
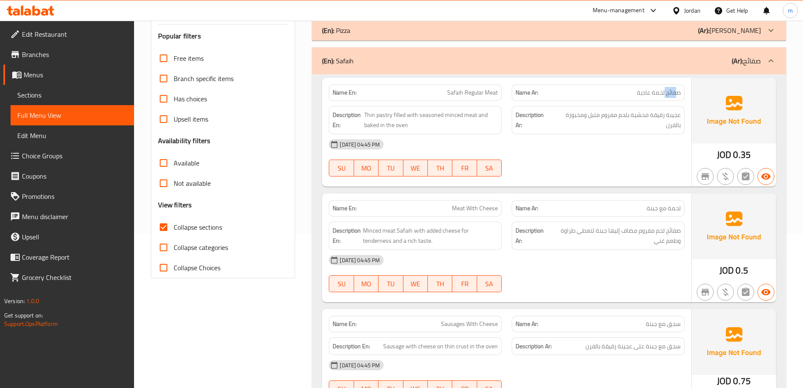
click at [676, 92] on span "صفائح لحمة عادية" at bounding box center [659, 92] width 44 height 9
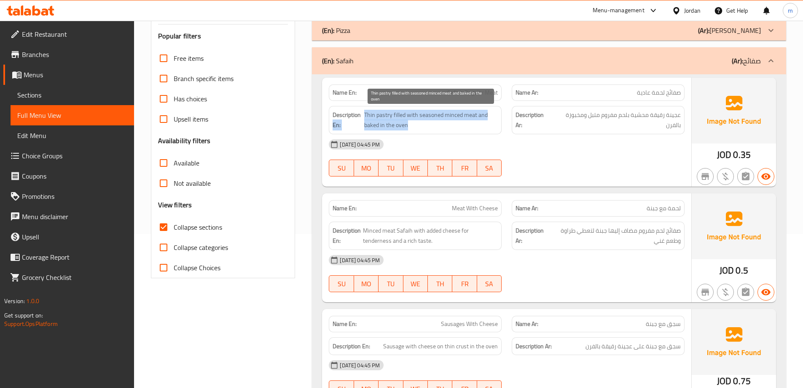
drag, startPoint x: 363, startPoint y: 112, endPoint x: 493, endPoint y: 125, distance: 131.0
click at [493, 125] on h6 "Description En: Thin pastry filled with seasoned minced meat and baked in the o…" at bounding box center [415, 120] width 165 height 21
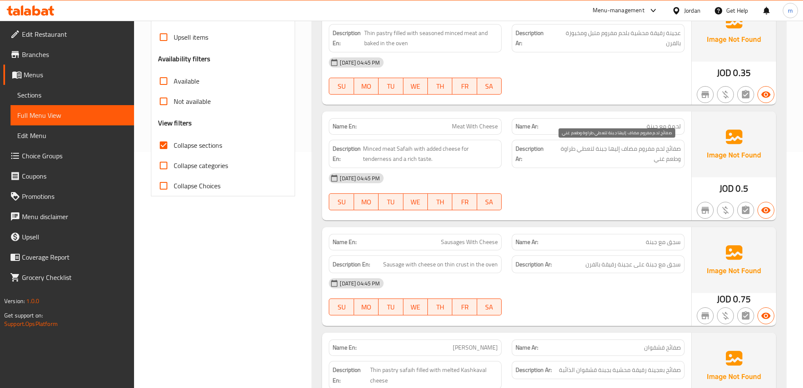
scroll to position [251, 0]
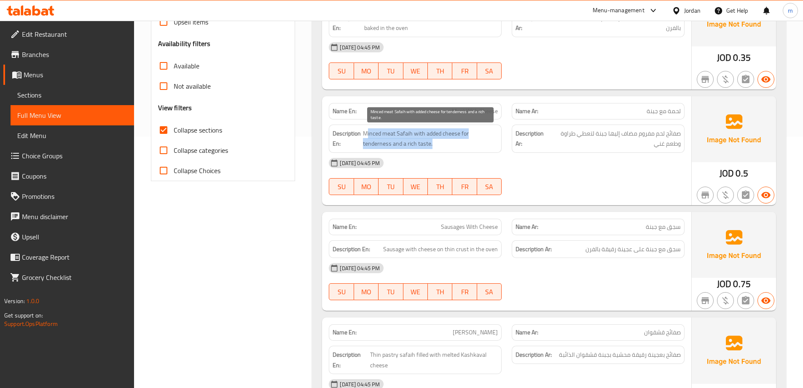
drag, startPoint x: 366, startPoint y: 130, endPoint x: 482, endPoint y: 148, distance: 116.9
click at [482, 148] on span "Minced meat Safaih with added cheese for tenderness and a rich taste." at bounding box center [430, 138] width 135 height 21
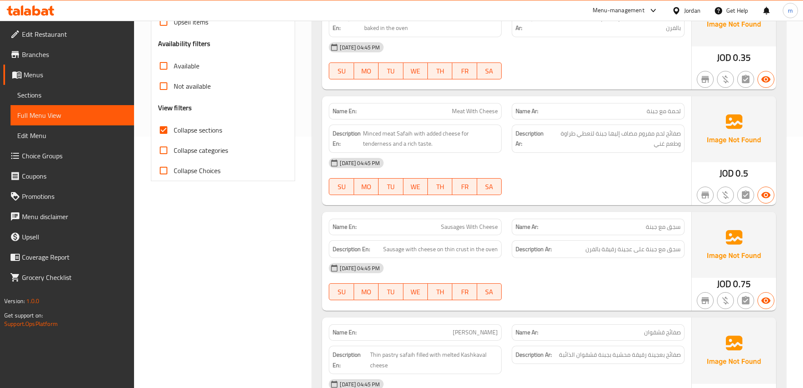
click at [545, 177] on div "28-08-2025 04:45 PM SU MO TU WE TH FR SA" at bounding box center [507, 176] width 366 height 47
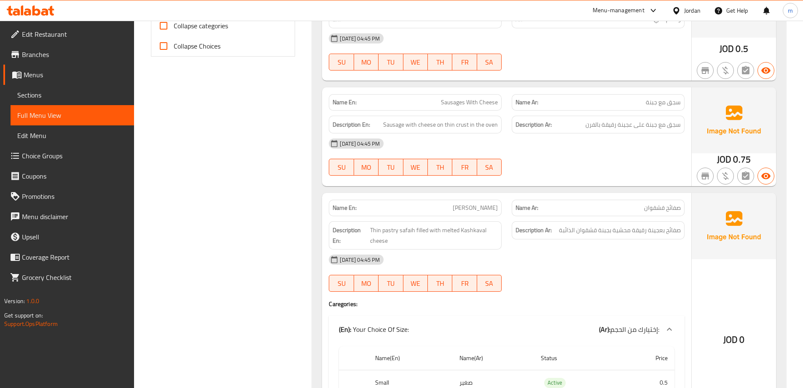
drag, startPoint x: 546, startPoint y: 175, endPoint x: 542, endPoint y: 190, distance: 15.1
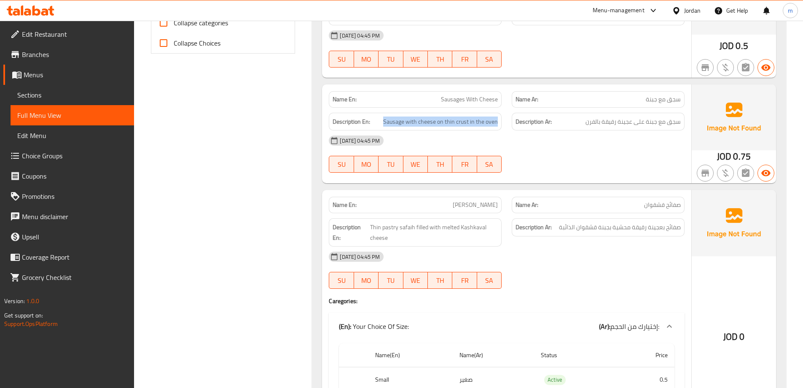
drag, startPoint x: 386, startPoint y: 123, endPoint x: 500, endPoint y: 122, distance: 113.5
click at [500, 122] on div "Description En: Sausage with cheese on thin crust in the oven" at bounding box center [415, 122] width 173 height 18
click at [552, 140] on div "[DATE] 04:45 PM" at bounding box center [507, 140] width 366 height 20
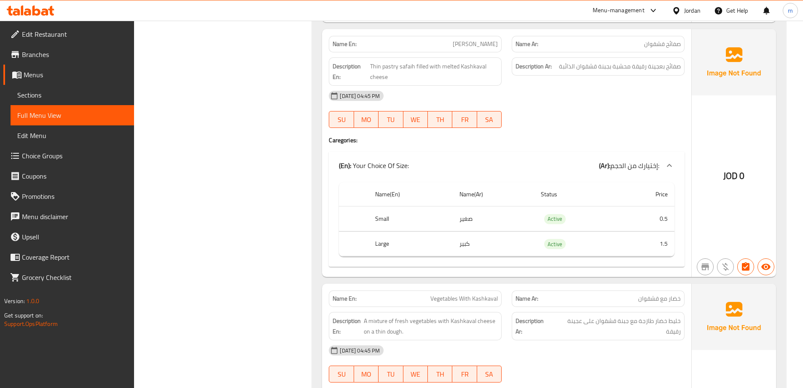
drag, startPoint x: 552, startPoint y: 140, endPoint x: 547, endPoint y: 169, distance: 29.9
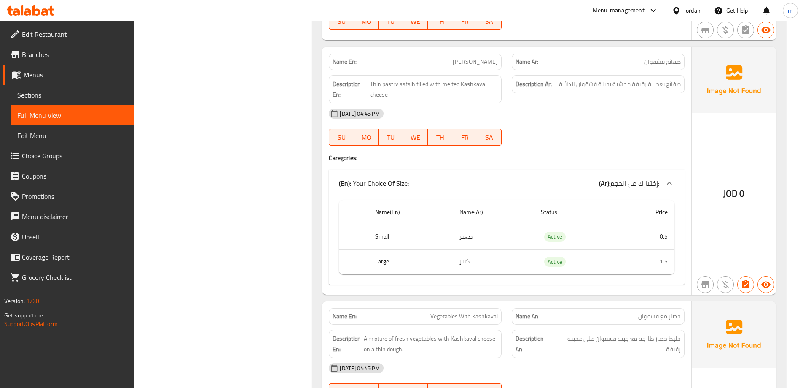
scroll to position [515, 0]
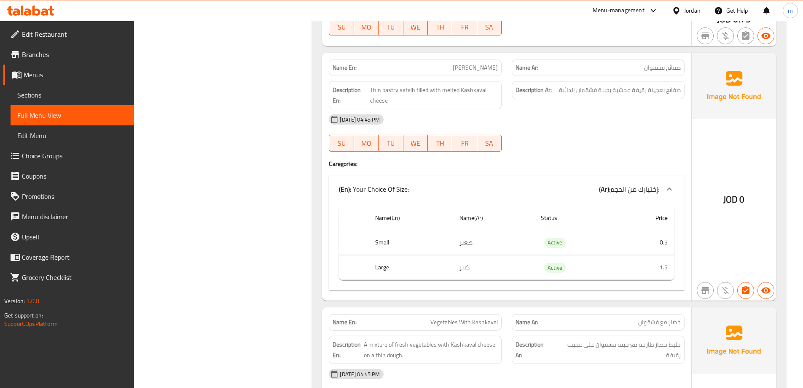
drag, startPoint x: 547, startPoint y: 169, endPoint x: 547, endPoint y: 156, distance: 13.5
drag, startPoint x: 371, startPoint y: 91, endPoint x: 483, endPoint y: 108, distance: 113.6
click at [483, 108] on div "Description En: Thin pastry safaih filled with melted Kashkaval cheese" at bounding box center [415, 95] width 173 height 28
click at [571, 122] on div "[DATE] 04:45 PM" at bounding box center [507, 120] width 366 height 20
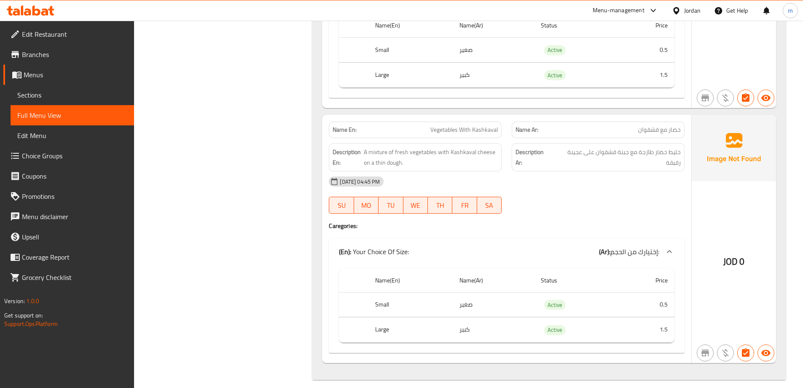
scroll to position [717, 0]
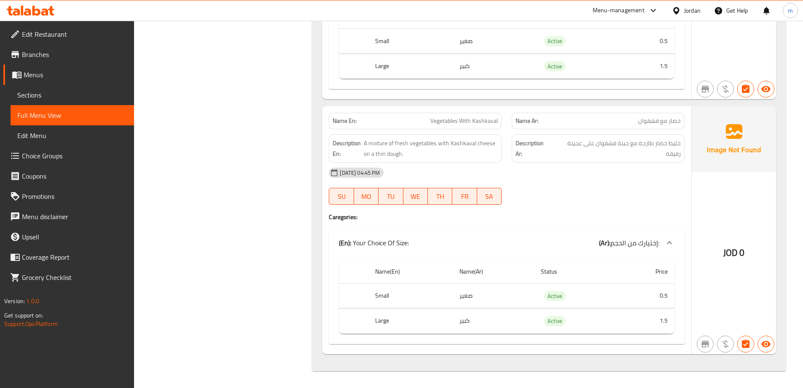
drag, startPoint x: 563, startPoint y: 112, endPoint x: 571, endPoint y: 148, distance: 37.2
drag, startPoint x: 571, startPoint y: 148, endPoint x: 576, endPoint y: 188, distance: 40.3
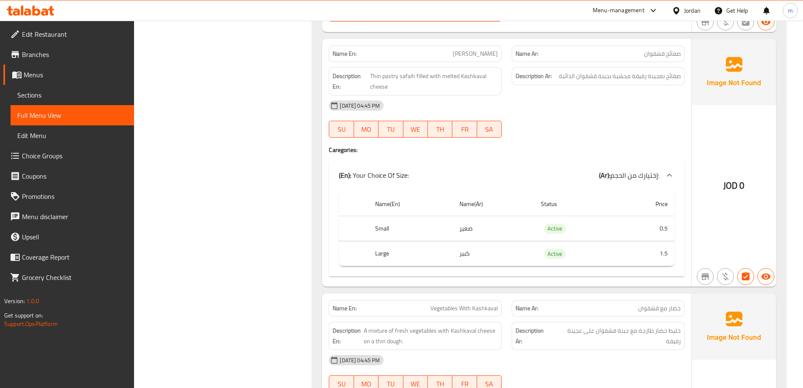
drag, startPoint x: 576, startPoint y: 188, endPoint x: 566, endPoint y: 143, distance: 46.1
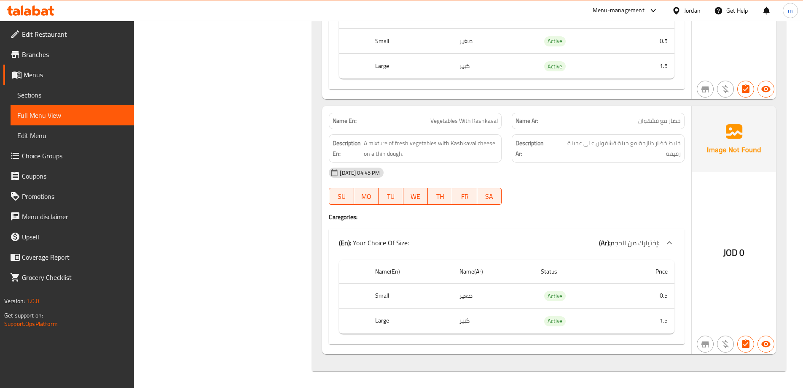
drag, startPoint x: 571, startPoint y: 111, endPoint x: 587, endPoint y: 195, distance: 85.3
drag, startPoint x: 446, startPoint y: 124, endPoint x: 487, endPoint y: 127, distance: 41.0
click at [487, 127] on div "Name En: Vegetables With Kashkaval" at bounding box center [415, 121] width 173 height 16
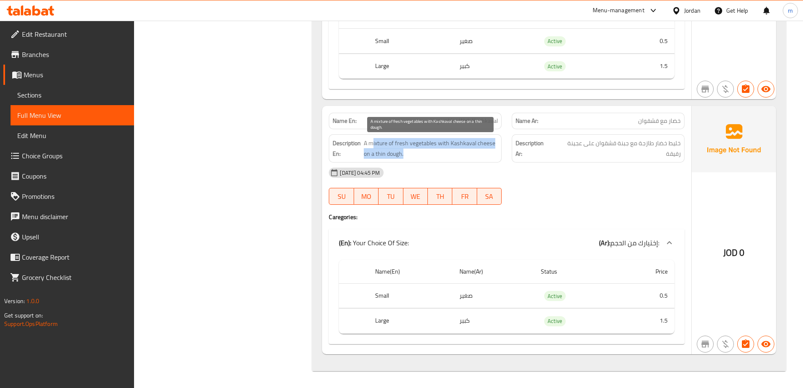
drag, startPoint x: 374, startPoint y: 140, endPoint x: 493, endPoint y: 152, distance: 119.9
click at [493, 152] on span "A mixture of fresh vegetables with Kashkaval cheese on a thin dough." at bounding box center [431, 148] width 134 height 21
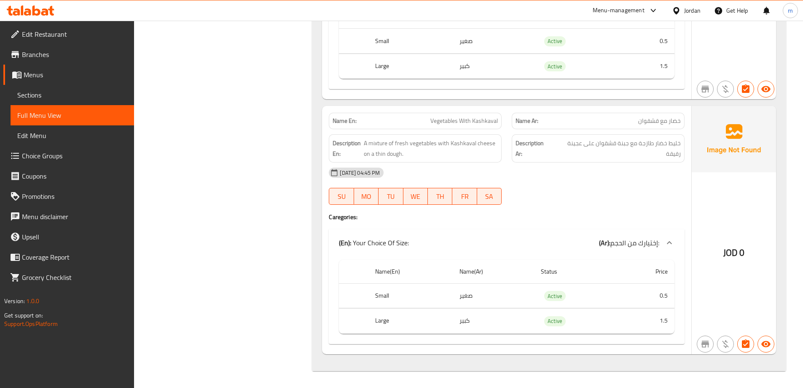
click at [497, 168] on div "[DATE] 04:45 PM" at bounding box center [507, 172] width 366 height 20
click at [610, 199] on div "28-08-2025 04:45 PM SU MO TU WE TH FR SA" at bounding box center [507, 185] width 366 height 47
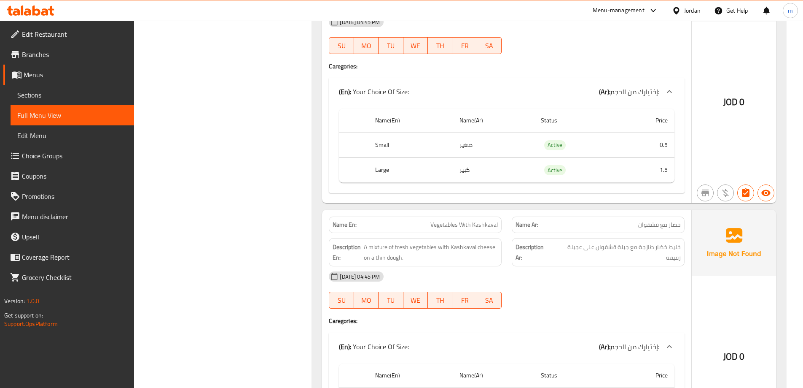
drag, startPoint x: 619, startPoint y: 189, endPoint x: 610, endPoint y: 149, distance: 41.0
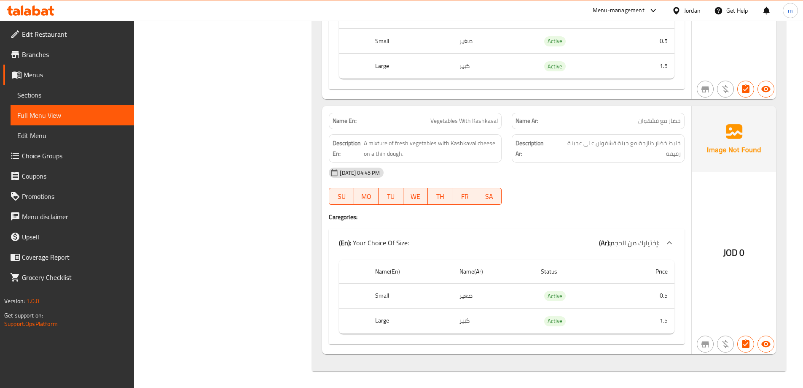
drag, startPoint x: 625, startPoint y: 195, endPoint x: 628, endPoint y: 204, distance: 9.9
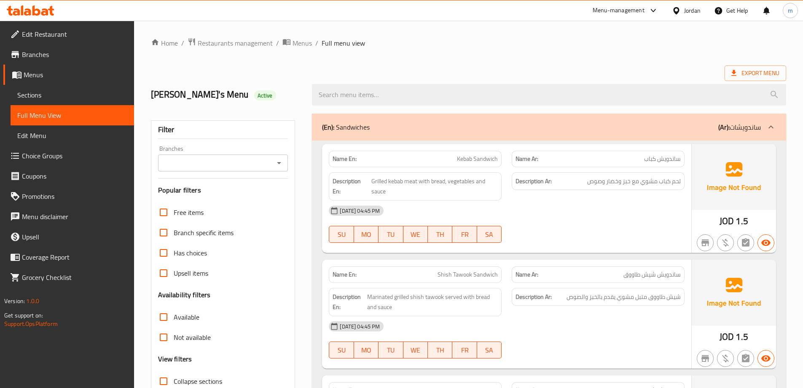
click at [24, 92] on span "Sections" at bounding box center [72, 95] width 110 height 10
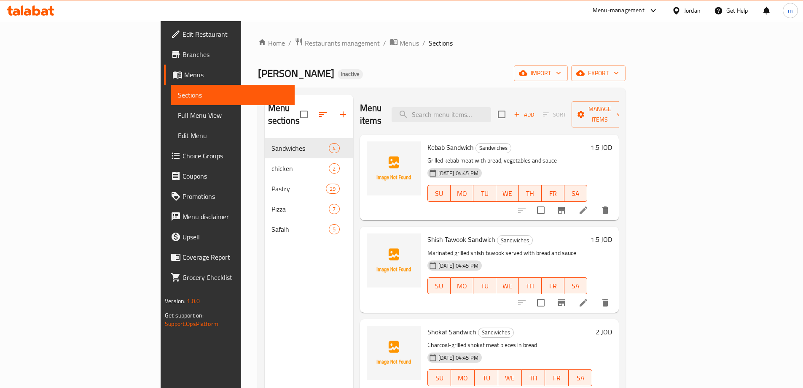
click at [402, 58] on div "Home / Restaurants management / Menus / Sections Malhama Abu Hammam Inactive im…" at bounding box center [442, 263] width 368 height 451
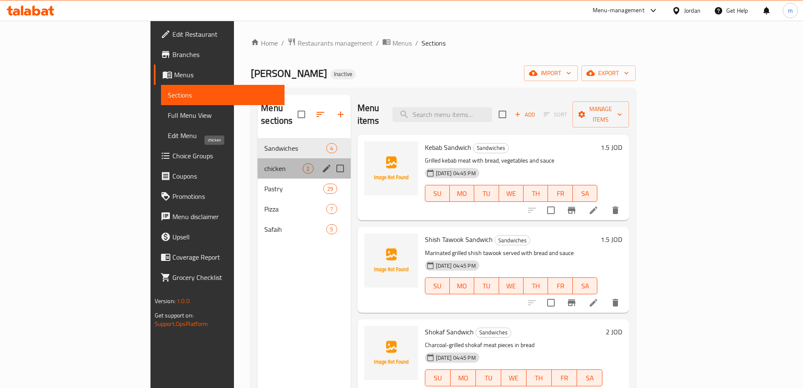
click at [264, 163] on span "chicken" at bounding box center [283, 168] width 38 height 10
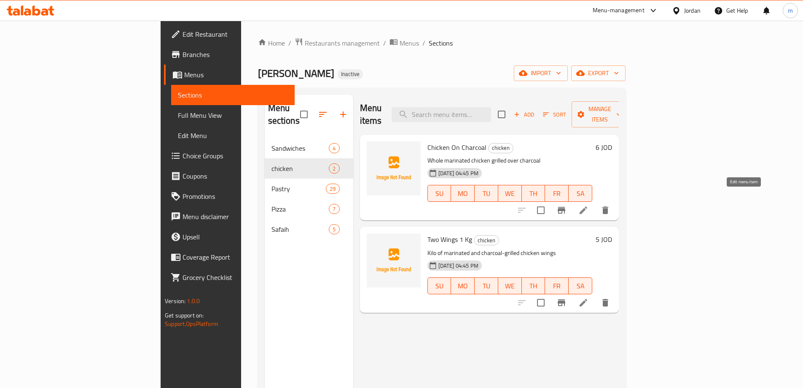
click at [589, 205] on icon at bounding box center [584, 210] width 10 height 10
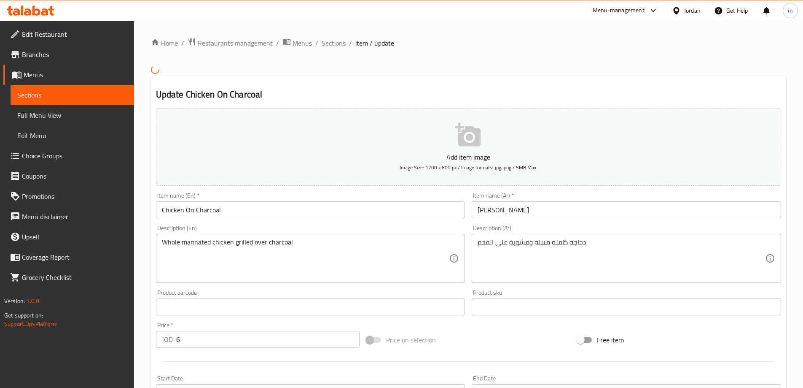
click at [546, 206] on input "جاجة عالفحم" at bounding box center [627, 209] width 310 height 17
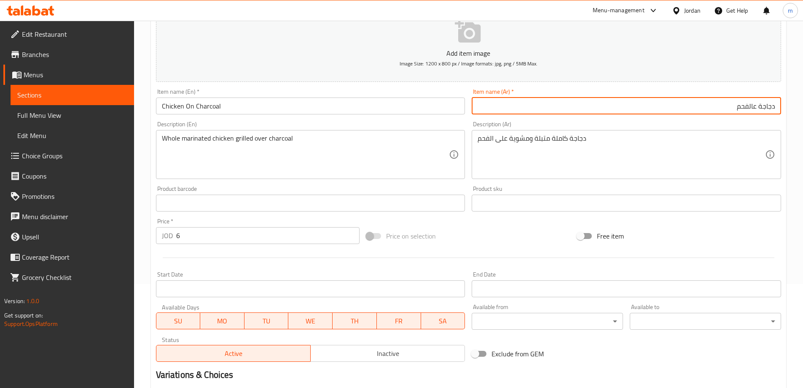
scroll to position [203, 0]
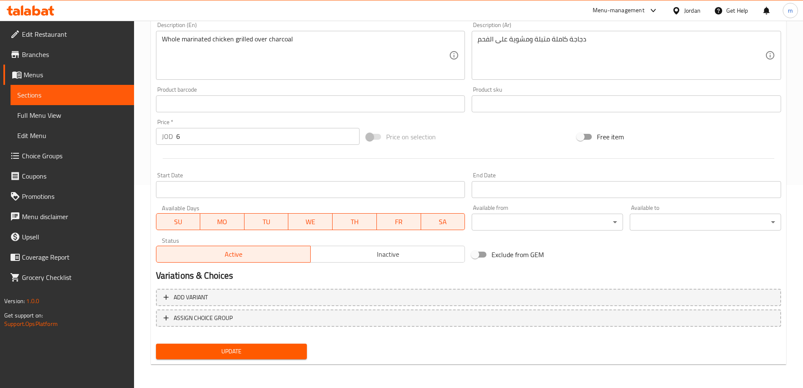
type input "دجاجة عالفحم"
click at [291, 343] on button "Update" at bounding box center [231, 351] width 151 height 16
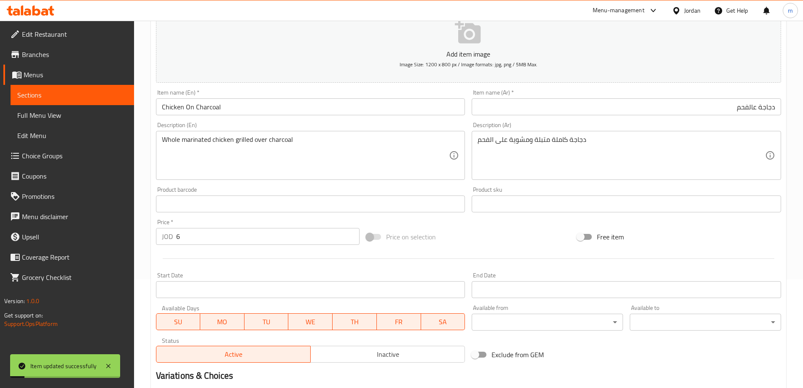
scroll to position [0, 0]
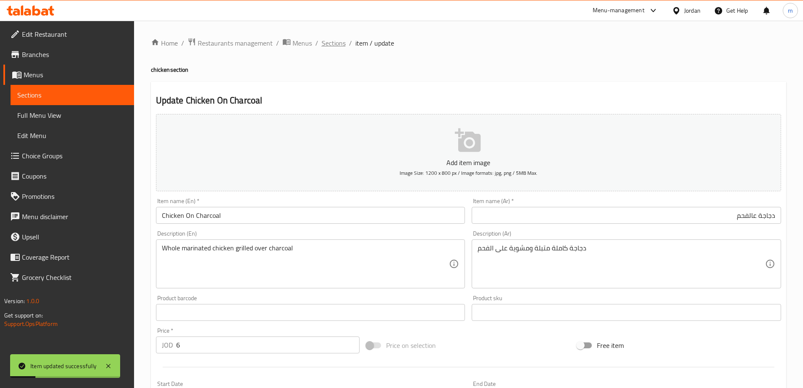
click at [329, 42] on span "Sections" at bounding box center [334, 43] width 24 height 10
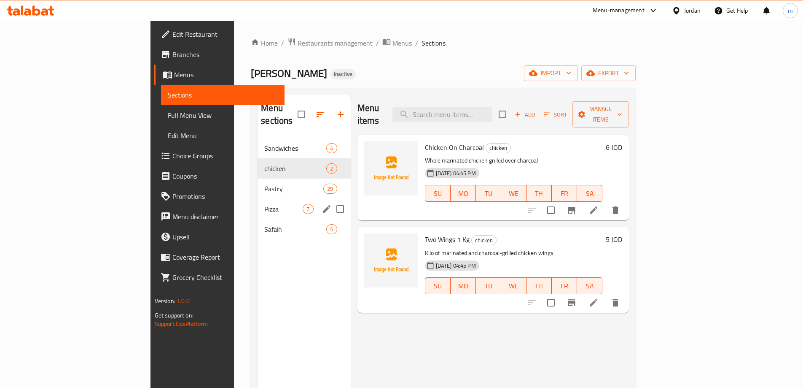
click at [258, 203] on div "Pizza 7" at bounding box center [304, 209] width 93 height 20
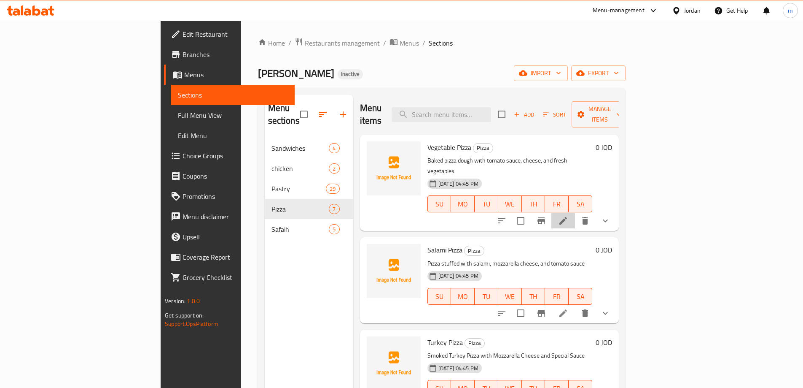
click at [569, 216] on icon at bounding box center [563, 221] width 10 height 10
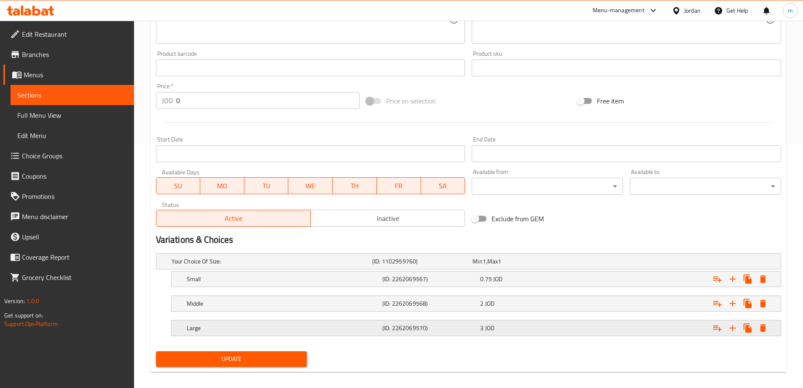
scroll to position [252, 0]
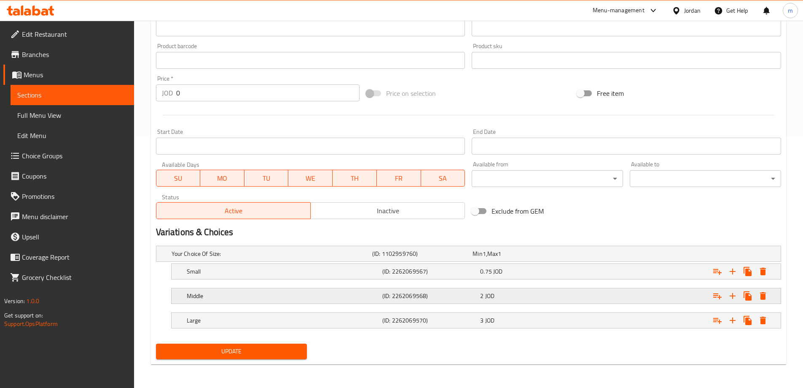
click at [348, 303] on div "Middle (ID: 2262069568) 2 JOD" at bounding box center [479, 295] width 588 height 19
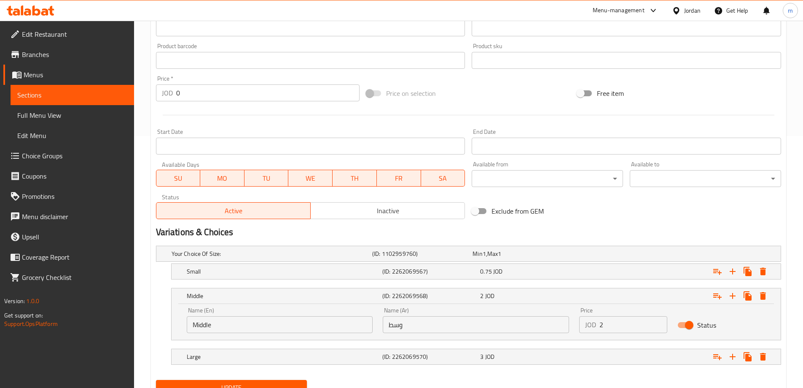
click at [280, 325] on input "Middle" at bounding box center [280, 324] width 186 height 17
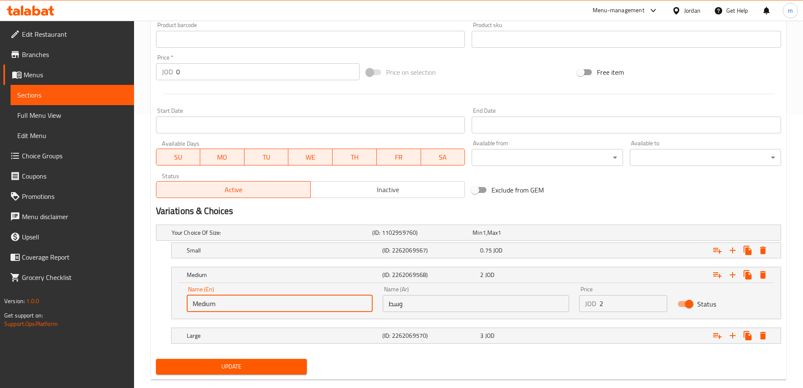
scroll to position [288, 0]
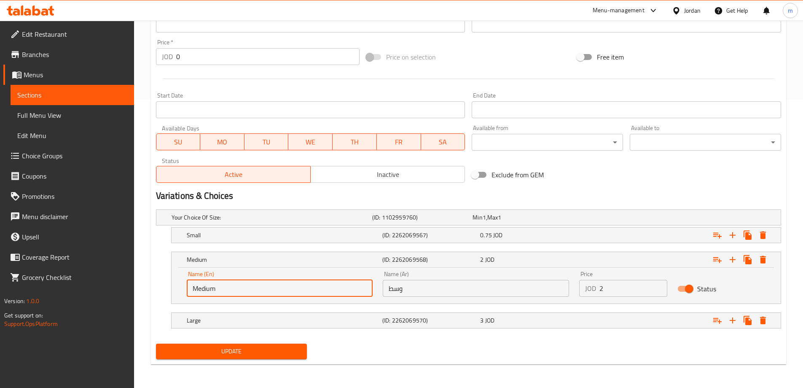
type input "Medium"
click at [269, 344] on button "Update" at bounding box center [231, 351] width 151 height 16
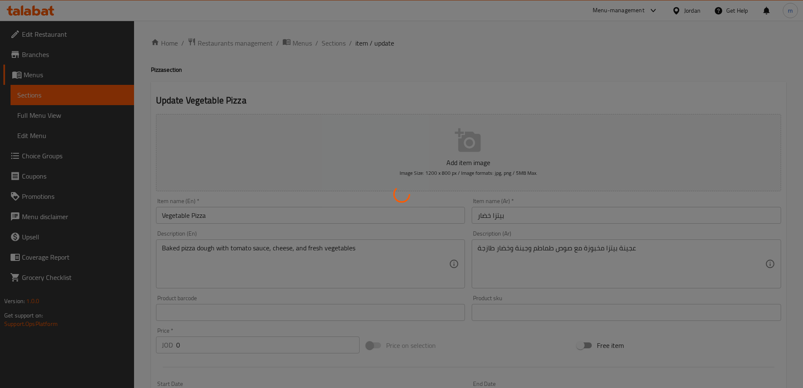
scroll to position [0, 0]
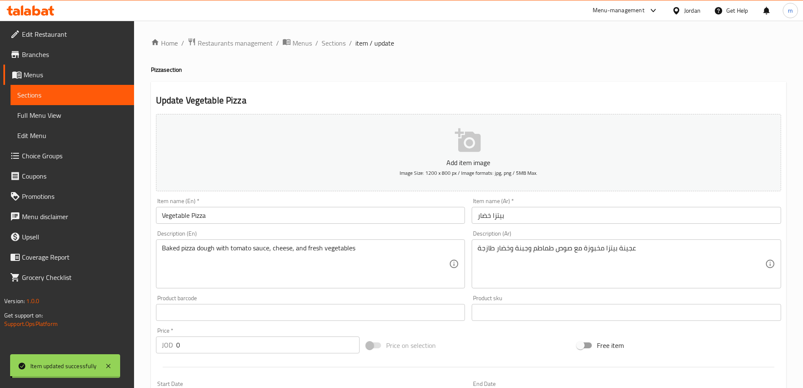
click at [331, 43] on span "Sections" at bounding box center [334, 43] width 24 height 10
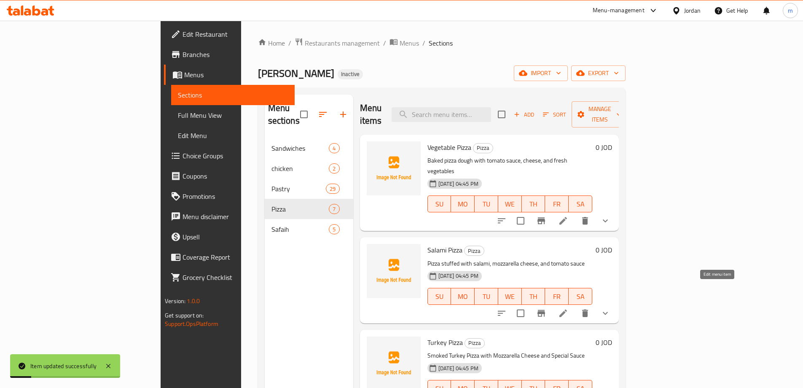
click at [567, 309] on icon at bounding box center [564, 313] width 8 height 8
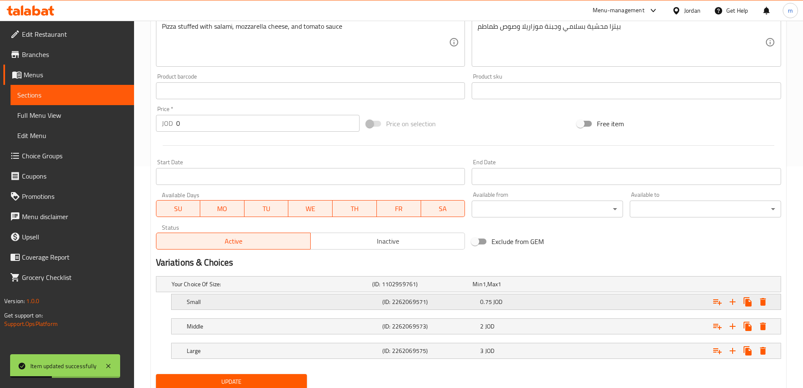
scroll to position [252, 0]
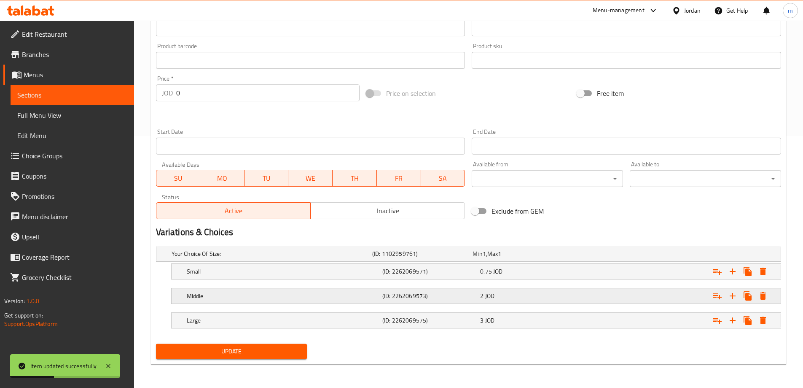
click at [218, 302] on div "Middle (ID: 2262069573) 2 JOD" at bounding box center [479, 295] width 588 height 19
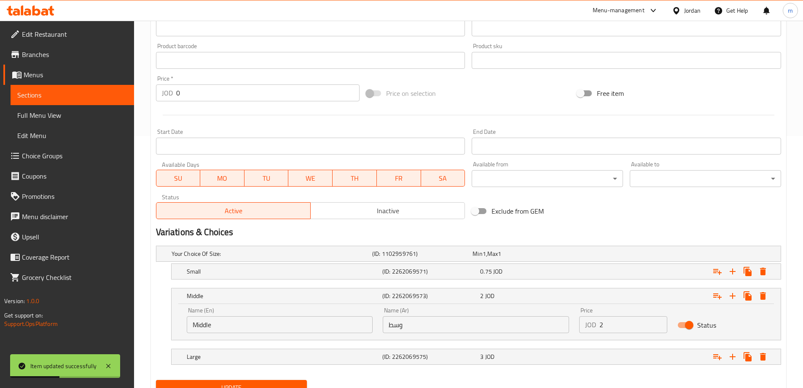
click at [227, 323] on input "Middle" at bounding box center [280, 324] width 186 height 17
paste input "edium"
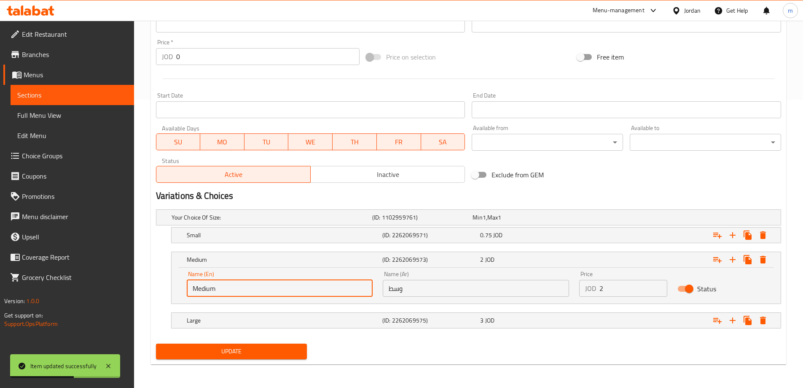
type input "Medium"
click at [198, 345] on button "Update" at bounding box center [231, 351] width 151 height 16
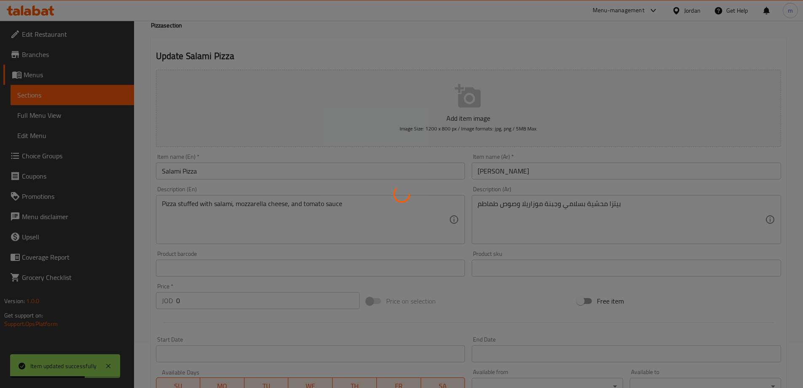
scroll to position [0, 0]
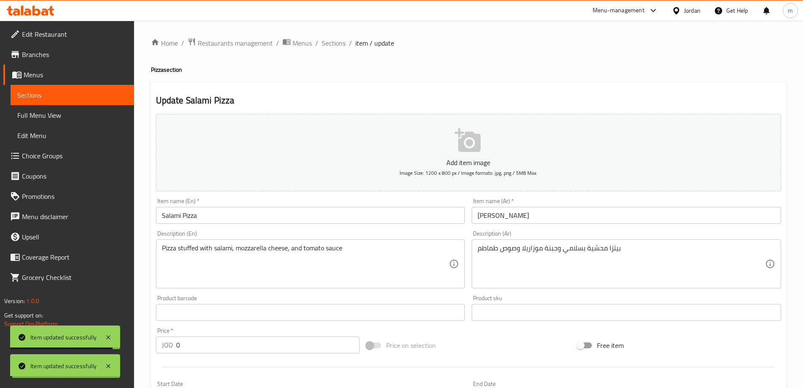
click at [332, 45] on span "Sections" at bounding box center [334, 43] width 24 height 10
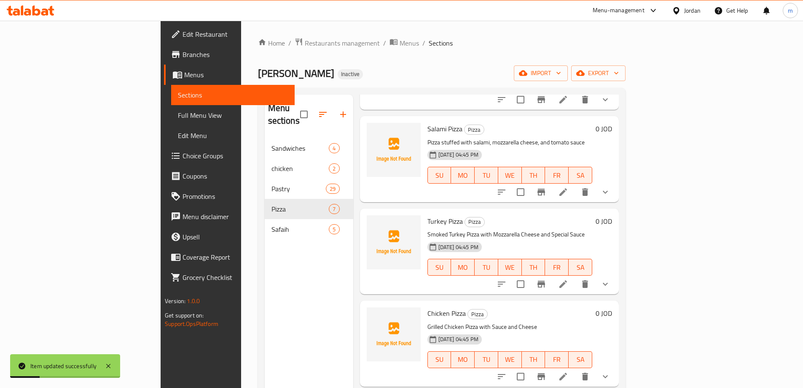
scroll to position [127, 0]
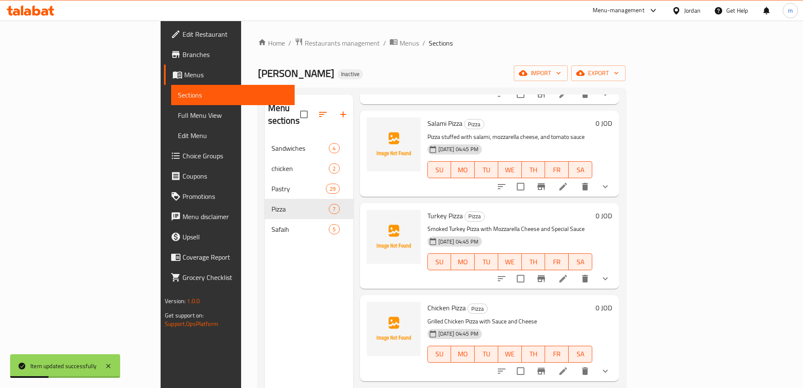
click at [567, 275] on icon at bounding box center [564, 279] width 8 height 8
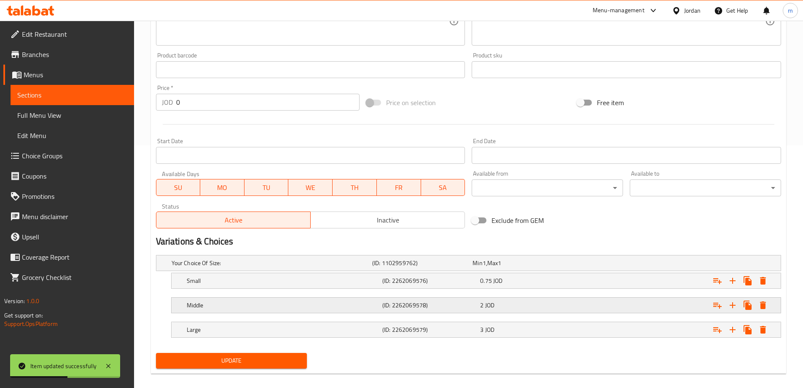
scroll to position [252, 0]
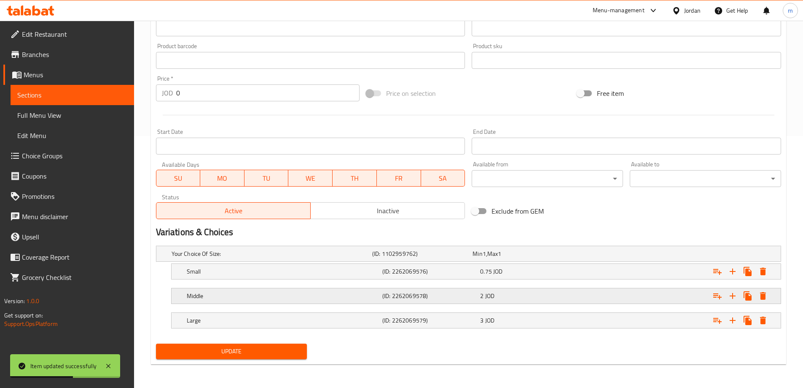
click at [260, 297] on h5 "Middle" at bounding box center [283, 295] width 192 height 8
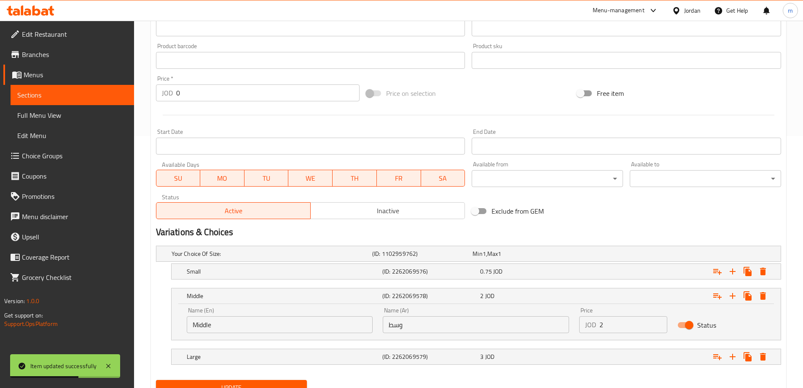
click at [278, 326] on input "Middle" at bounding box center [280, 324] width 186 height 17
paste input "edium"
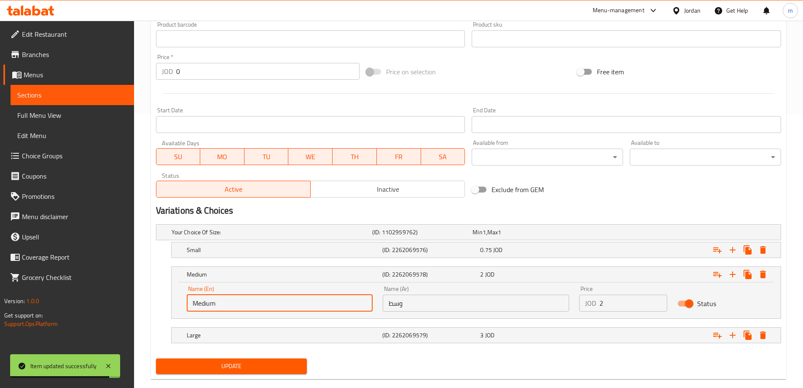
scroll to position [288, 0]
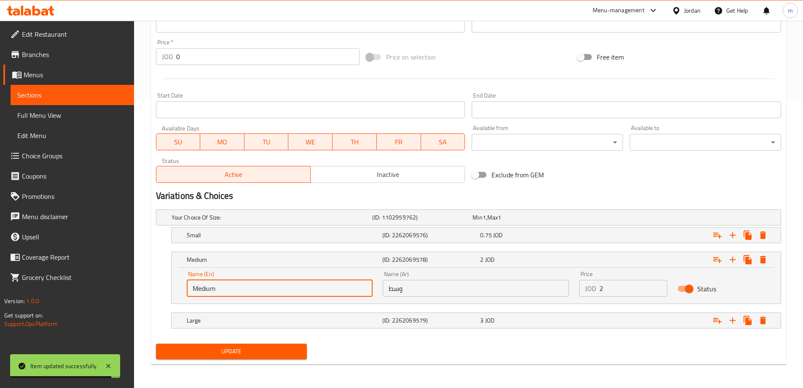
type input "Medium"
click at [258, 347] on span "Update" at bounding box center [232, 351] width 138 height 11
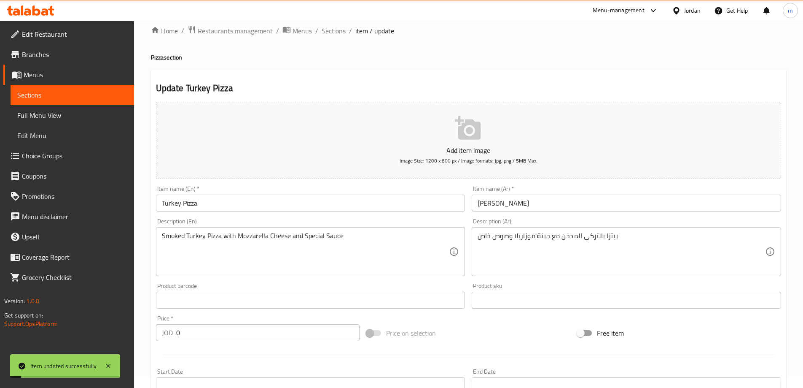
scroll to position [0, 0]
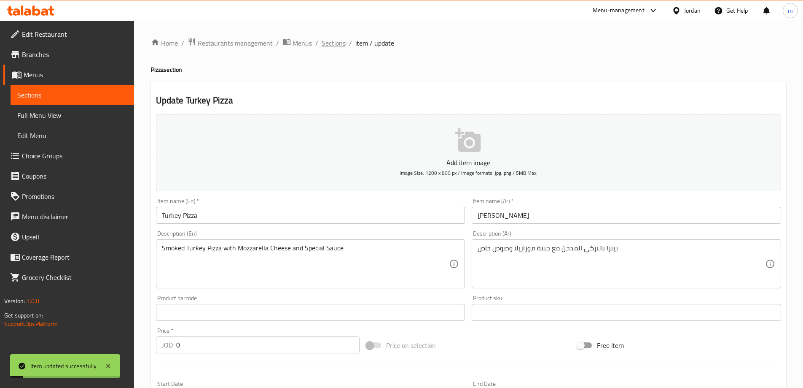
click at [334, 48] on span "Sections" at bounding box center [334, 43] width 24 height 10
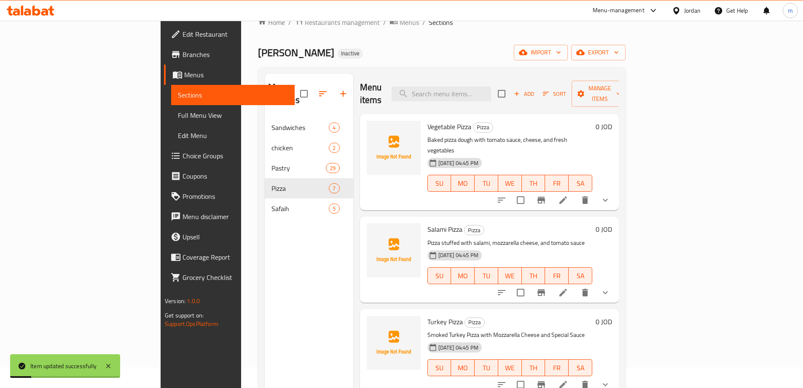
scroll to position [118, 0]
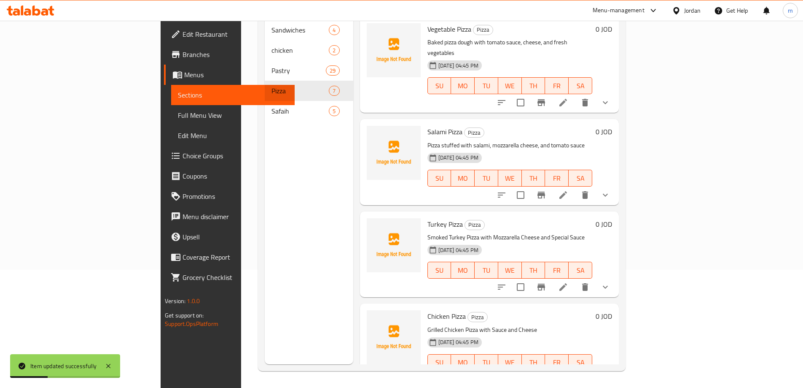
click at [569, 374] on icon at bounding box center [563, 379] width 10 height 10
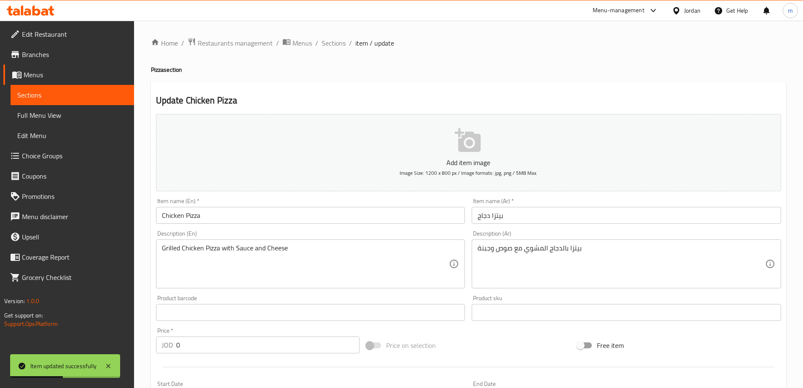
scroll to position [252, 0]
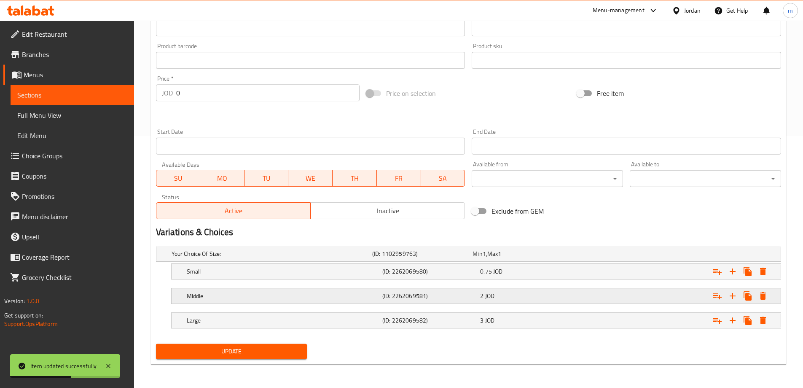
click at [221, 299] on h5 "Middle" at bounding box center [283, 295] width 192 height 8
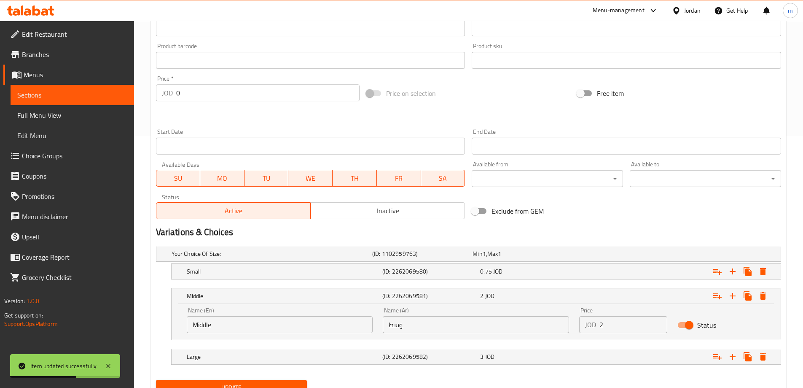
click at [296, 325] on input "Middle" at bounding box center [280, 324] width 186 height 17
paste input "edium"
type input "Medium"
click at [277, 386] on span "Update" at bounding box center [232, 387] width 138 height 11
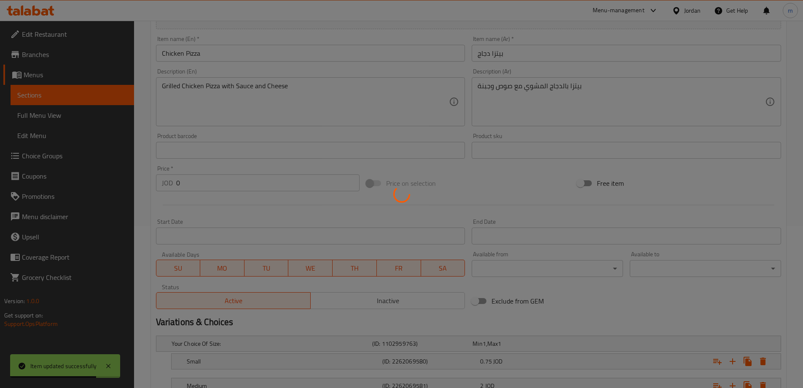
scroll to position [0, 0]
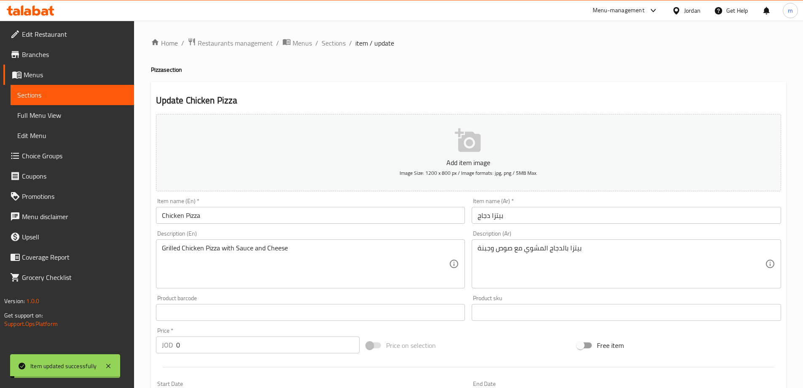
click at [333, 44] on span "Sections" at bounding box center [334, 43] width 24 height 10
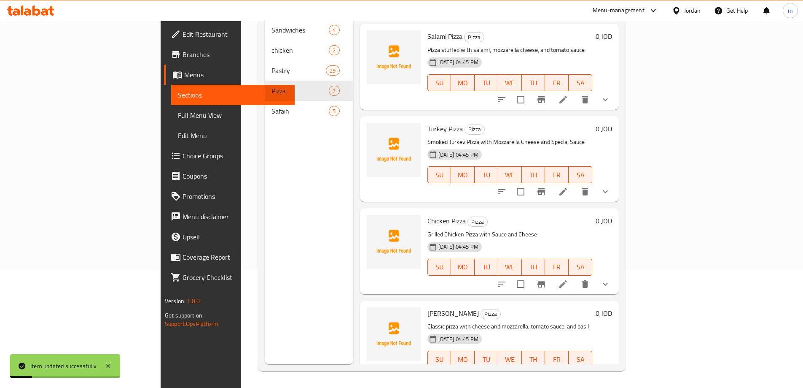
scroll to position [127, 0]
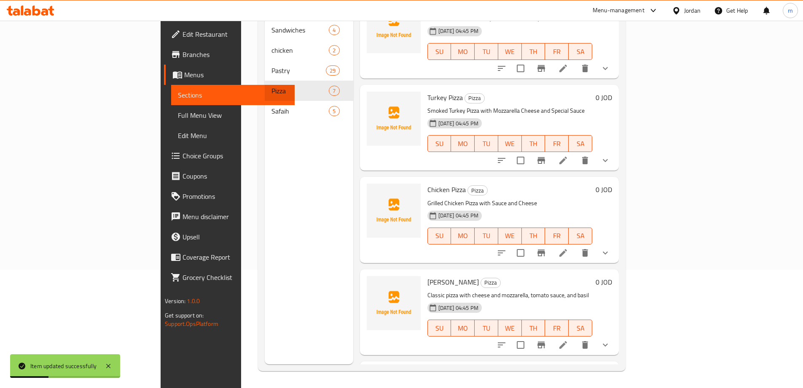
click at [575, 337] on li at bounding box center [564, 344] width 24 height 15
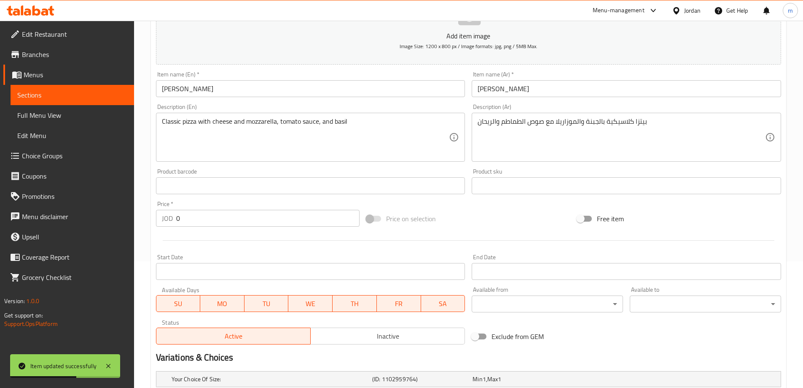
scroll to position [252, 0]
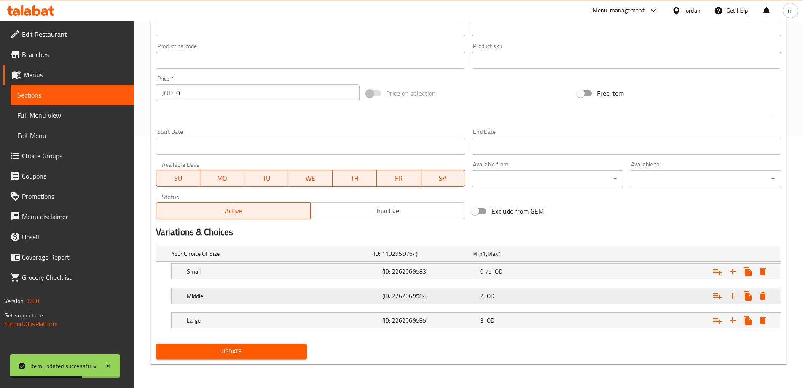
click at [232, 295] on h5 "Middle" at bounding box center [283, 295] width 192 height 8
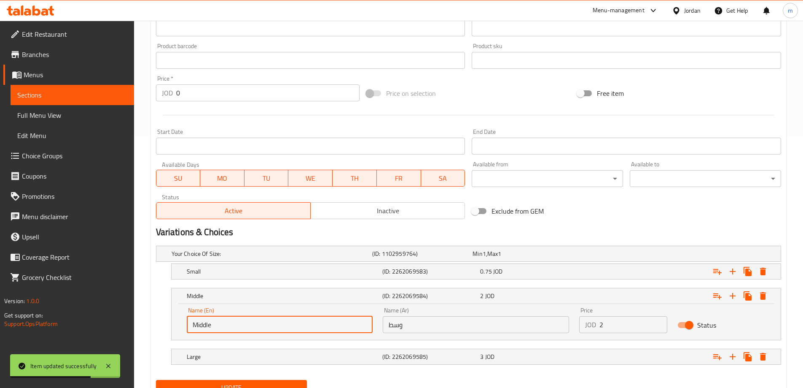
click at [253, 332] on input "Middle" at bounding box center [280, 324] width 186 height 17
paste input "edium"
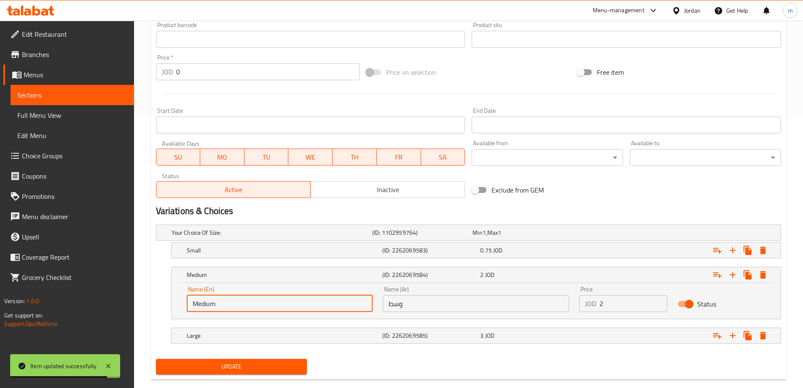
scroll to position [288, 0]
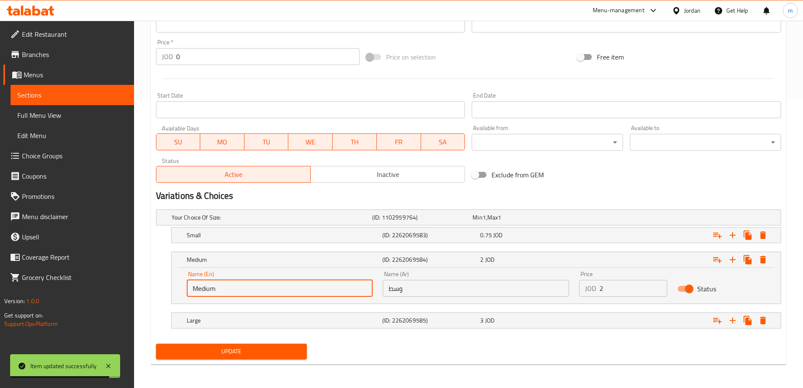
type input "Medium"
click at [251, 354] on span "Update" at bounding box center [232, 351] width 138 height 11
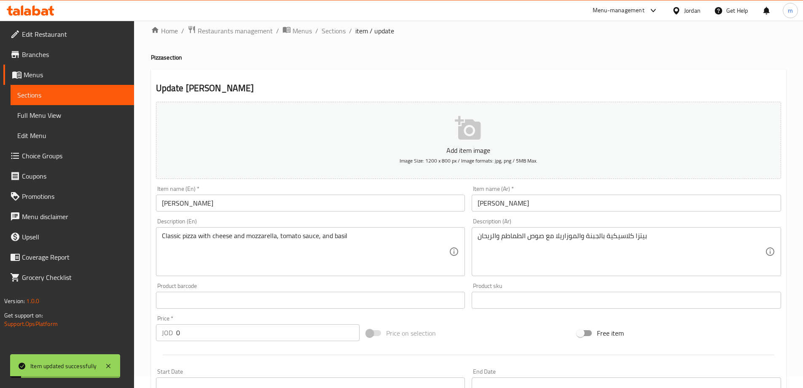
scroll to position [0, 0]
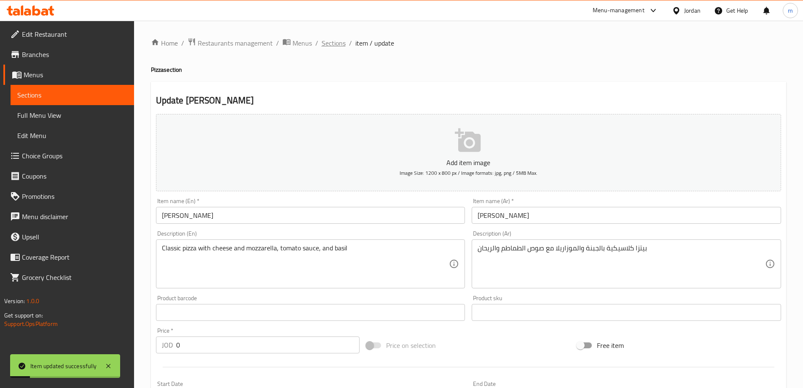
click at [326, 48] on span "Sections" at bounding box center [334, 43] width 24 height 10
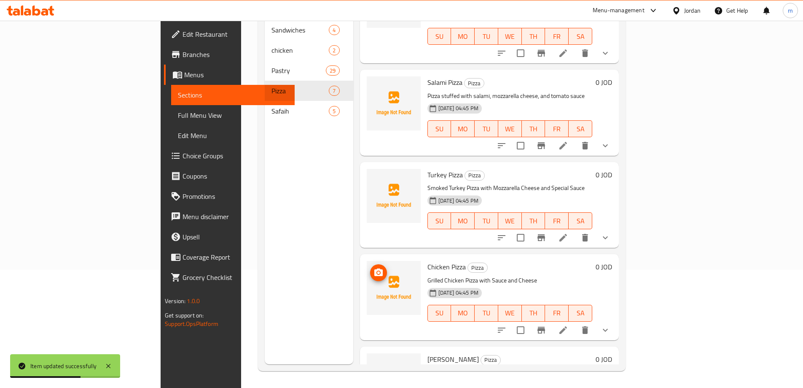
scroll to position [42, 0]
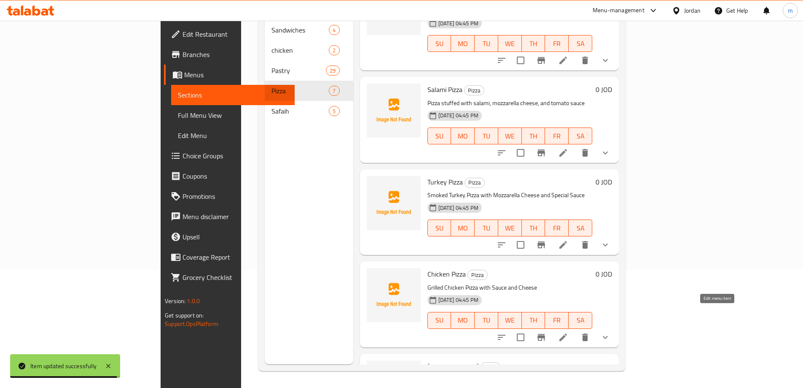
click at [569, 332] on icon at bounding box center [563, 337] width 10 height 10
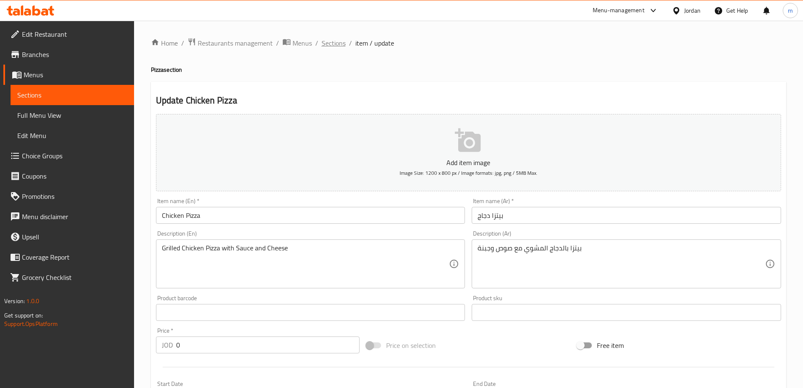
click at [333, 48] on span "Sections" at bounding box center [334, 43] width 24 height 10
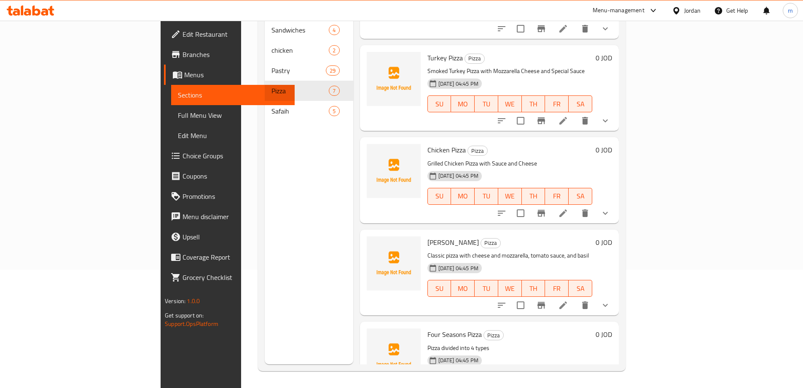
scroll to position [169, 0]
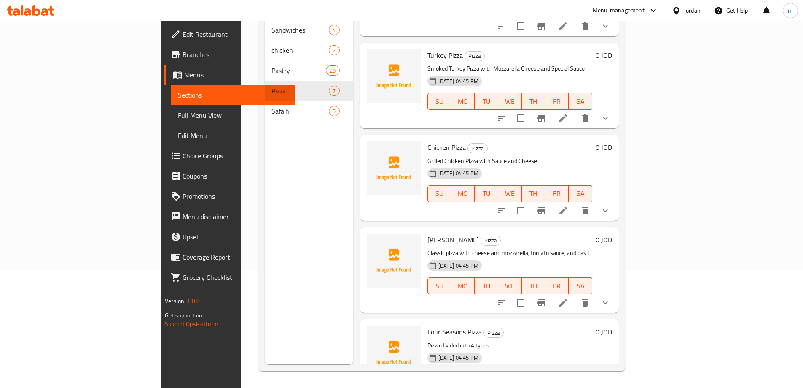
click at [569, 297] on icon at bounding box center [563, 302] width 10 height 10
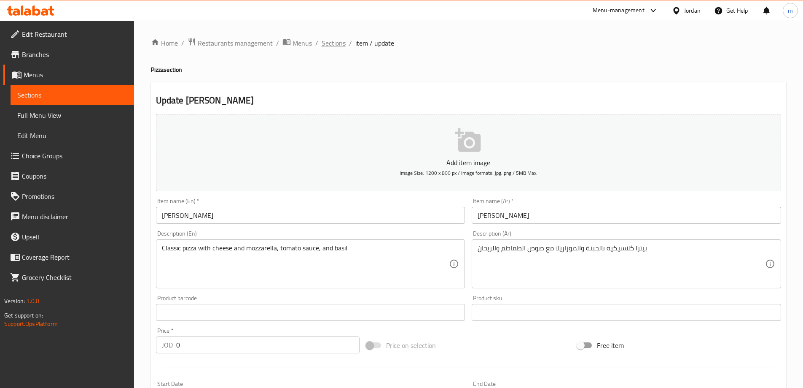
click at [327, 42] on span "Sections" at bounding box center [334, 43] width 24 height 10
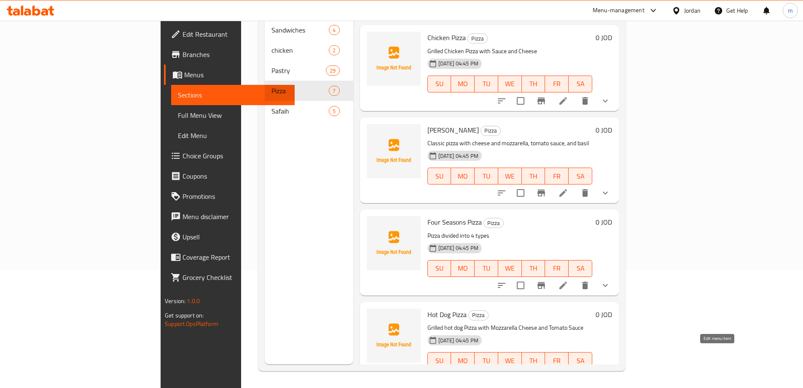
click at [569, 372] on icon at bounding box center [563, 377] width 10 height 10
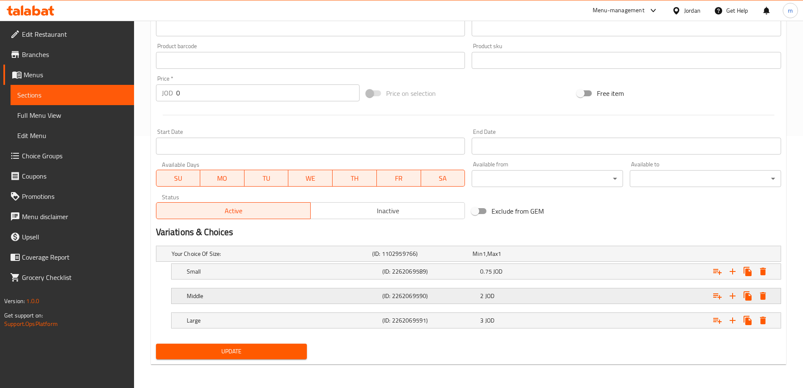
click at [258, 292] on h5 "Middle" at bounding box center [283, 295] width 192 height 8
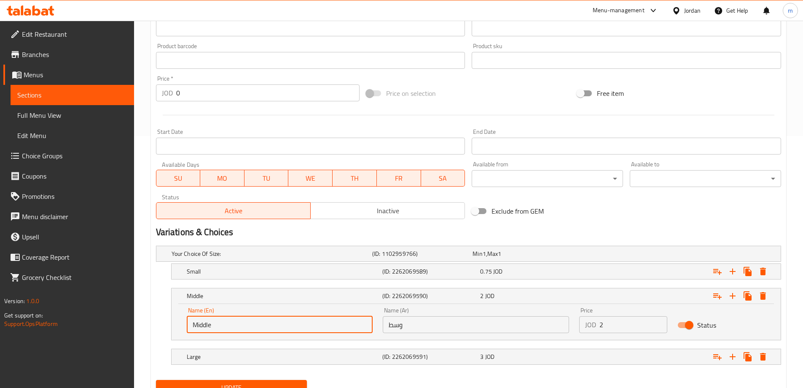
click at [268, 324] on input "Middle" at bounding box center [280, 324] width 186 height 17
paste input "edium"
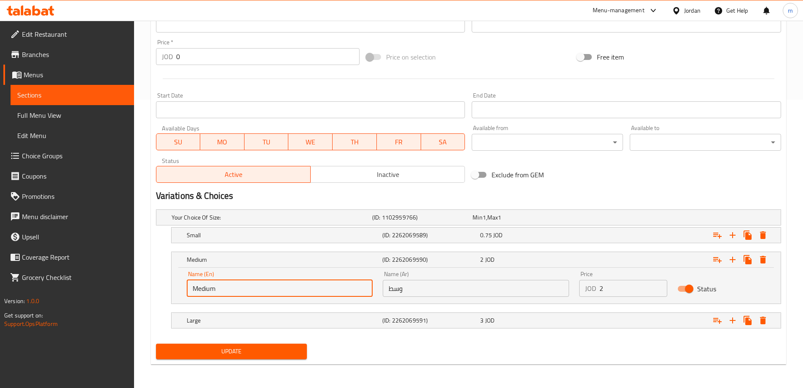
type input "Medium"
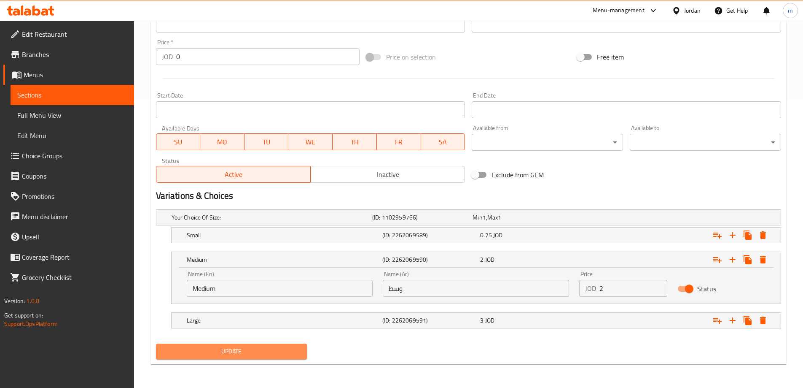
click at [270, 348] on span "Update" at bounding box center [232, 351] width 138 height 11
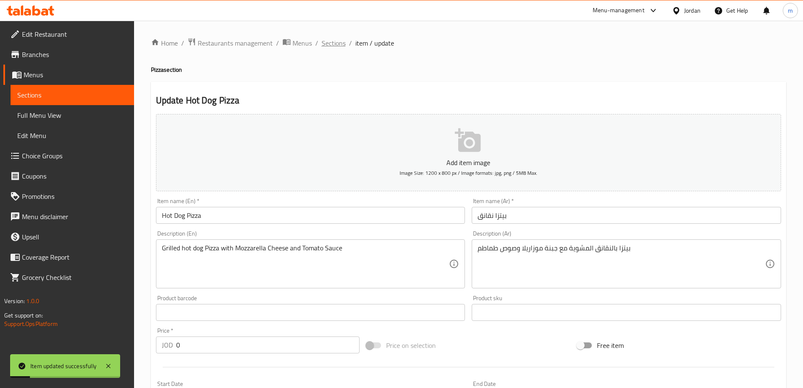
click at [338, 48] on span "Sections" at bounding box center [334, 43] width 24 height 10
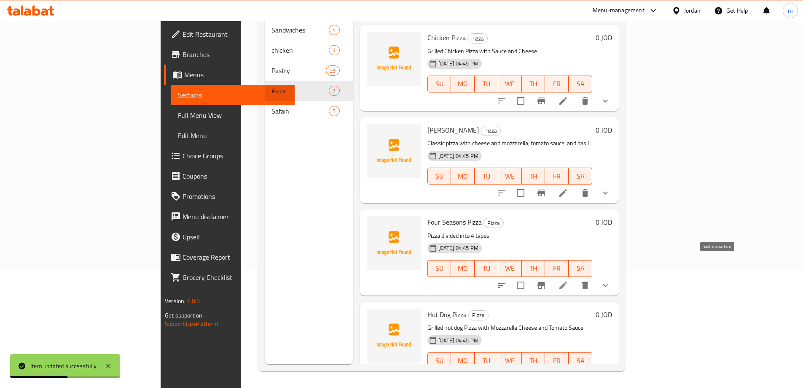
click at [569, 280] on icon at bounding box center [563, 285] width 10 height 10
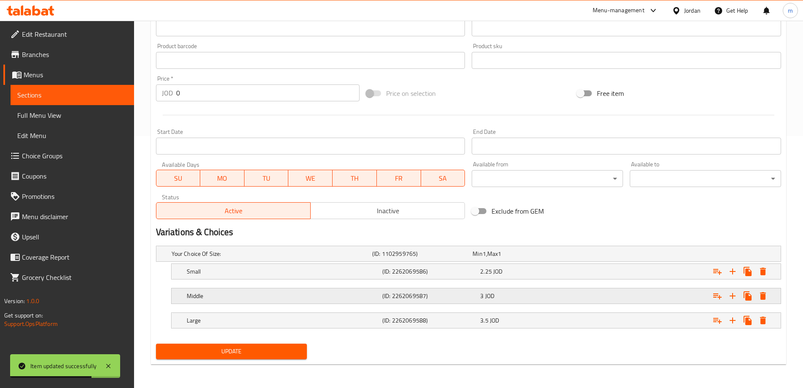
click at [336, 288] on div "Middle (ID: 2262069587) 3 JOD" at bounding box center [479, 295] width 588 height 19
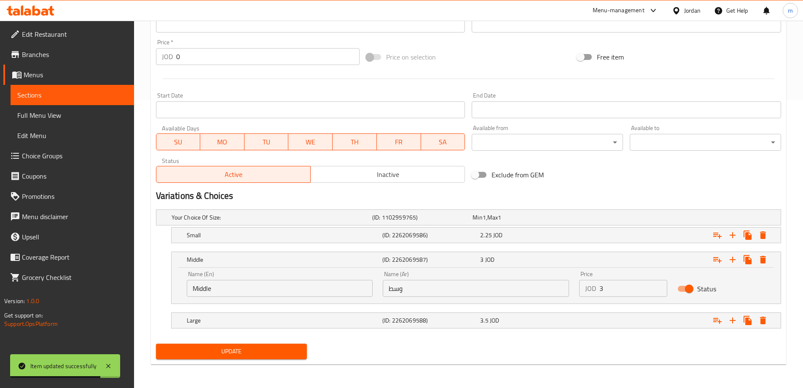
click at [270, 295] on input "Middle" at bounding box center [280, 288] width 186 height 17
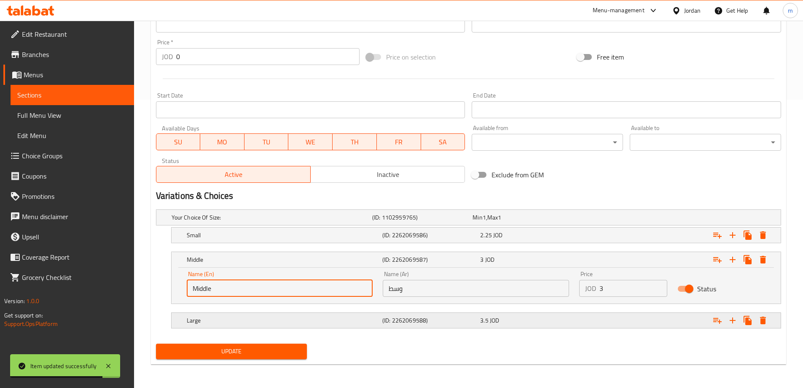
paste input "edium"
type input "Medium"
click at [268, 348] on span "Update" at bounding box center [232, 351] width 138 height 11
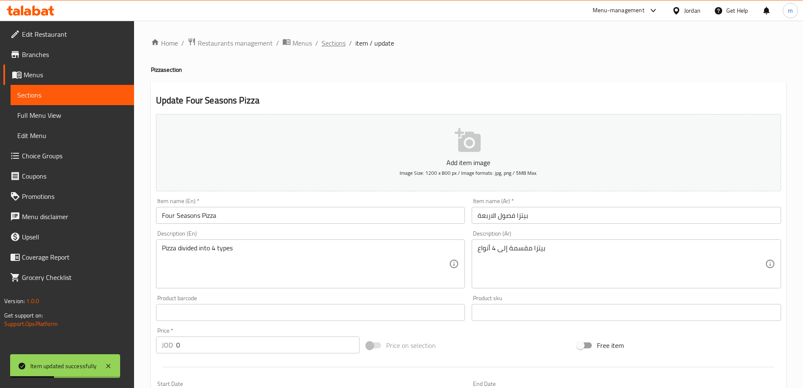
click at [326, 47] on span "Sections" at bounding box center [334, 43] width 24 height 10
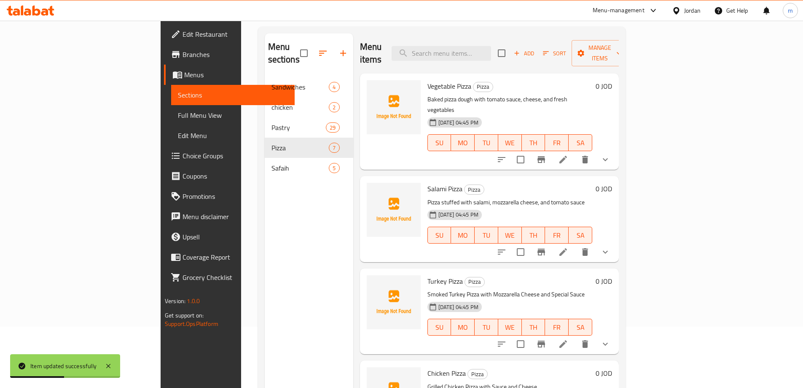
scroll to position [118, 0]
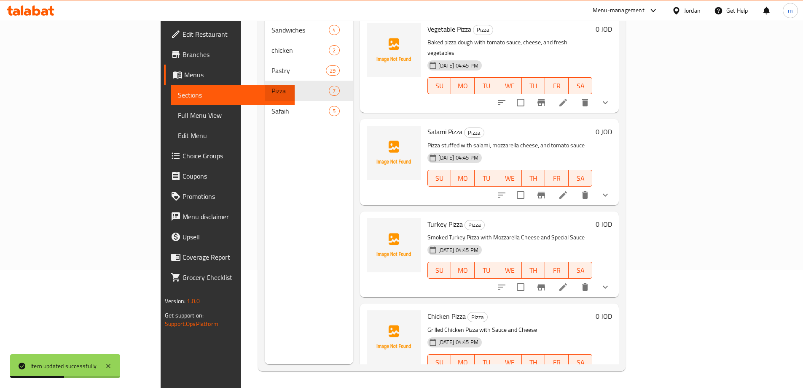
drag, startPoint x: 299, startPoint y: 246, endPoint x: 344, endPoint y: 221, distance: 52.1
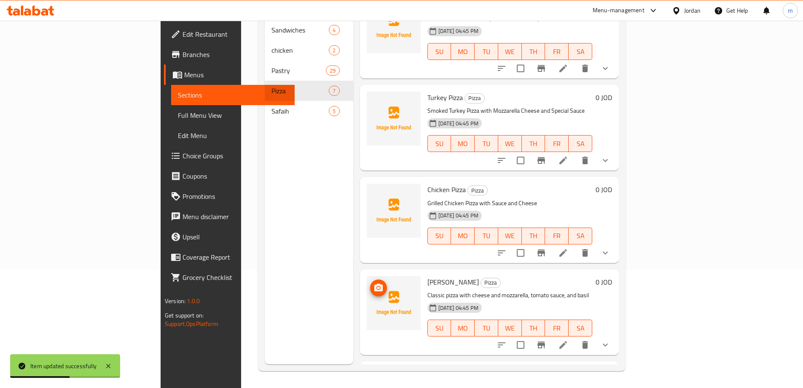
scroll to position [278, 0]
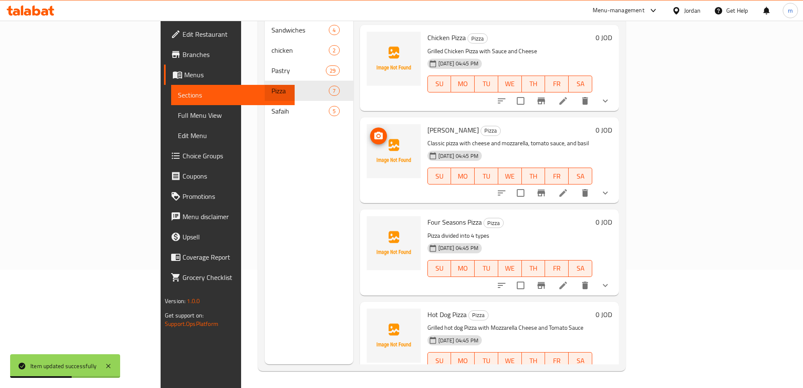
drag, startPoint x: 348, startPoint y: 213, endPoint x: 359, endPoint y: 353, distance: 140.1
click at [575, 185] on li at bounding box center [564, 192] width 24 height 15
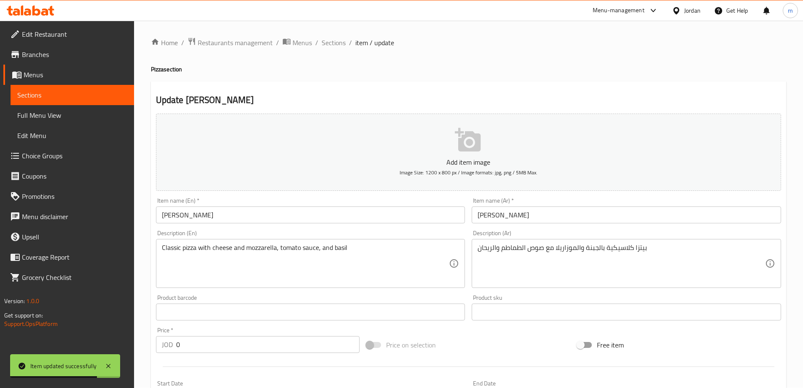
scroll to position [252, 0]
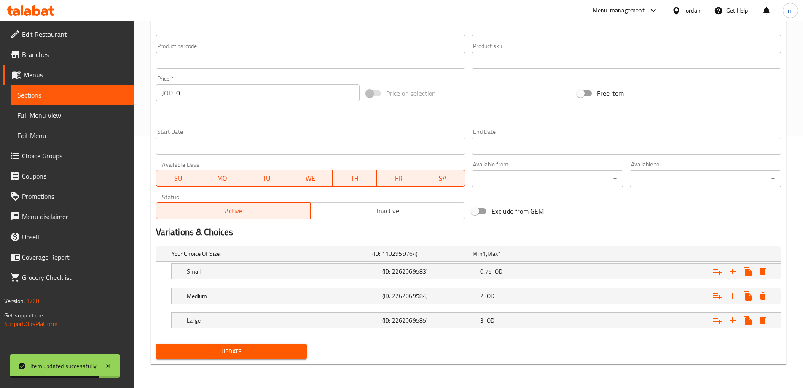
drag, startPoint x: 556, startPoint y: 49, endPoint x: 589, endPoint y: 281, distance: 234.7
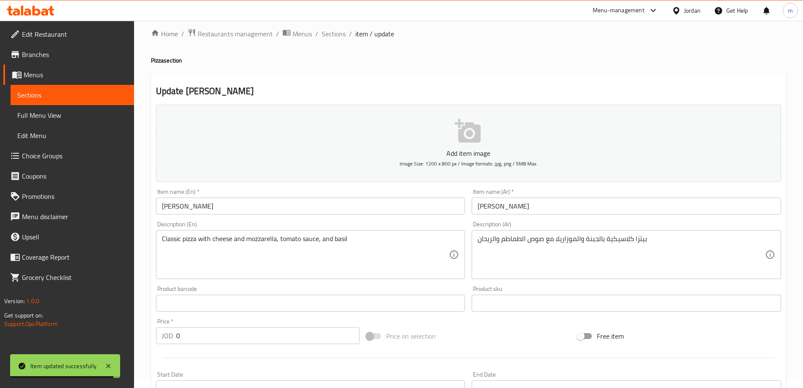
scroll to position [0, 0]
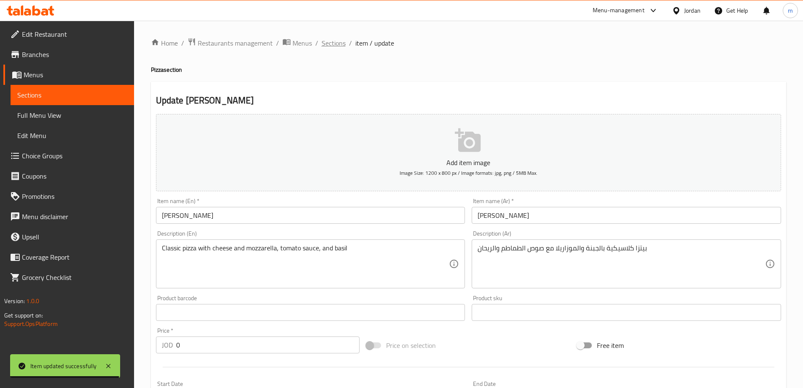
click at [331, 47] on span "Sections" at bounding box center [334, 43] width 24 height 10
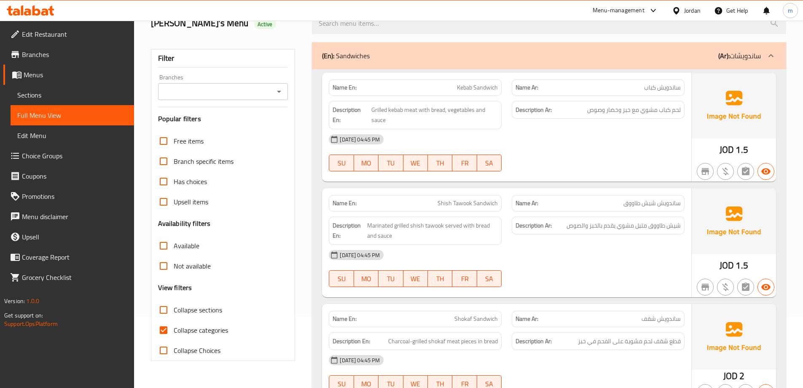
scroll to position [127, 0]
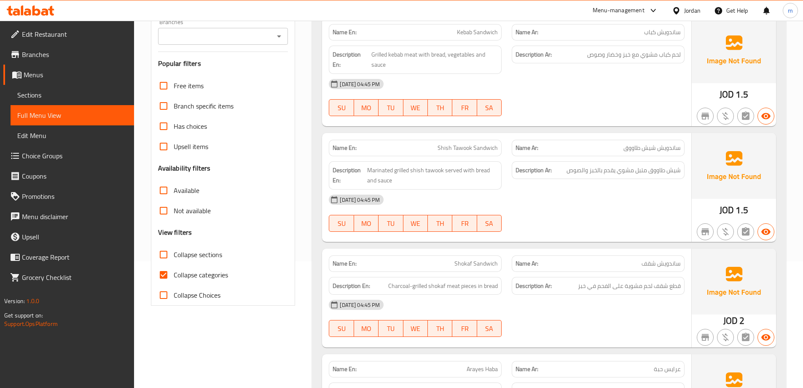
click at [206, 278] on span "Collapse categories" at bounding box center [201, 275] width 54 height 10
click at [174, 278] on input "Collapse categories" at bounding box center [164, 274] width 20 height 20
checkbox input "false"
click at [76, 36] on span "Edit Restaurant" at bounding box center [74, 34] width 105 height 10
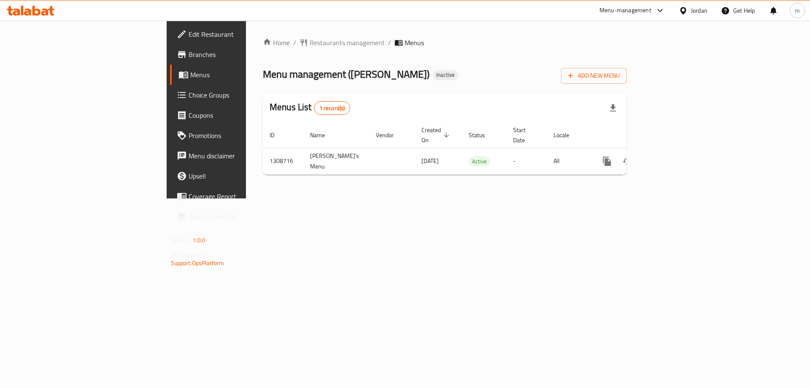
drag, startPoint x: 0, startPoint y: 0, endPoint x: 77, endPoint y: 59, distance: 96.8
click at [189, 59] on span "Branches" at bounding box center [242, 54] width 107 height 10
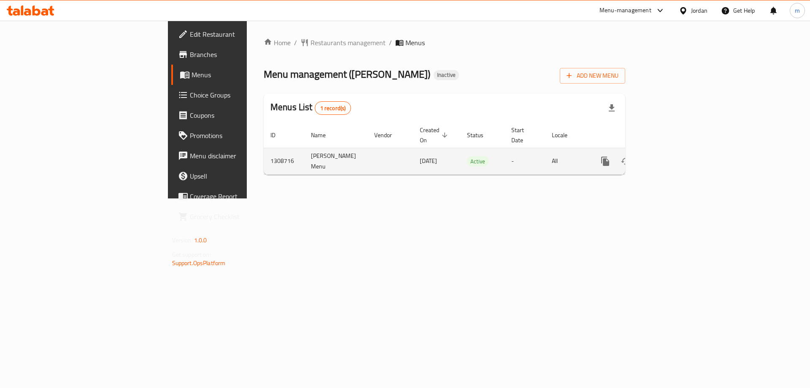
click at [676, 151] on link "enhanced table" at bounding box center [666, 161] width 20 height 20
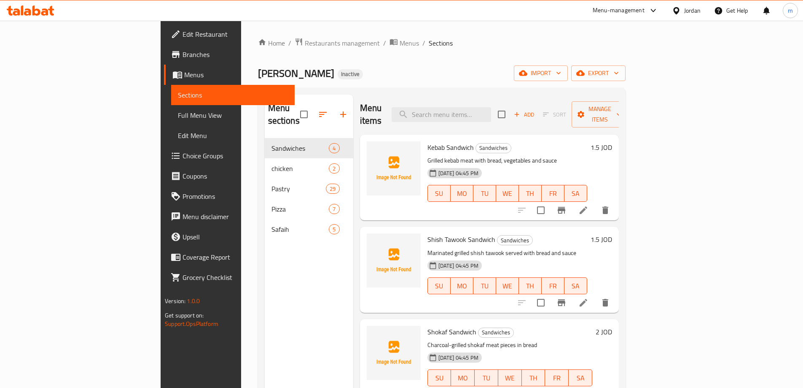
click at [171, 109] on link "Full Menu View" at bounding box center [233, 115] width 124 height 20
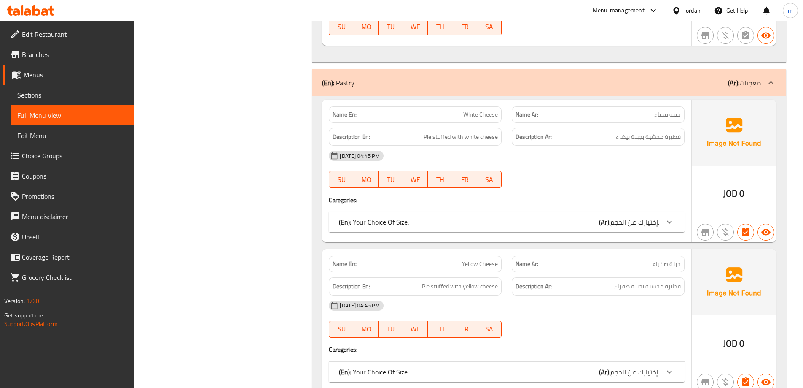
drag, startPoint x: 775, startPoint y: 33, endPoint x: 796, endPoint y: 43, distance: 23.0
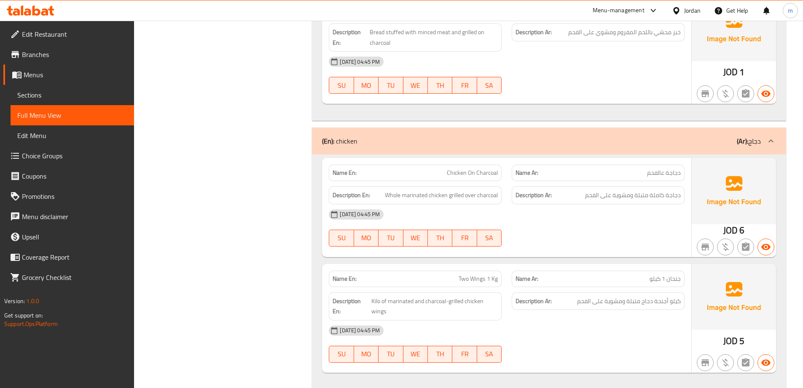
scroll to position [878, 0]
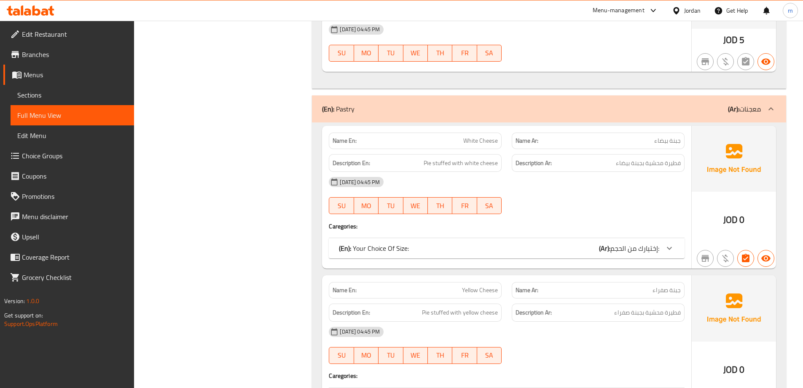
drag, startPoint x: 532, startPoint y: 49, endPoint x: 539, endPoint y: 158, distance: 109.0
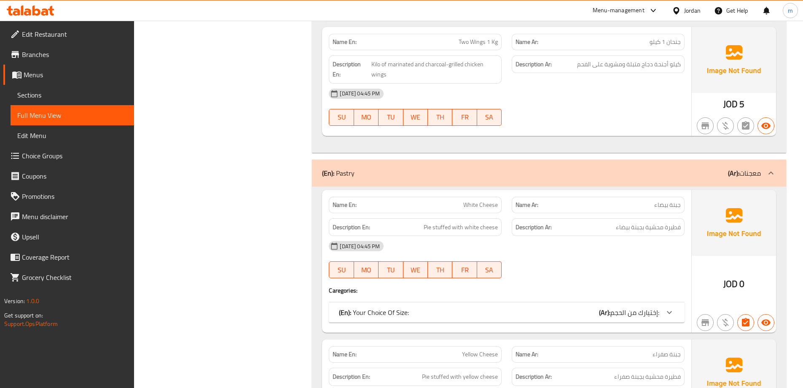
scroll to position [353, 0]
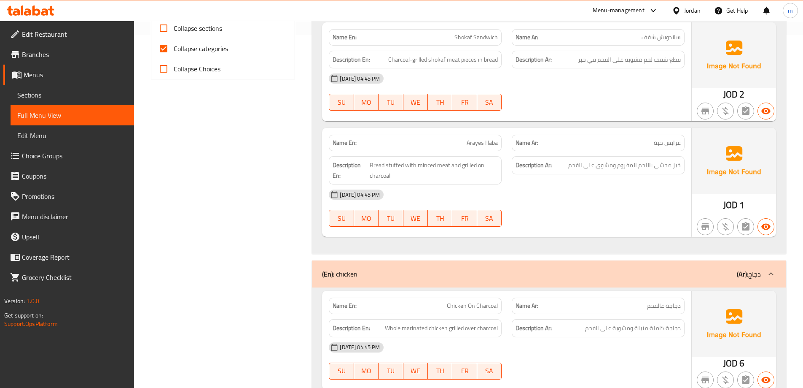
click at [215, 53] on span "Collapse categories" at bounding box center [201, 48] width 54 height 10
click at [174, 53] on input "Collapse categories" at bounding box center [164, 48] width 20 height 20
checkbox input "false"
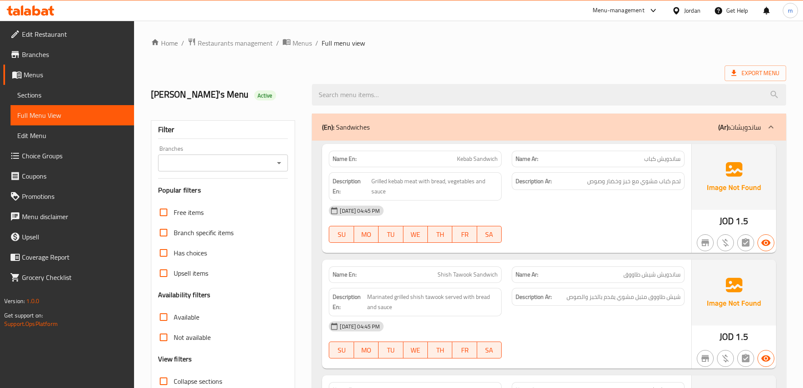
scroll to position [169, 0]
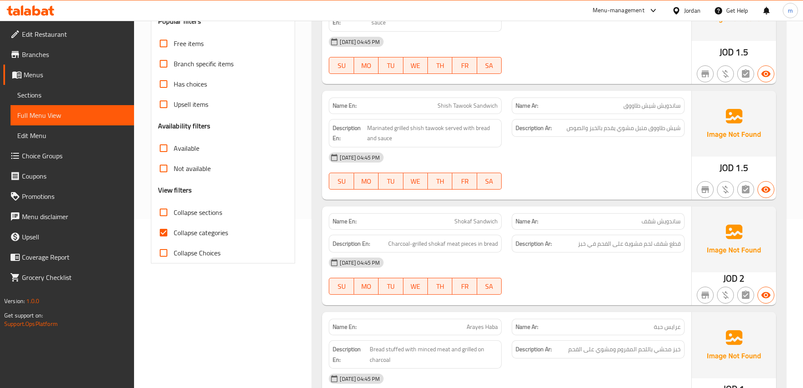
click at [181, 240] on label "Collapse categories" at bounding box center [191, 232] width 75 height 20
click at [174, 240] on input "Collapse categories" at bounding box center [164, 232] width 20 height 20
checkbox input "false"
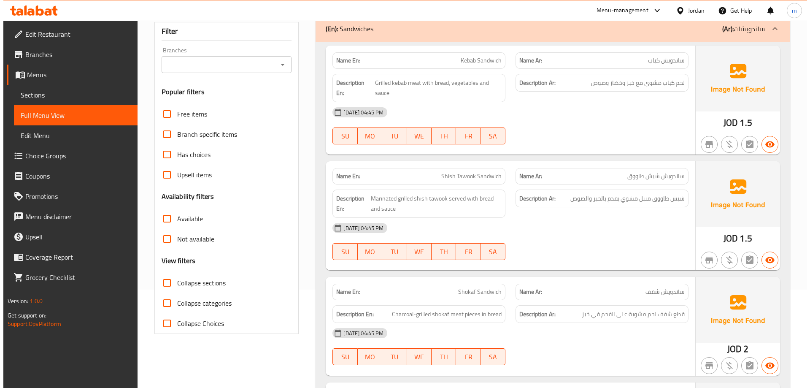
scroll to position [0, 0]
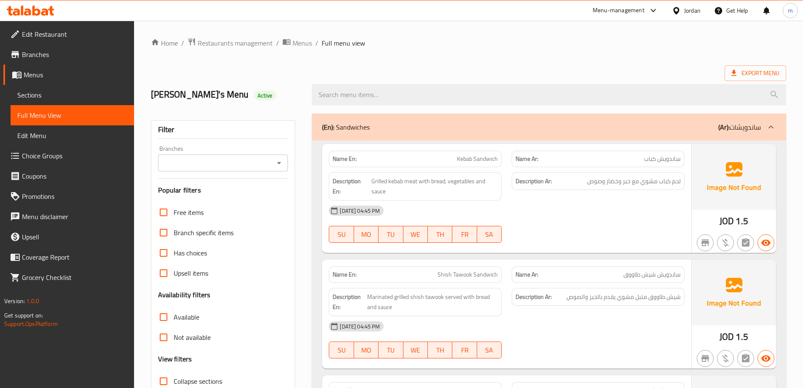
click at [652, 38] on ol "Home / Restaurants management / Menus / Full menu view" at bounding box center [469, 43] width 636 height 11
drag, startPoint x: 305, startPoint y: 41, endPoint x: 304, endPoint y: 34, distance: 7.2
click at [477, 44] on ol "Home / Restaurants management / Menus / Full menu view" at bounding box center [469, 43] width 636 height 11
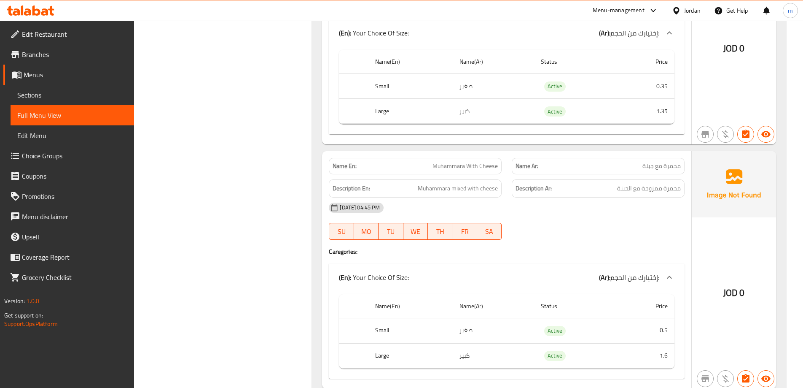
scroll to position [4386, 0]
drag, startPoint x: 469, startPoint y: 4, endPoint x: 488, endPoint y: 179, distance: 176.4
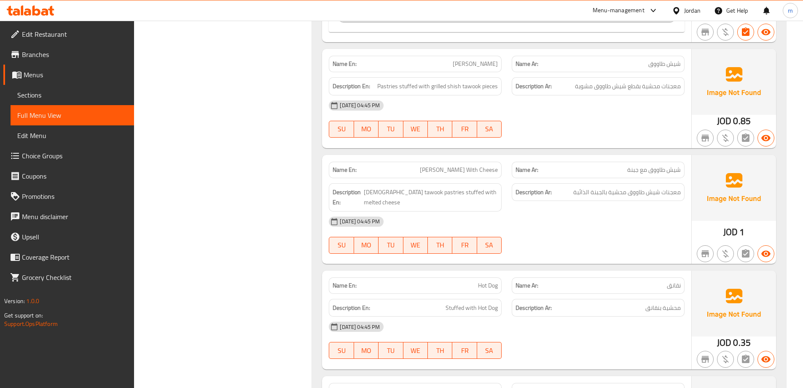
click at [276, 194] on div "Filter Branches Branches Popular filters Free items Branch specific items Has c…" at bounding box center [227, 76] width 162 height 8706
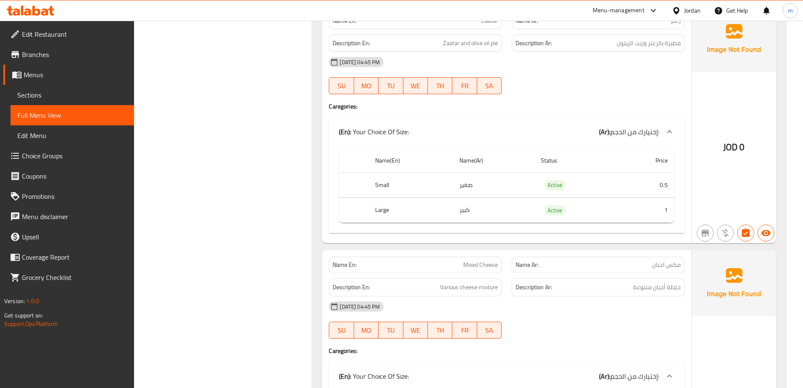
scroll to position [0, 0]
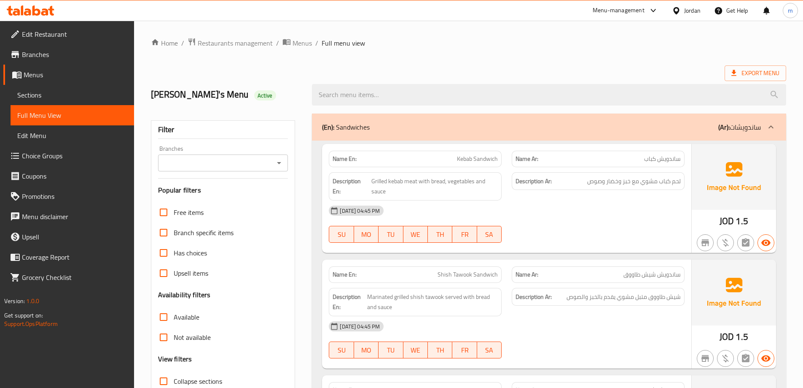
drag, startPoint x: 709, startPoint y: 307, endPoint x: 691, endPoint y: 77, distance: 231.0
click at [720, 79] on div at bounding box center [549, 95] width 485 height 32
click at [729, 79] on span "Export Menu" at bounding box center [756, 73] width 62 height 16
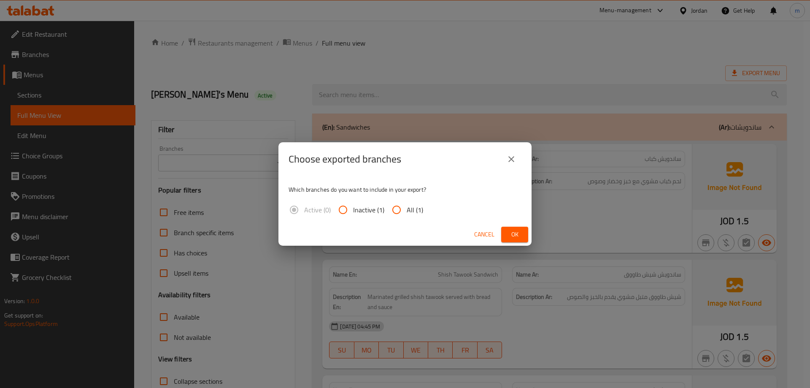
click at [417, 205] on span "All (1)" at bounding box center [415, 210] width 16 height 10
click at [407, 204] on input "All (1)" at bounding box center [396, 209] width 20 height 20
radio input "true"
click at [512, 232] on span "Ok" at bounding box center [514, 234] width 13 height 11
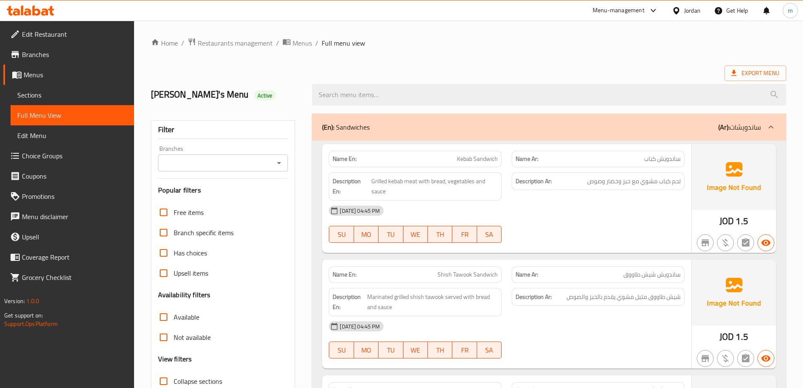
click at [531, 42] on ol "Home / Restaurants management / Menus / Full menu view" at bounding box center [469, 43] width 636 height 11
click at [46, 42] on link "Edit Restaurant" at bounding box center [68, 34] width 131 height 20
